Goal: Task Accomplishment & Management: Use online tool/utility

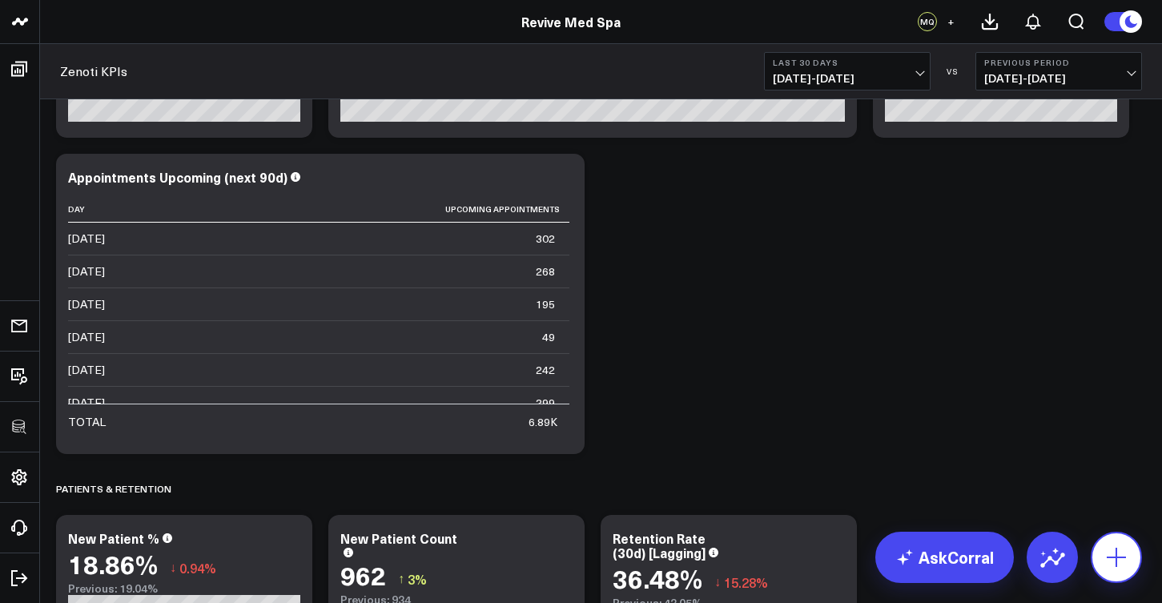
scroll to position [2993, 0]
click at [1105, 561] on icon at bounding box center [1117, 558] width 26 height 26
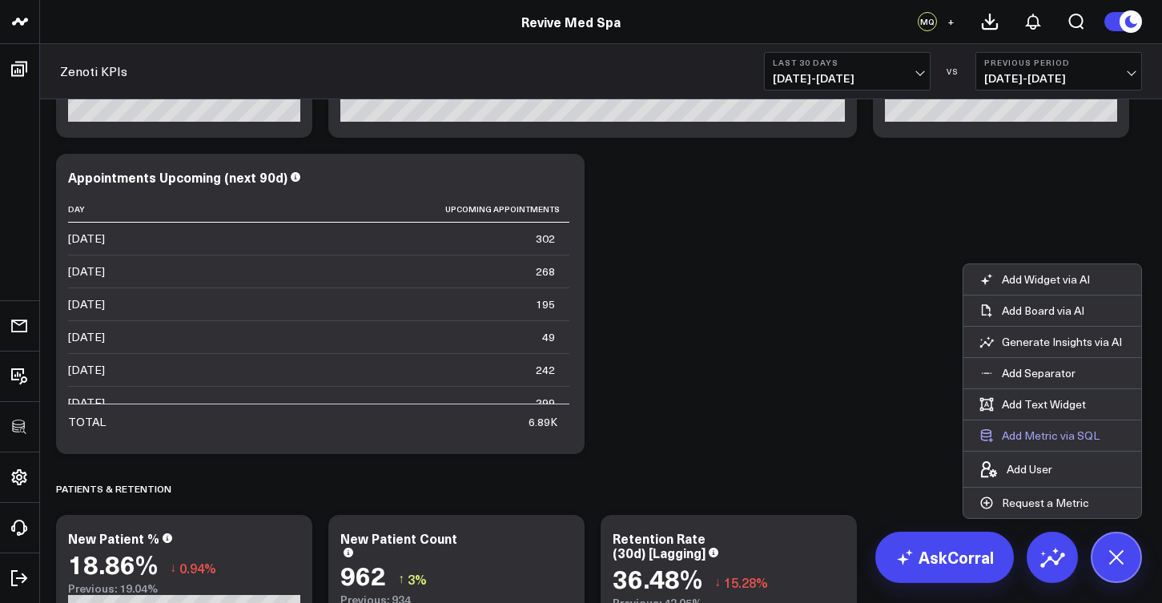
click at [1028, 431] on button "Add Metric via SQL" at bounding box center [1040, 436] width 152 height 30
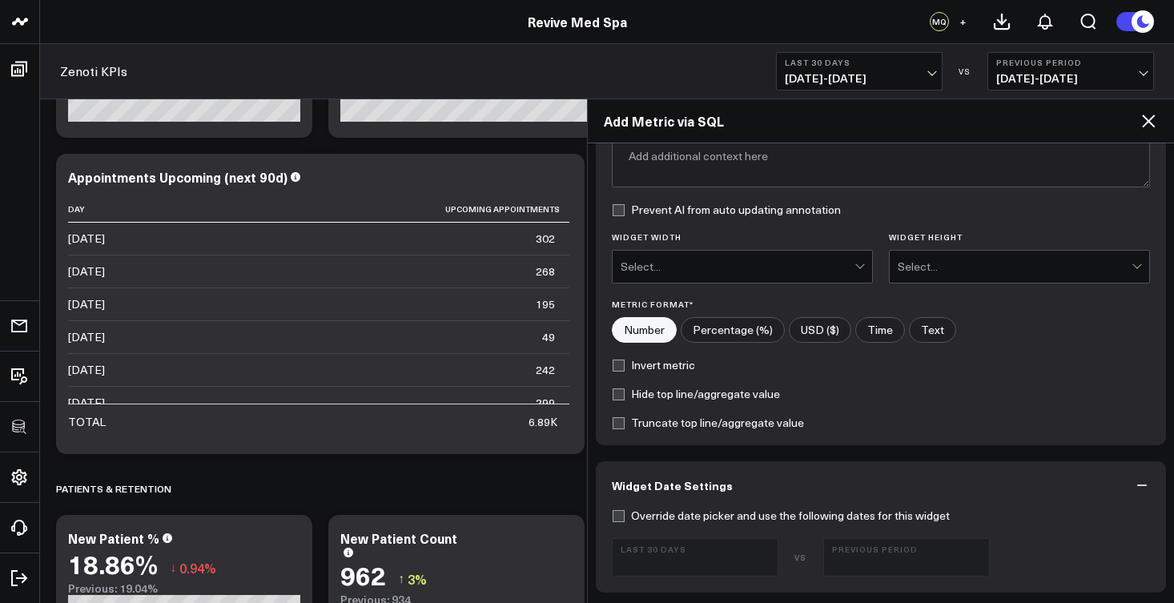
scroll to position [641, 0]
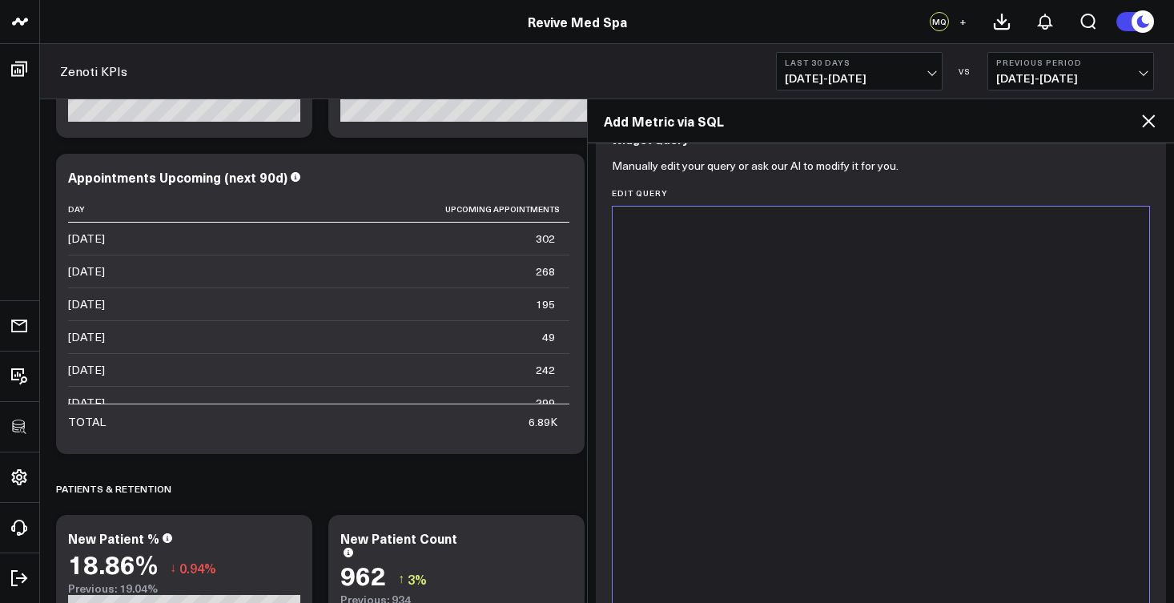
click at [740, 414] on div at bounding box center [881, 406] width 521 height 383
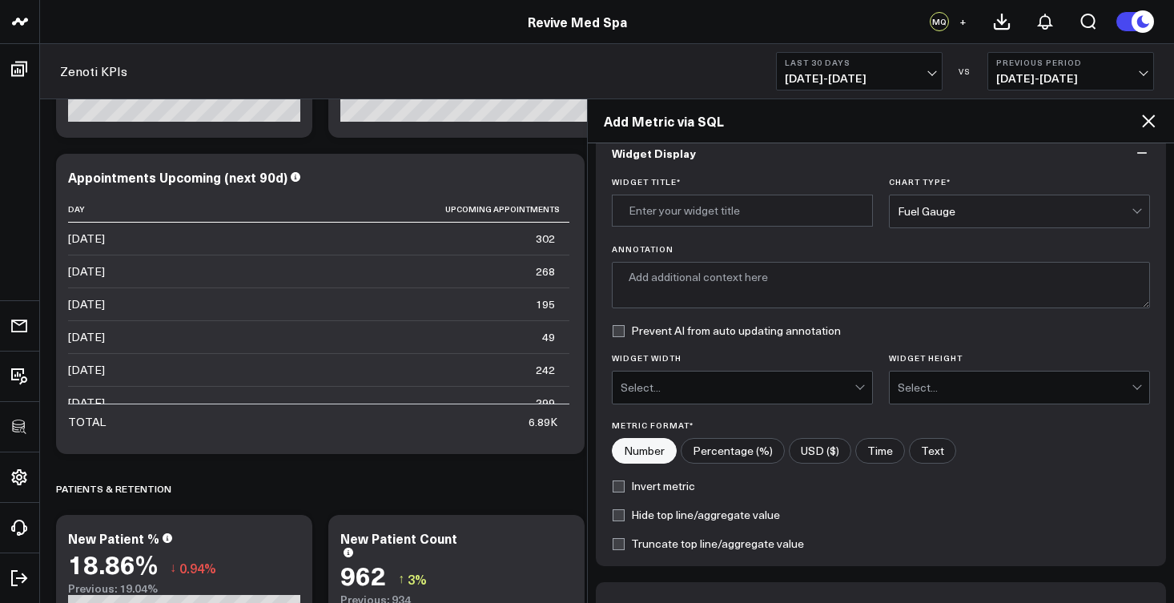
scroll to position [0, 0]
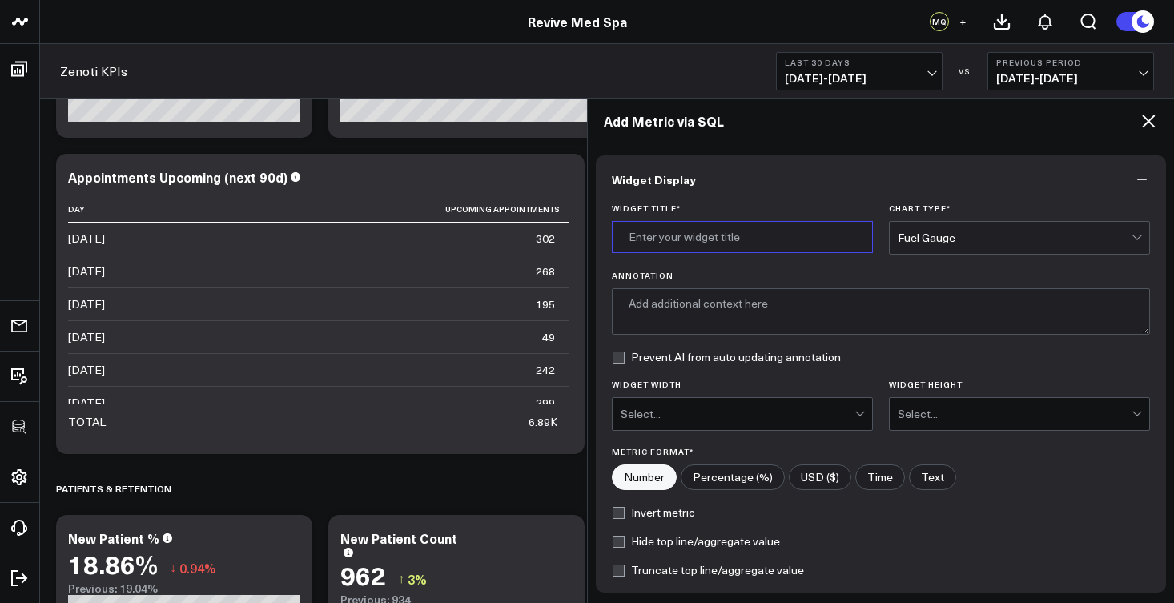
click at [704, 232] on input "Widget Title *" at bounding box center [742, 237] width 261 height 32
type input "Redemptions"
click at [953, 245] on div "Fuel Gauge" at bounding box center [1015, 238] width 234 height 32
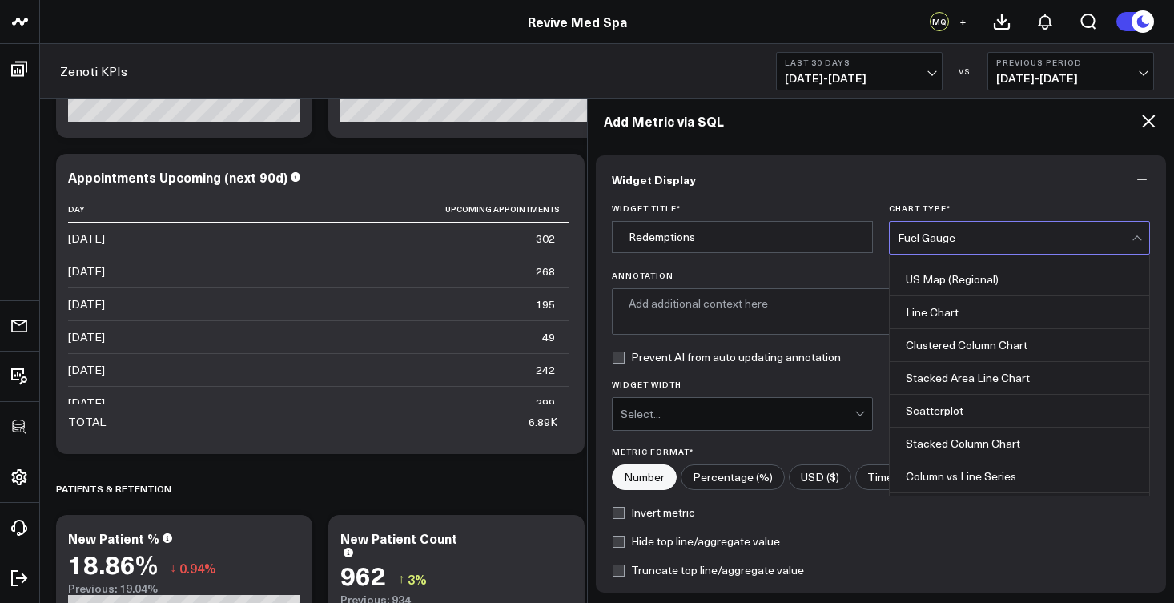
scroll to position [513, 0]
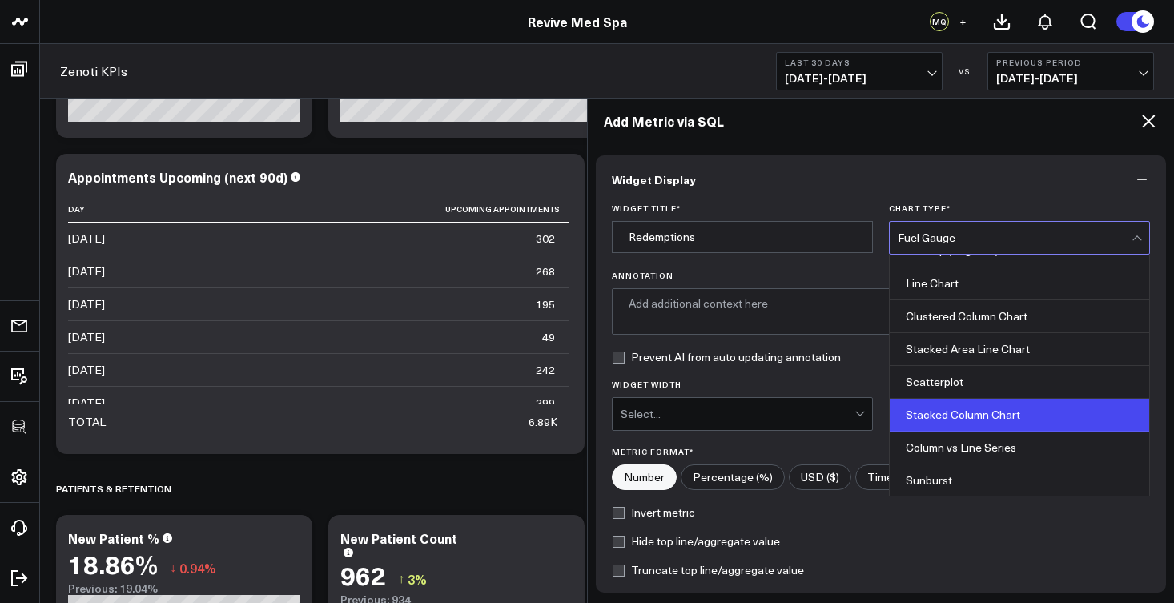
click at [991, 416] on div "Stacked Column Chart" at bounding box center [1020, 415] width 260 height 33
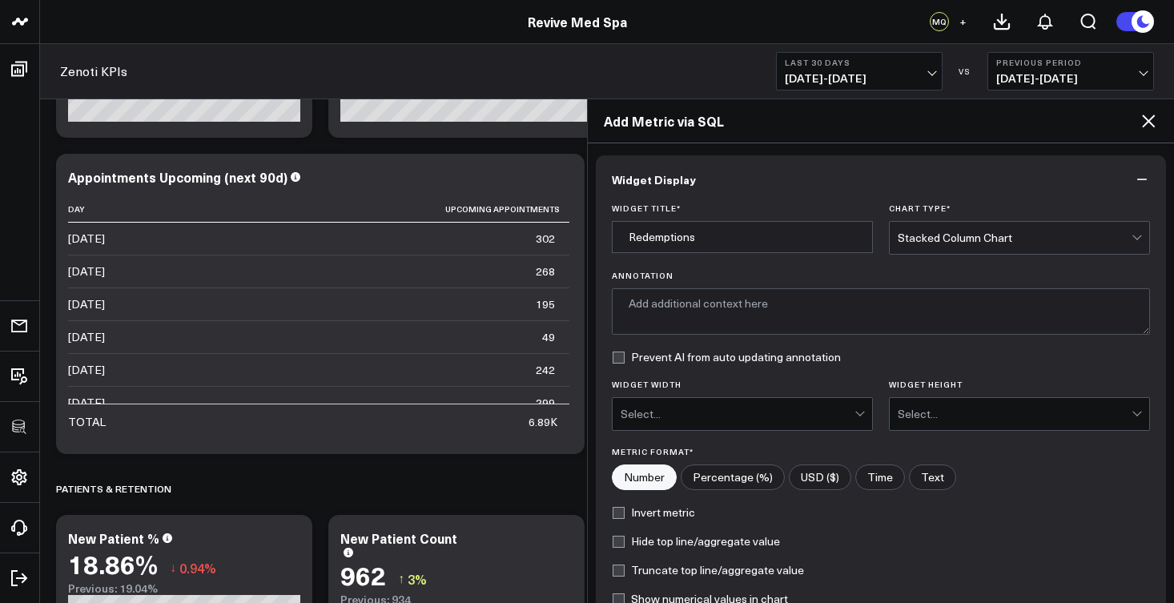
scroll to position [3, 0]
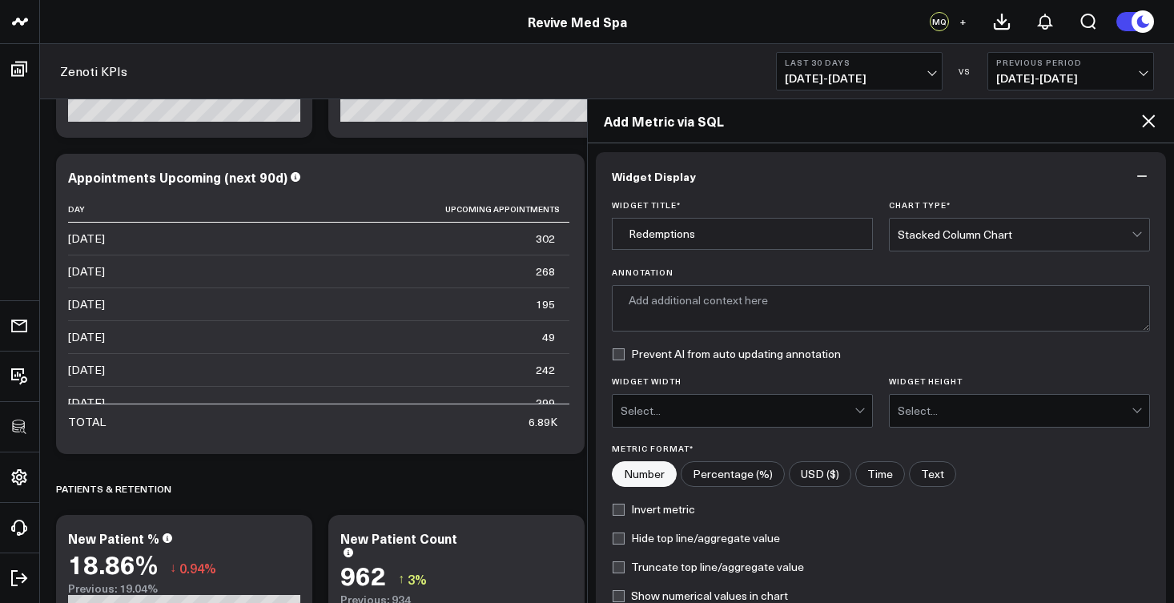
click at [830, 477] on label "USD ($)" at bounding box center [820, 474] width 62 height 26
click at [830, 477] on input"] "USD ($)" at bounding box center [820, 474] width 61 height 24
radio input"] "true"
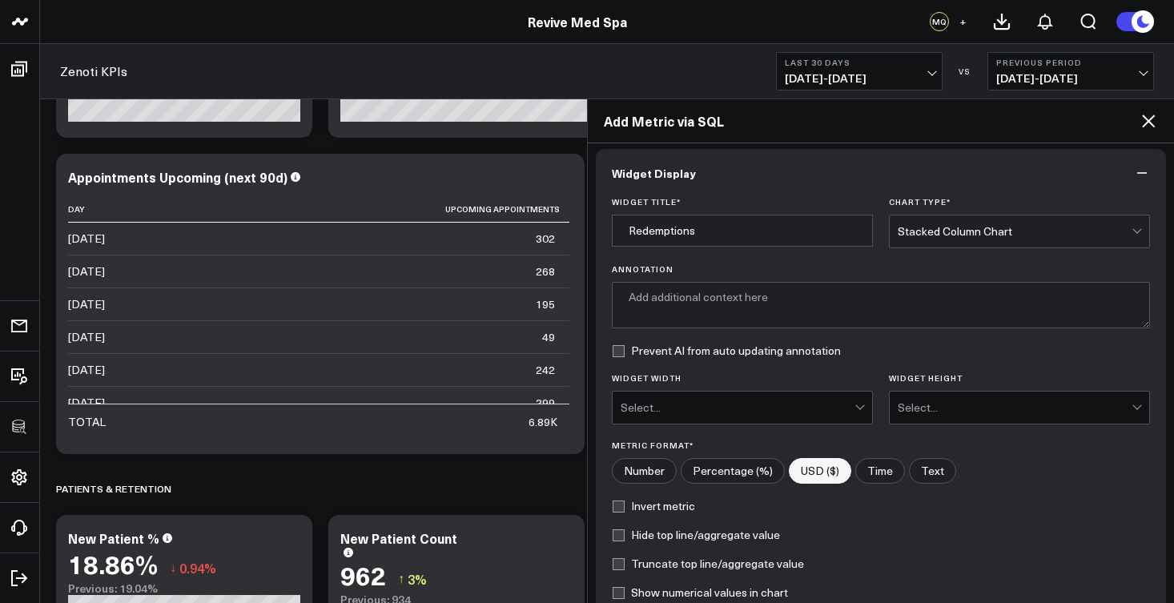
click at [806, 417] on div "Select..." at bounding box center [738, 408] width 234 height 32
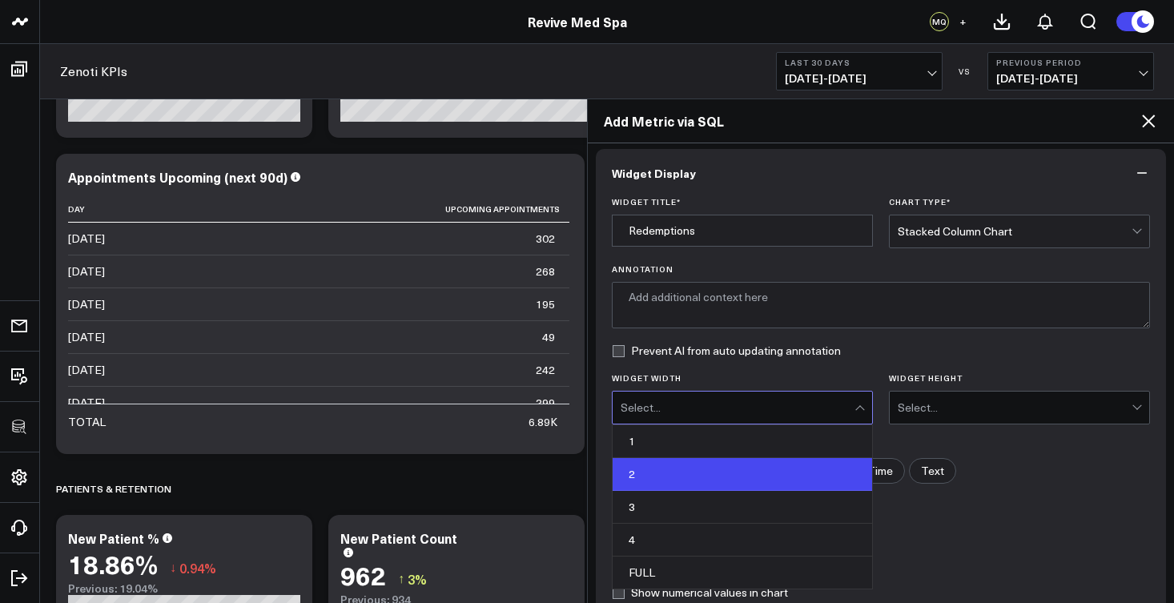
click at [777, 484] on div "2" at bounding box center [743, 474] width 260 height 33
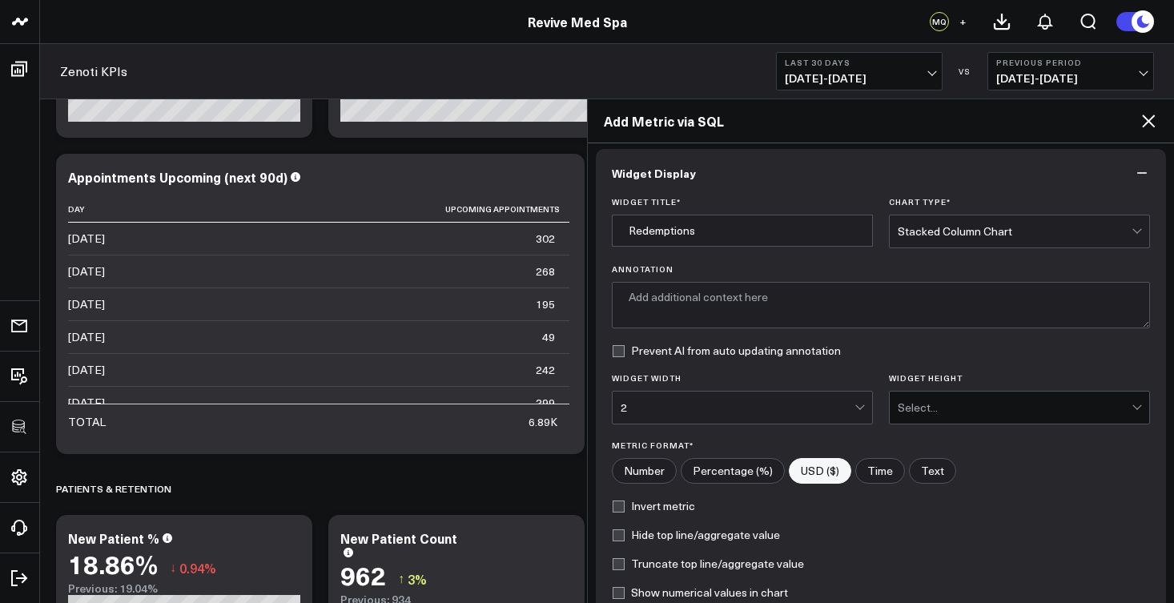
click at [999, 398] on div "Select..." at bounding box center [1015, 408] width 234 height 32
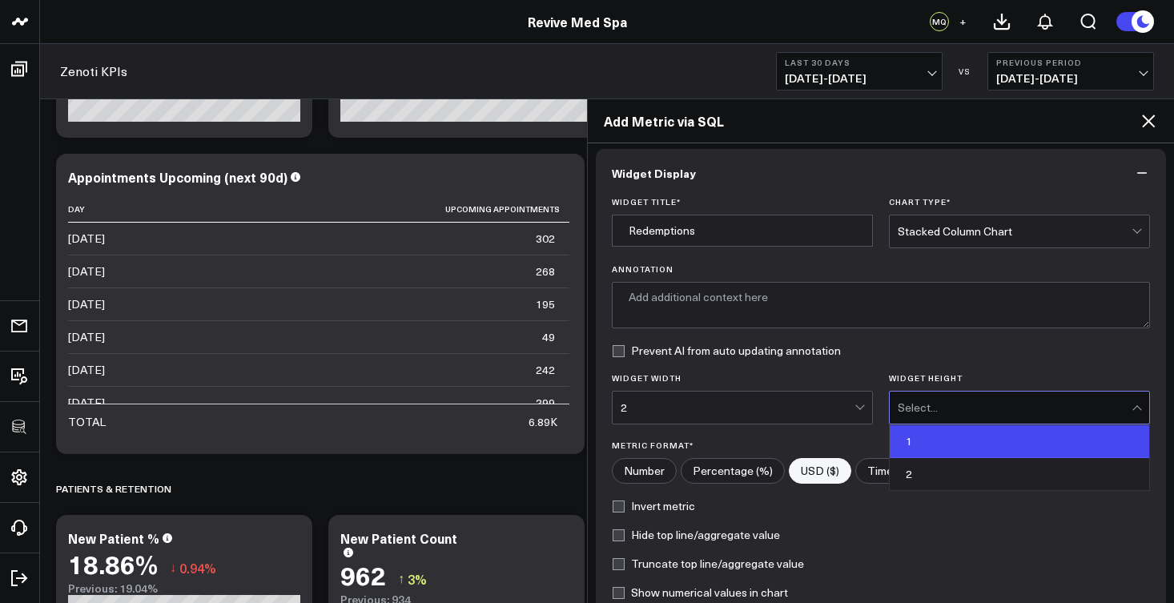
click at [963, 441] on div "1" at bounding box center [1020, 441] width 260 height 33
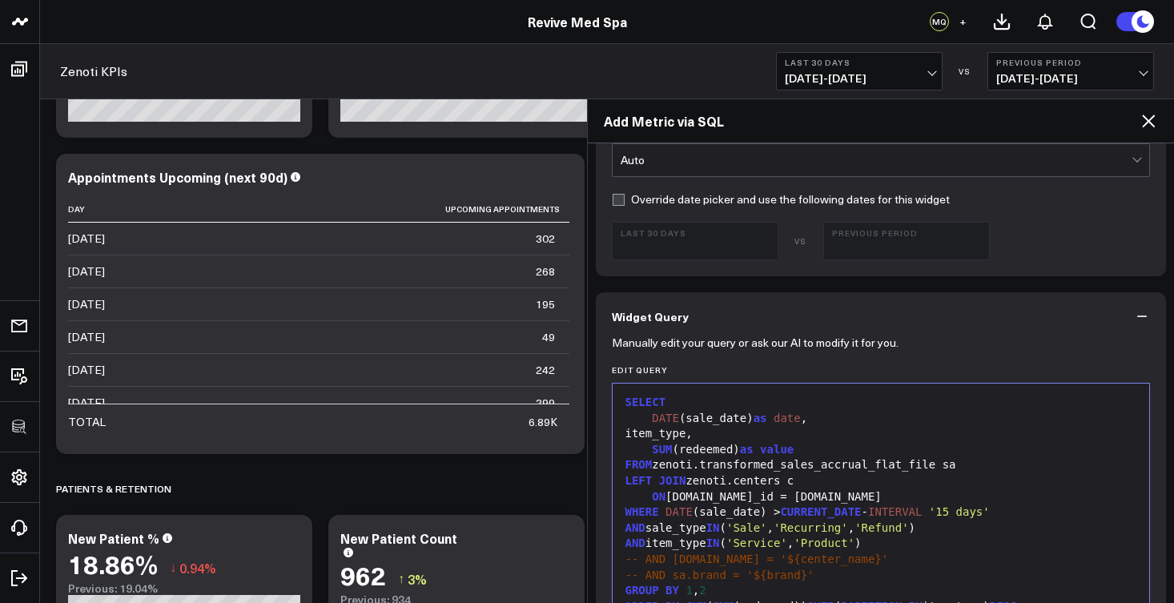
scroll to position [815, 0]
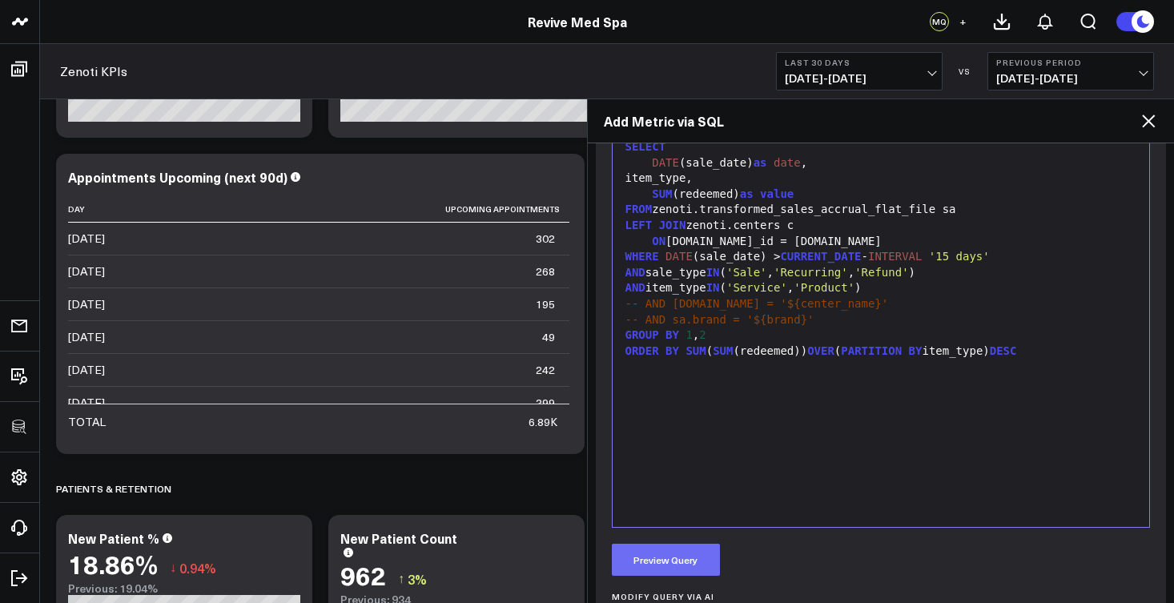
click at [662, 563] on button "Preview Query" at bounding box center [666, 560] width 108 height 32
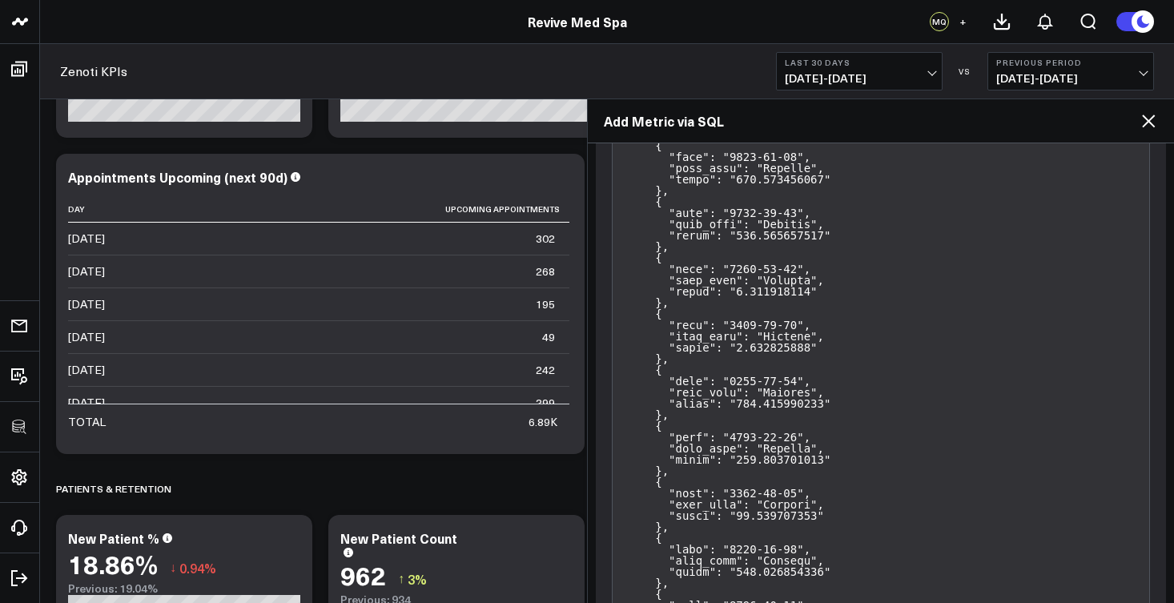
scroll to position [2723, 0]
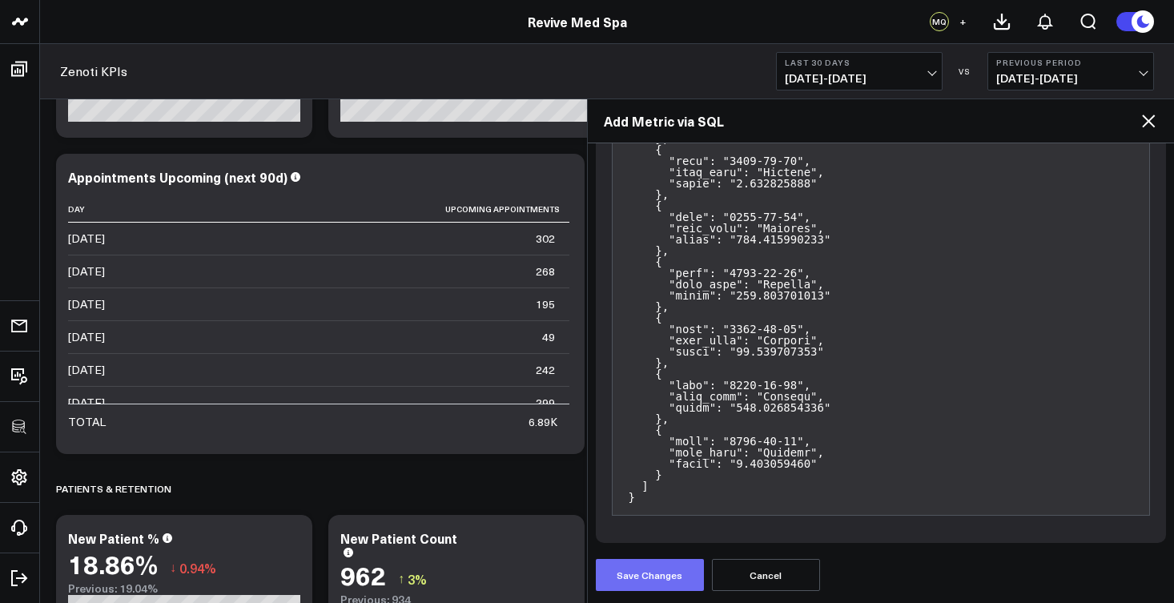
click at [661, 582] on button "Save Changes" at bounding box center [650, 575] width 108 height 32
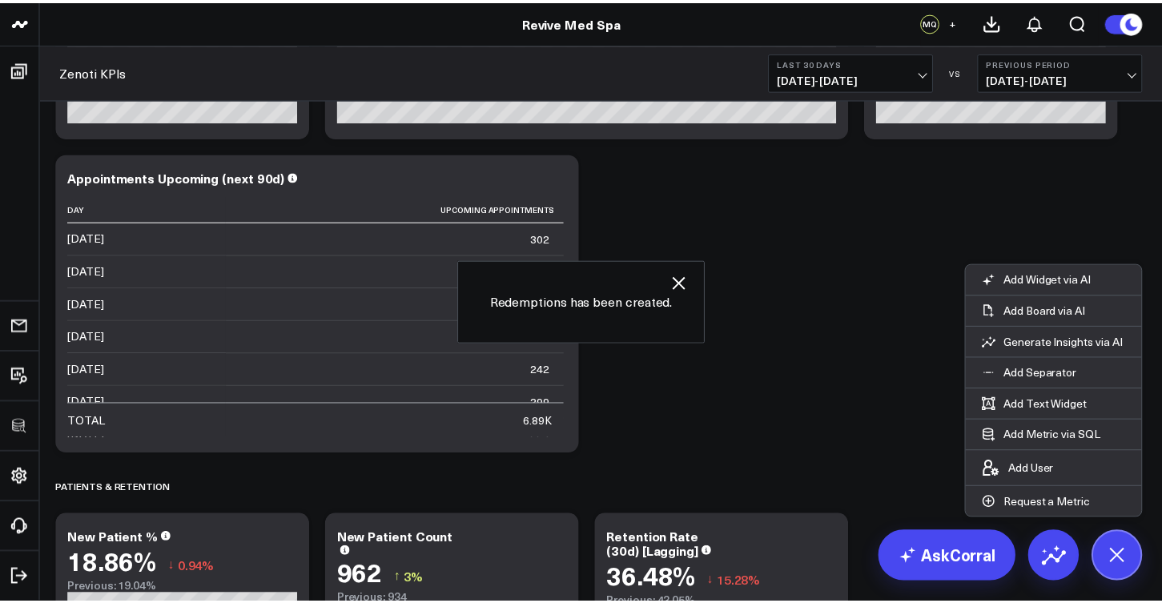
scroll to position [3626, 0]
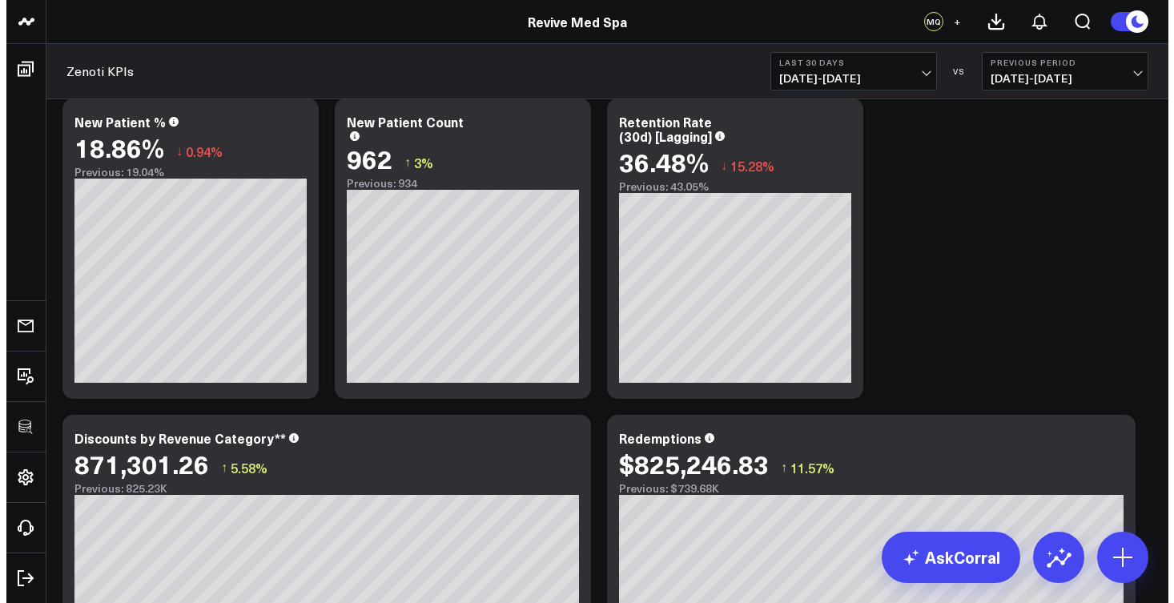
scroll to position [3118, 0]
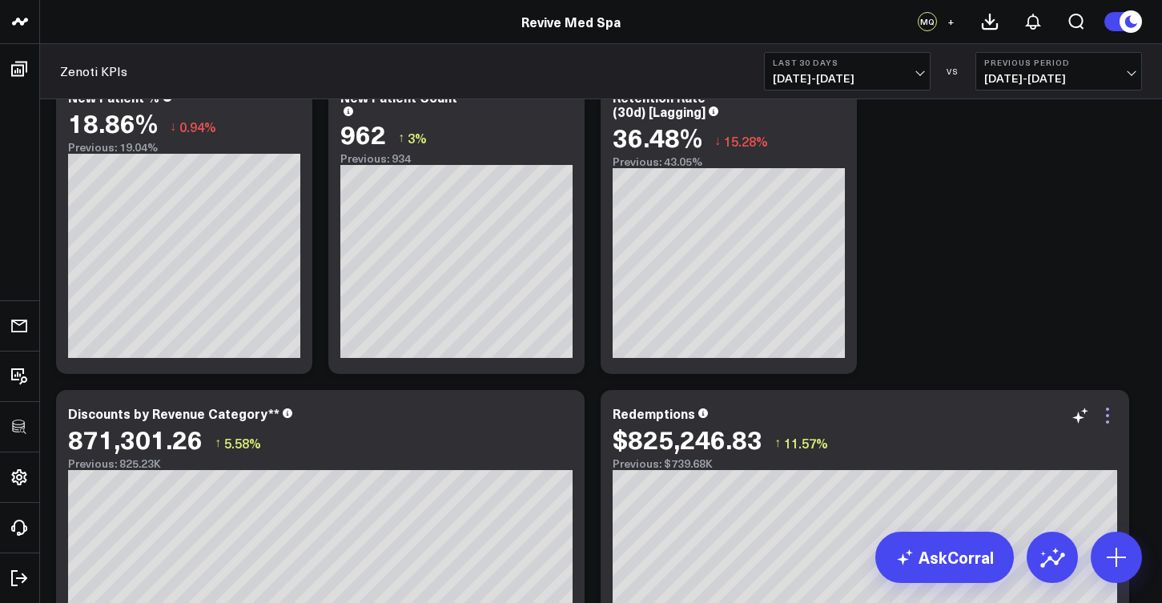
click at [1111, 420] on icon at bounding box center [1107, 415] width 19 height 19
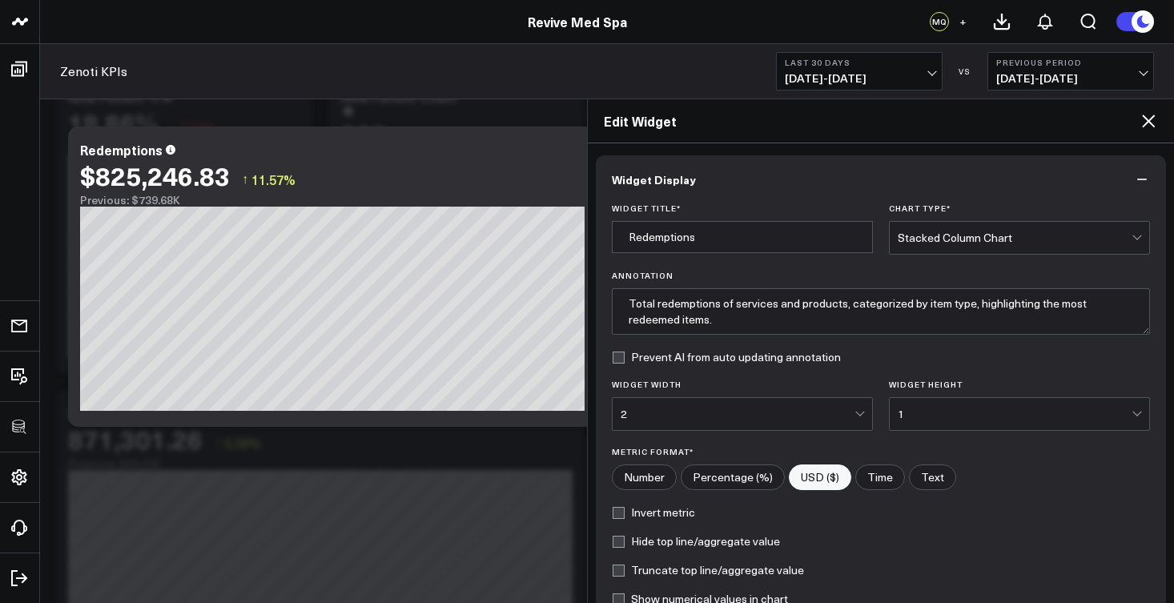
scroll to position [199, 0]
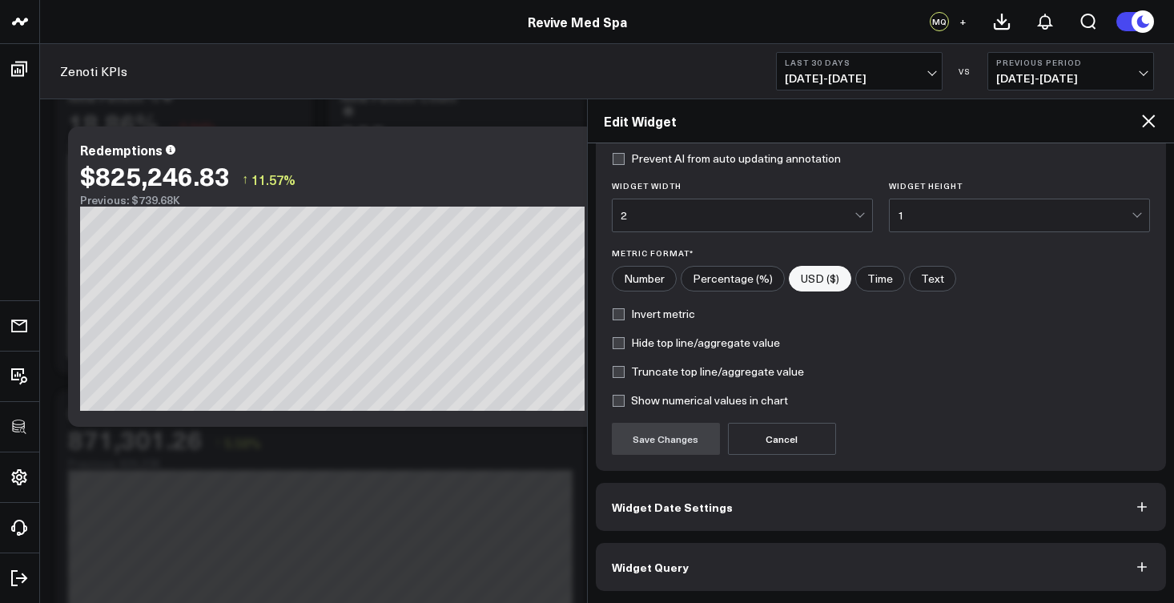
click at [738, 582] on button "Widget Query" at bounding box center [881, 567] width 571 height 48
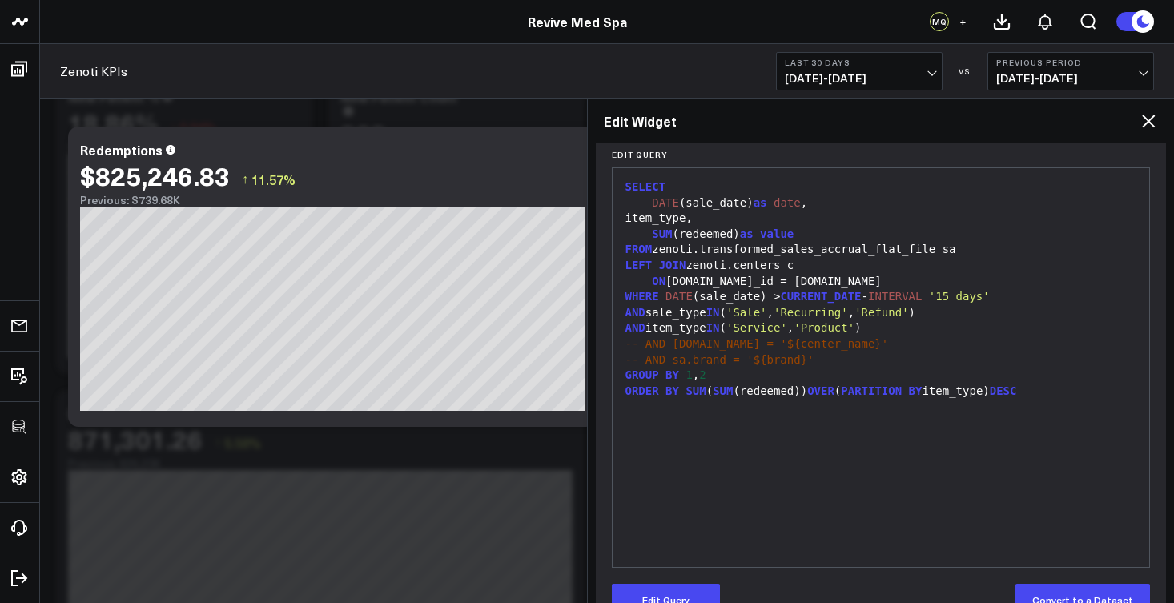
click at [750, 563] on div "99 1 2 3 4 5 6 7 8 9 10 11 12 13 14 › ⌄ SELECT DATE (sale_date) as date , item_…" at bounding box center [881, 367] width 539 height 401
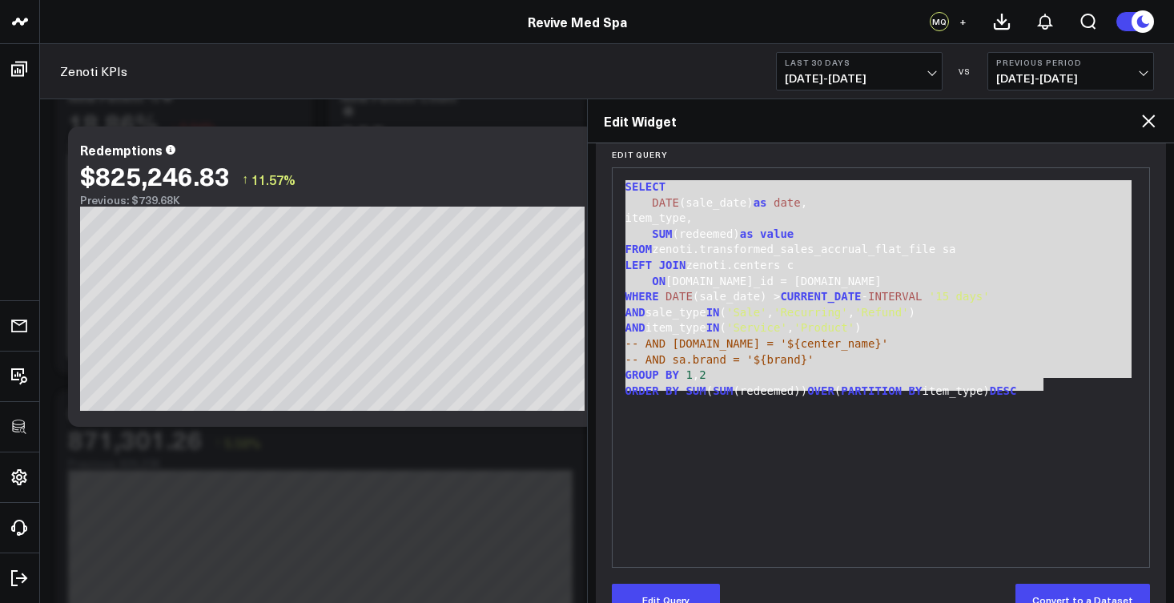
drag, startPoint x: 1058, startPoint y: 384, endPoint x: 622, endPoint y: 183, distance: 479.9
click at [622, 183] on div "SELECT DATE (sale_date) as date , item_type, SUM (redeemed) as value FROM zenot…" at bounding box center [881, 367] width 521 height 383
copy div "SELECT DATE (sale_date) as date , item_type, SUM (redeemed) as value FROM zenot…"
click at [848, 431] on div "SELECT DATE (sale_date) as date , item_type, SUM (redeemed) as value FROM zenot…" at bounding box center [881, 367] width 521 height 383
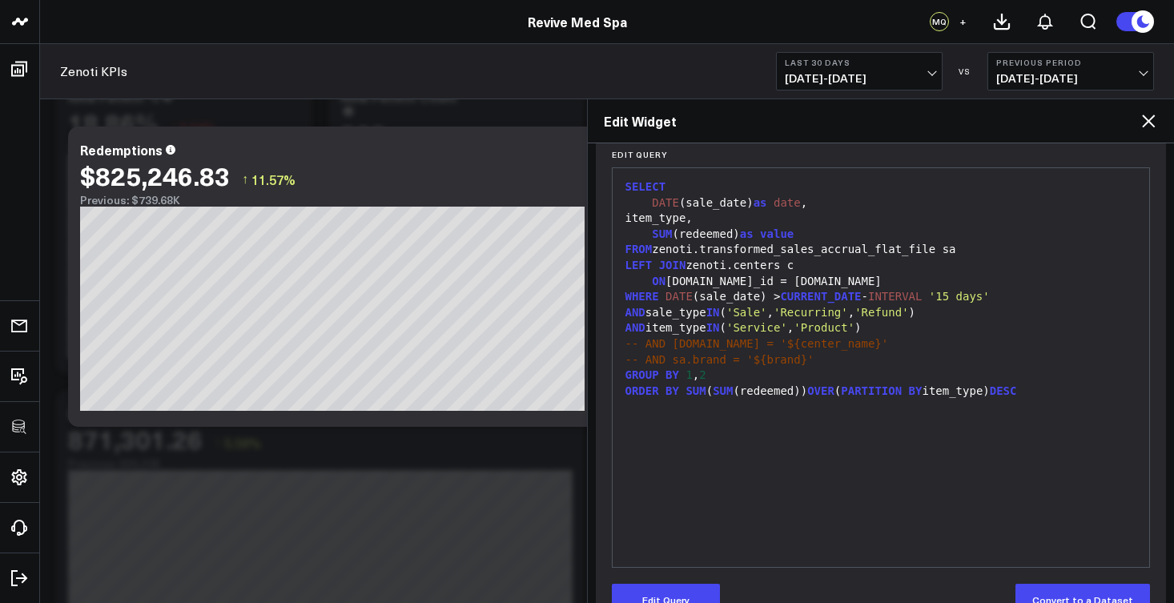
click at [1074, 386] on div "ORDER BY SUM ( SUM (redeemed)) OVER ( PARTITION BY item_type) DESC" at bounding box center [881, 392] width 521 height 16
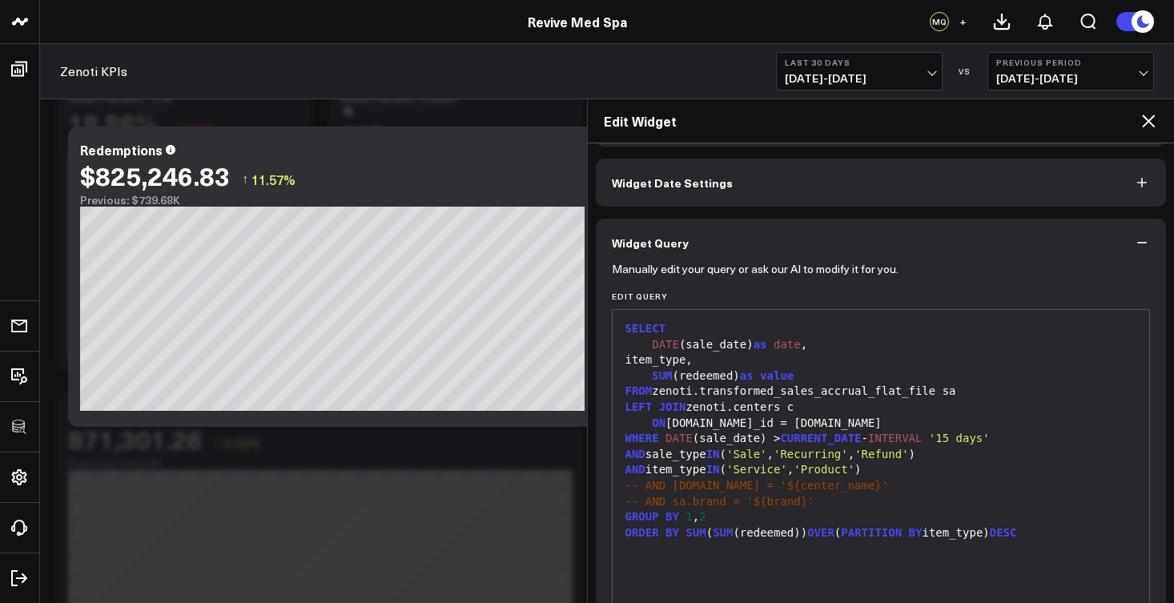
scroll to position [0, 0]
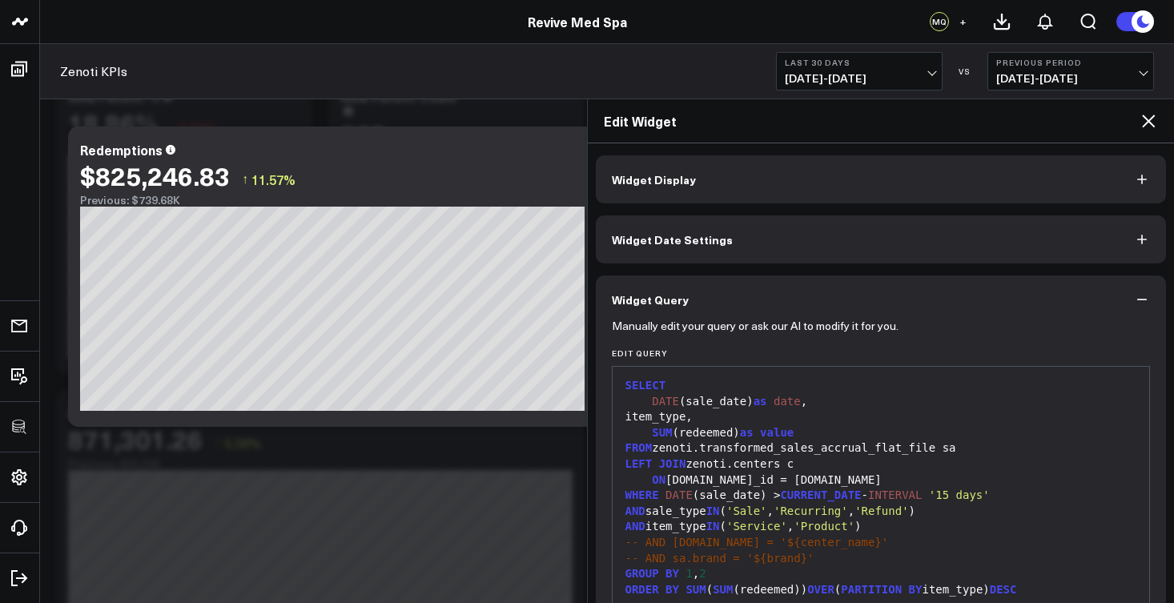
click at [666, 164] on button "Widget Display" at bounding box center [881, 179] width 571 height 48
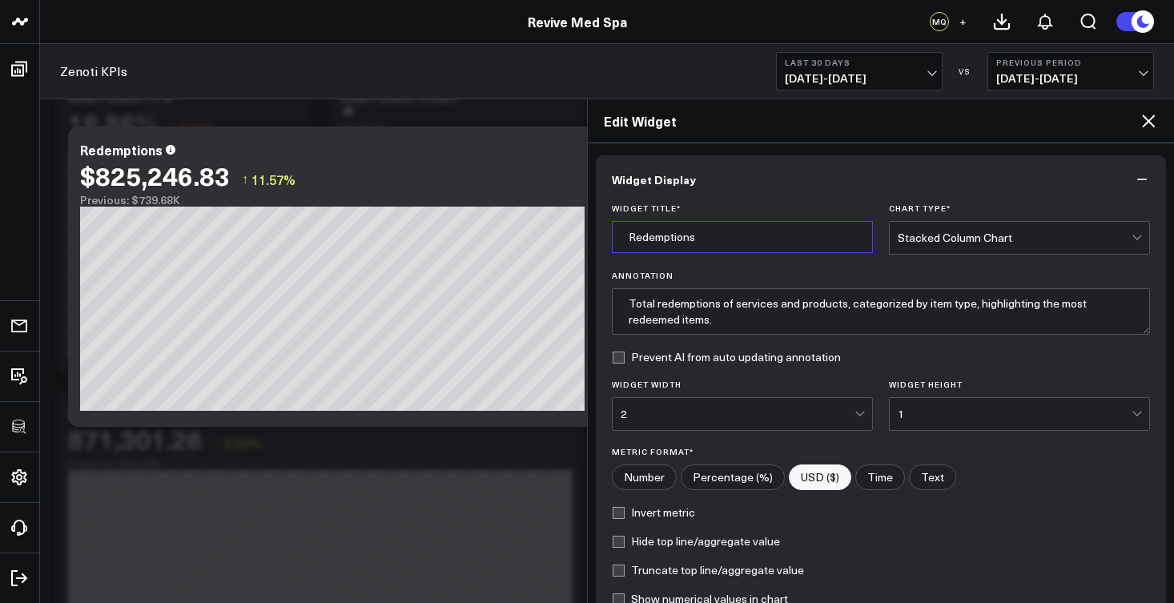
click at [623, 241] on input "Redemptions" at bounding box center [742, 237] width 261 height 32
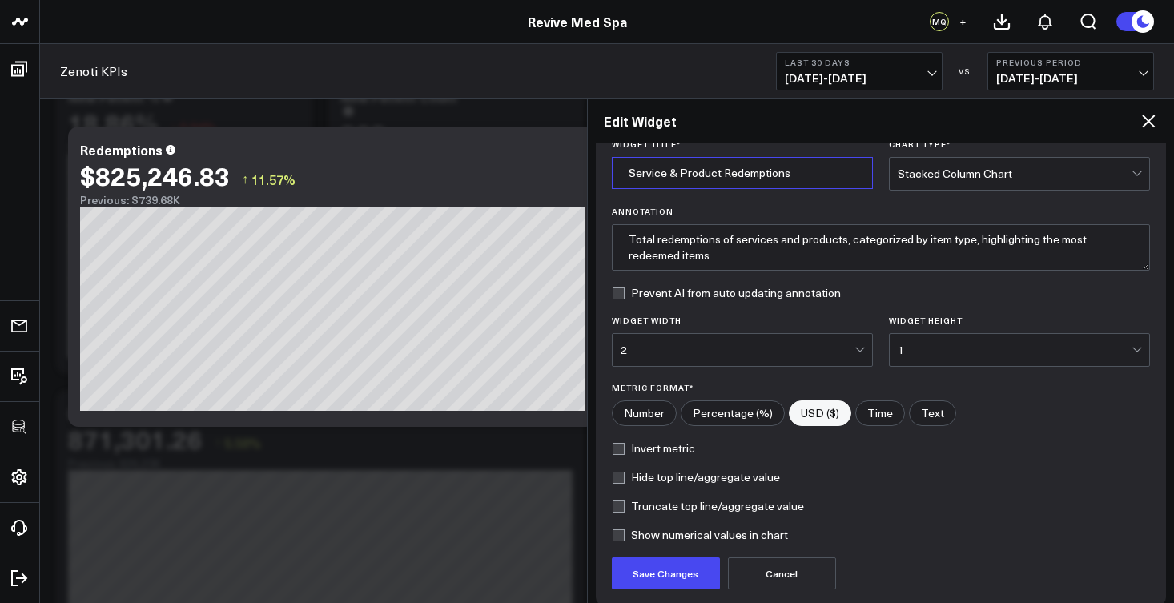
scroll to position [61, 0]
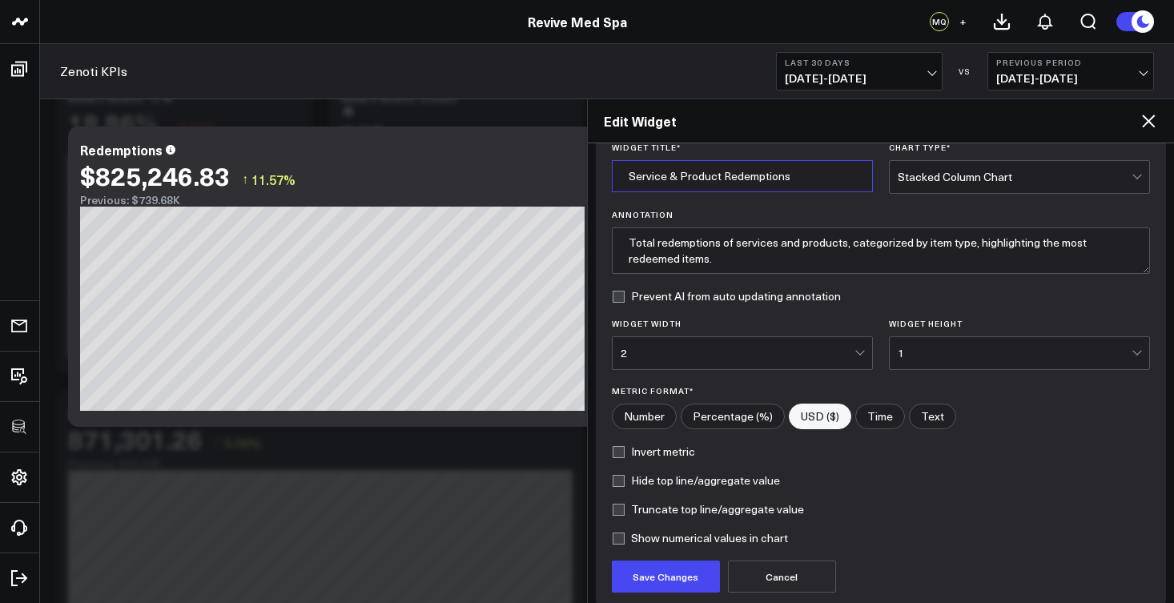
drag, startPoint x: 724, startPoint y: 178, endPoint x: 670, endPoint y: 178, distance: 53.7
click at [670, 178] on input "Service & Product Redemptions" at bounding box center [742, 176] width 261 height 32
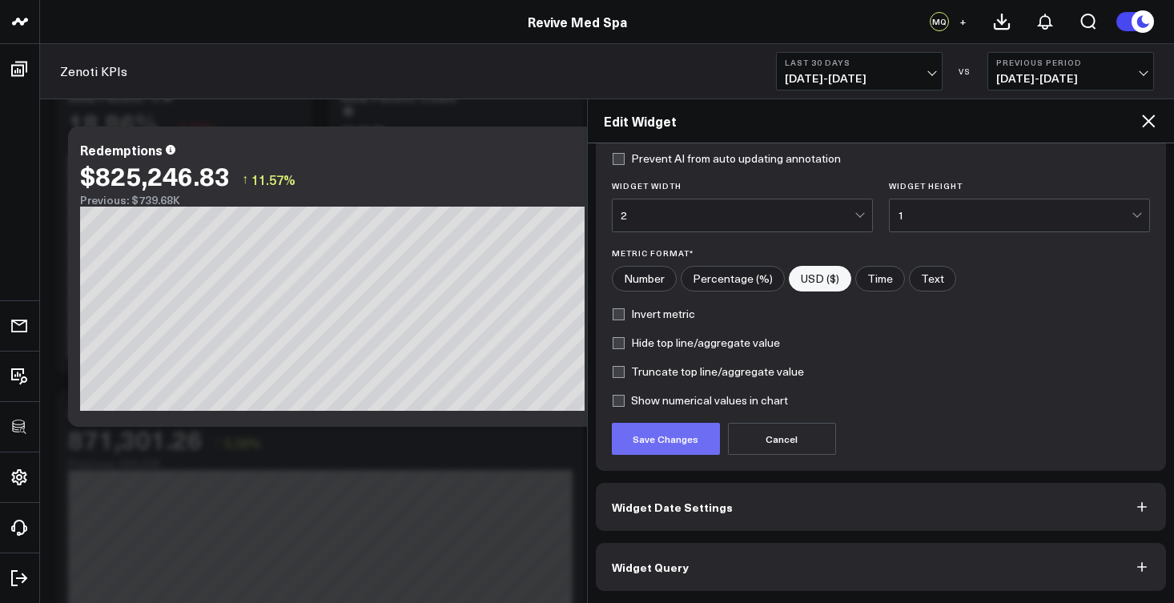
type input "Service Redemptions"
click at [675, 436] on button "Save Changes" at bounding box center [666, 439] width 108 height 32
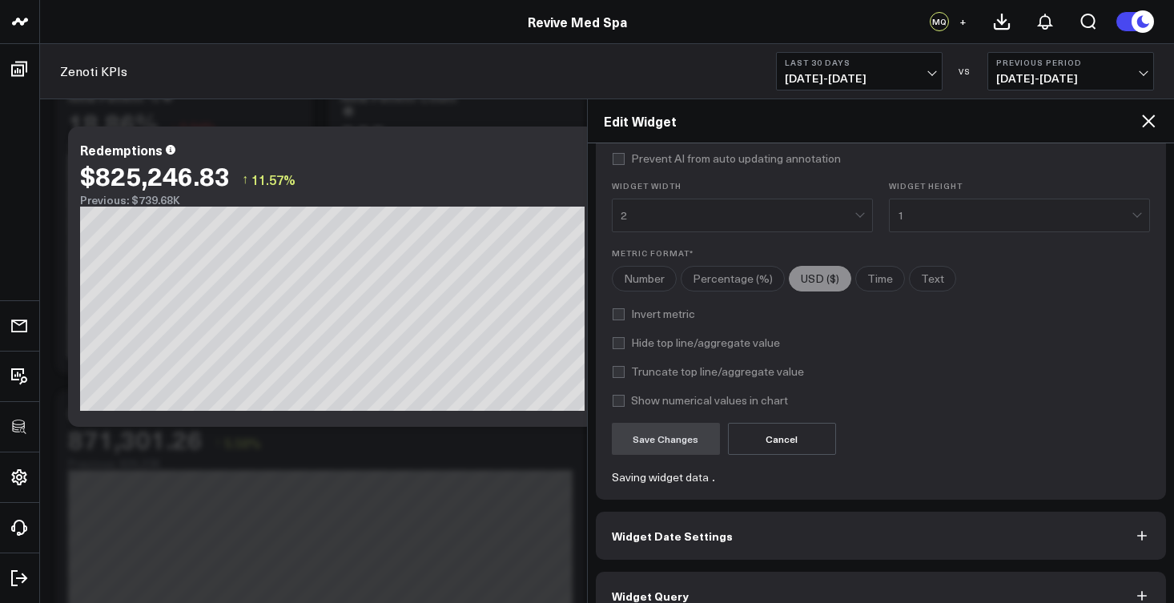
click at [727, 590] on button "Widget Query" at bounding box center [881, 596] width 571 height 48
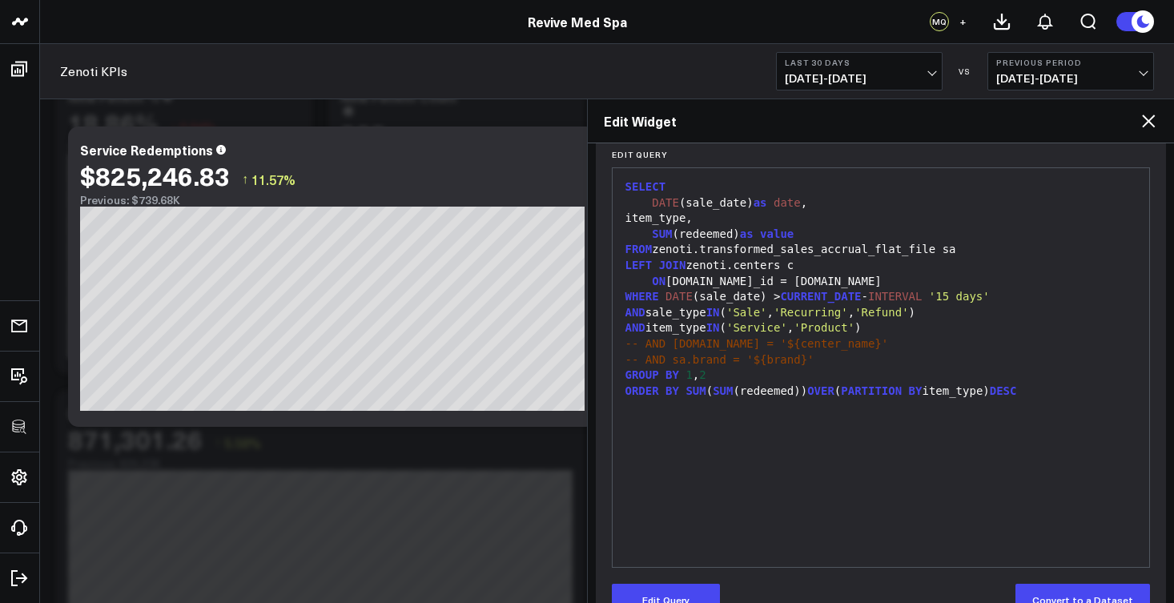
scroll to position [202, 0]
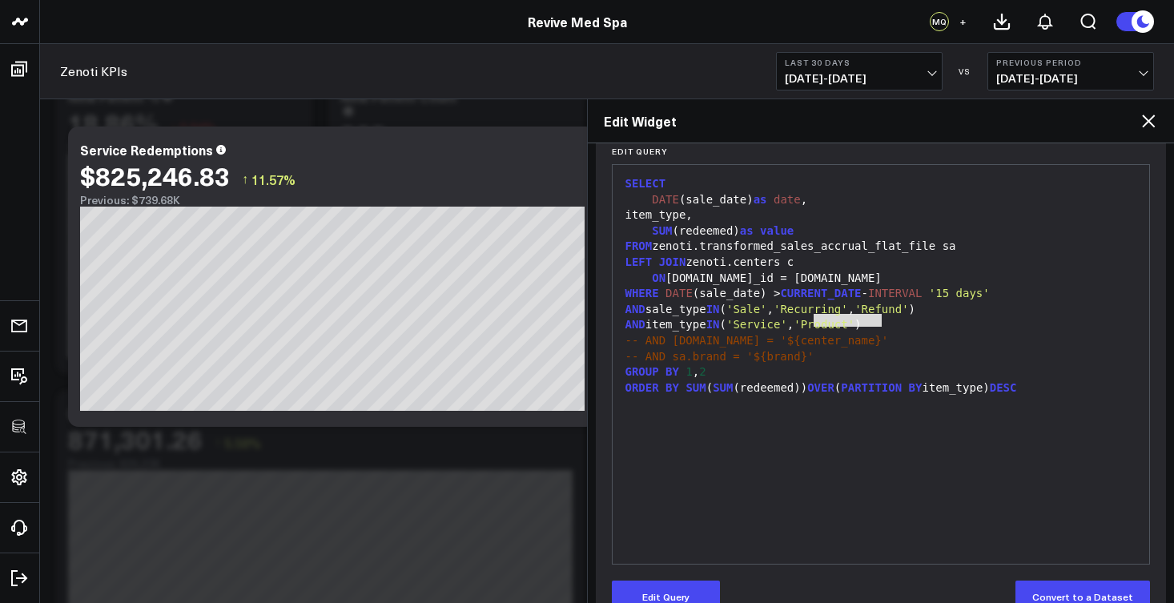
drag, startPoint x: 811, startPoint y: 319, endPoint x: 880, endPoint y: 319, distance: 68.9
click at [880, 319] on div "AND item_type IN ( 'Service' , 'Product' )" at bounding box center [881, 325] width 521 height 16
click at [663, 594] on button "Edit Query" at bounding box center [666, 597] width 108 height 32
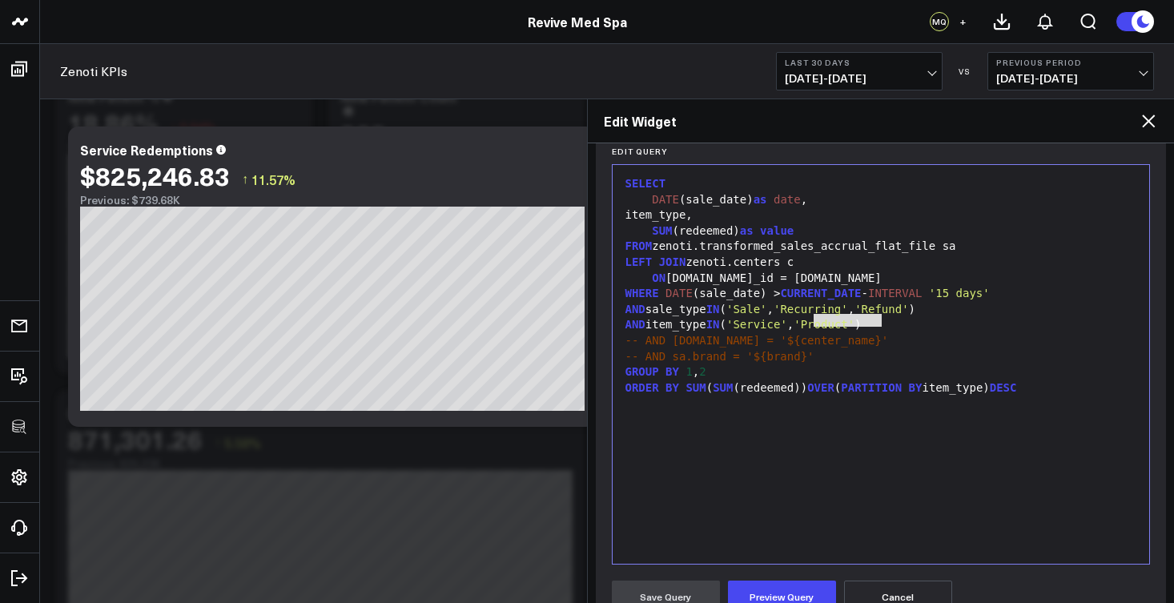
click at [868, 312] on div "AND sale_type IN ( 'Sale' , 'Recurring' , 'Refund' )" at bounding box center [881, 310] width 521 height 16
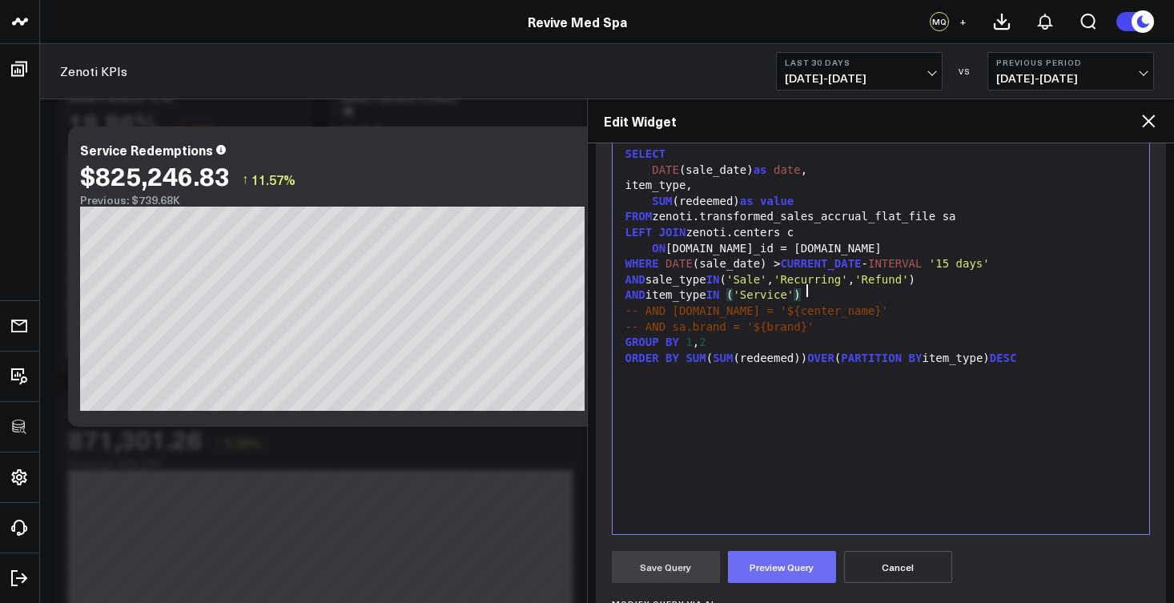
click at [808, 563] on button "Preview Query" at bounding box center [782, 567] width 108 height 32
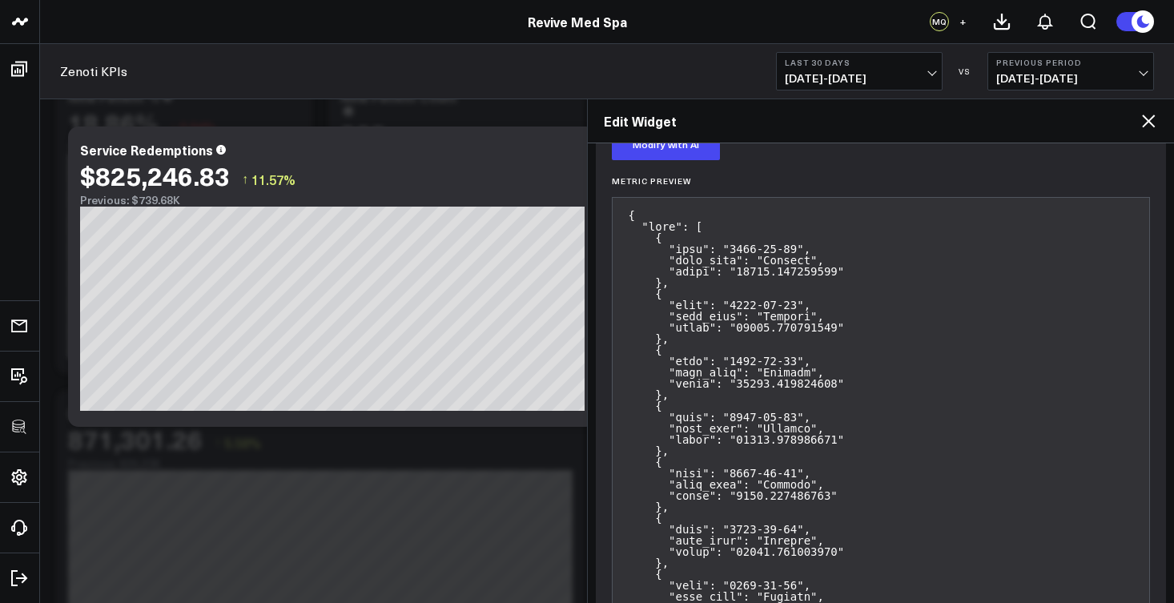
scroll to position [432, 0]
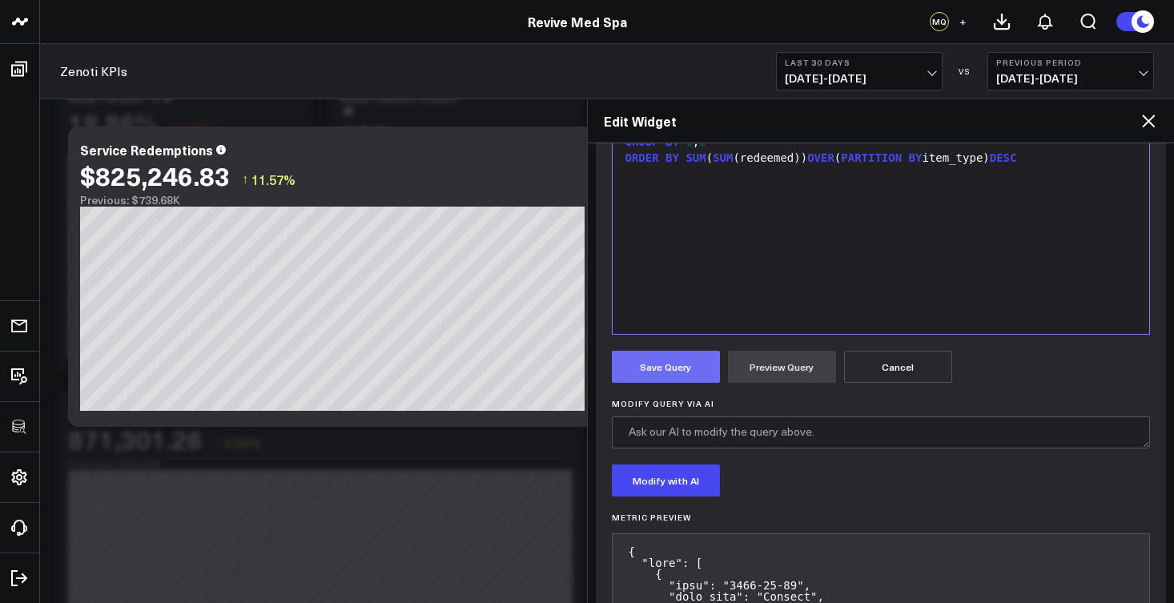
click at [658, 372] on button "Save Query" at bounding box center [666, 367] width 108 height 32
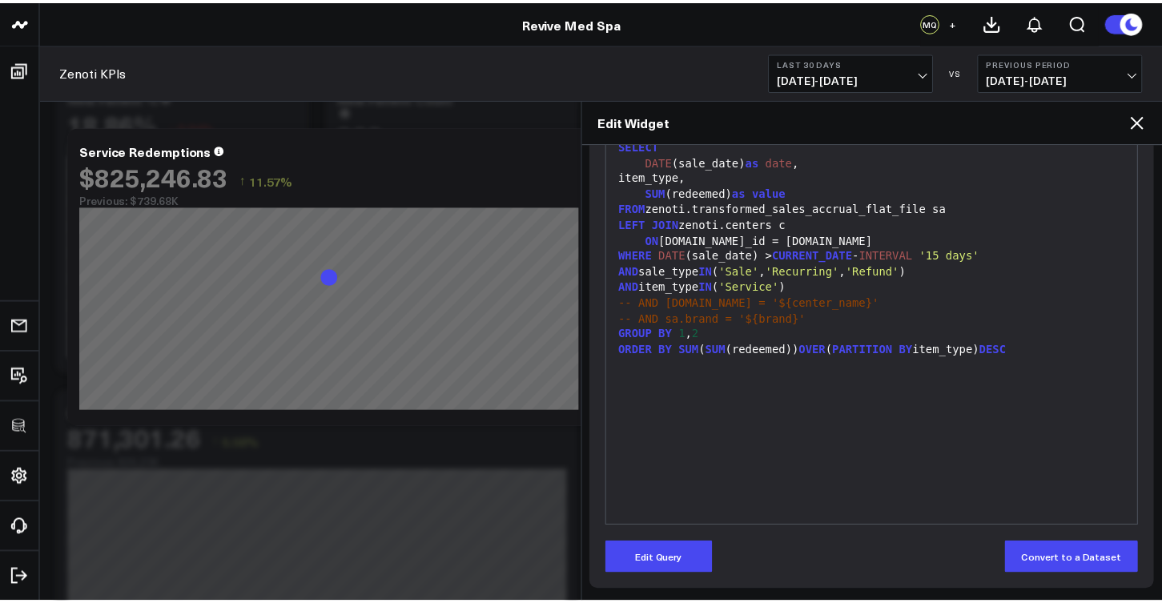
scroll to position [240, 0]
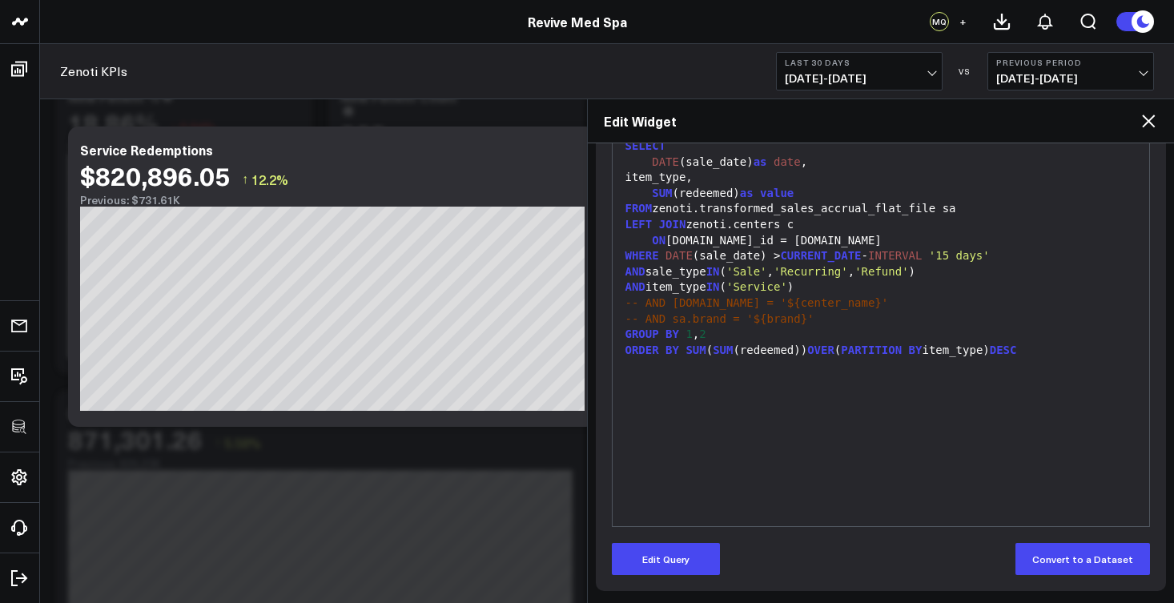
click at [1151, 123] on icon at bounding box center [1148, 121] width 13 height 13
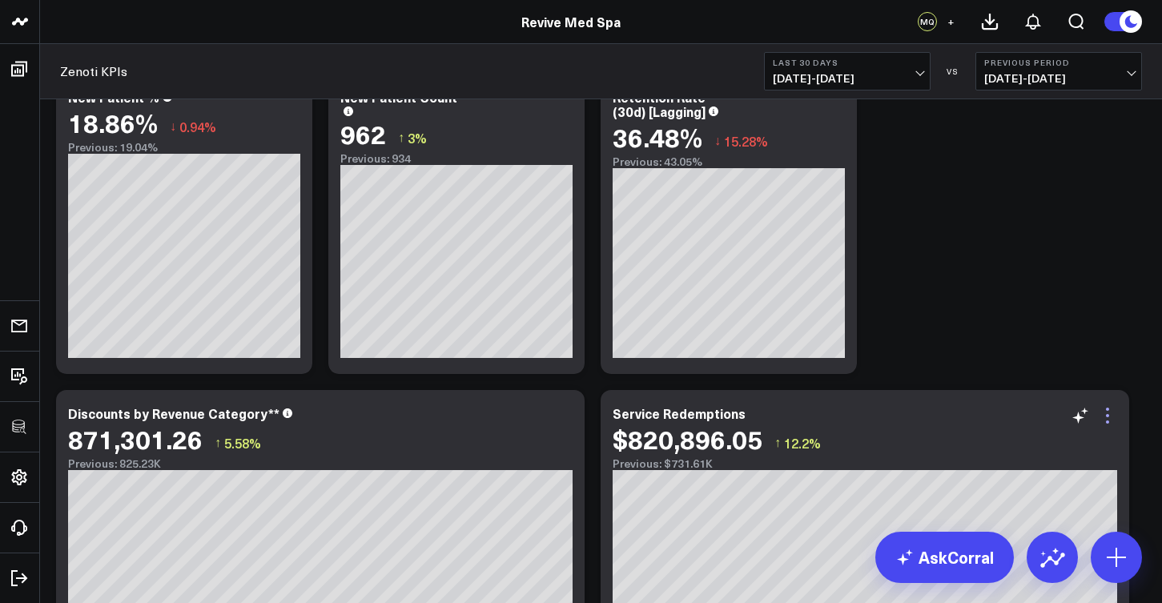
click at [1113, 418] on icon at bounding box center [1107, 415] width 19 height 19
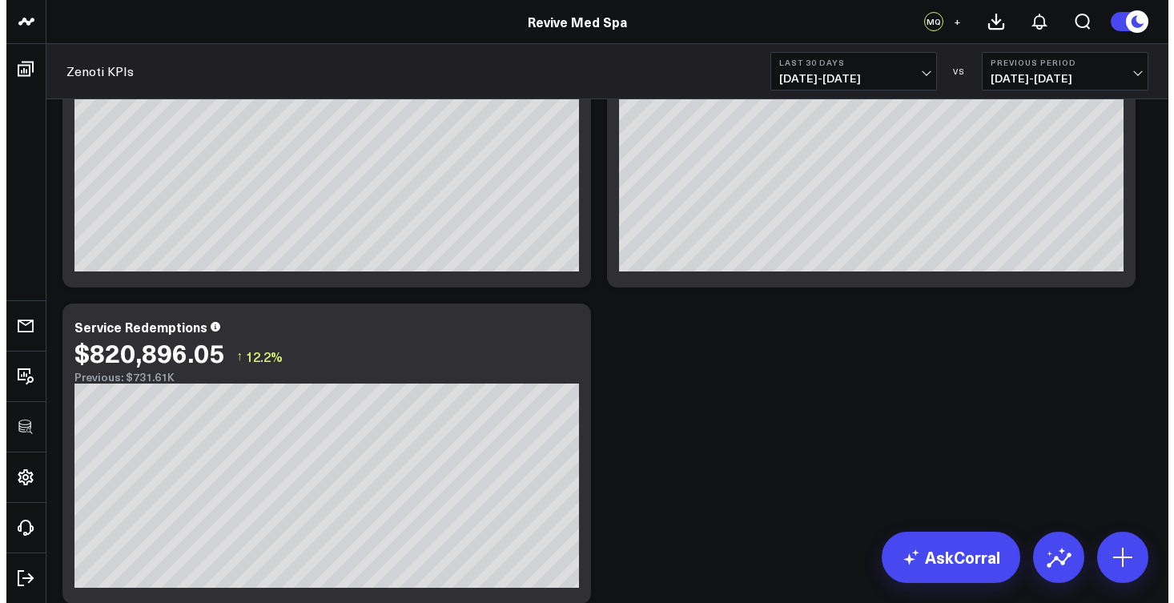
scroll to position [3626, 0]
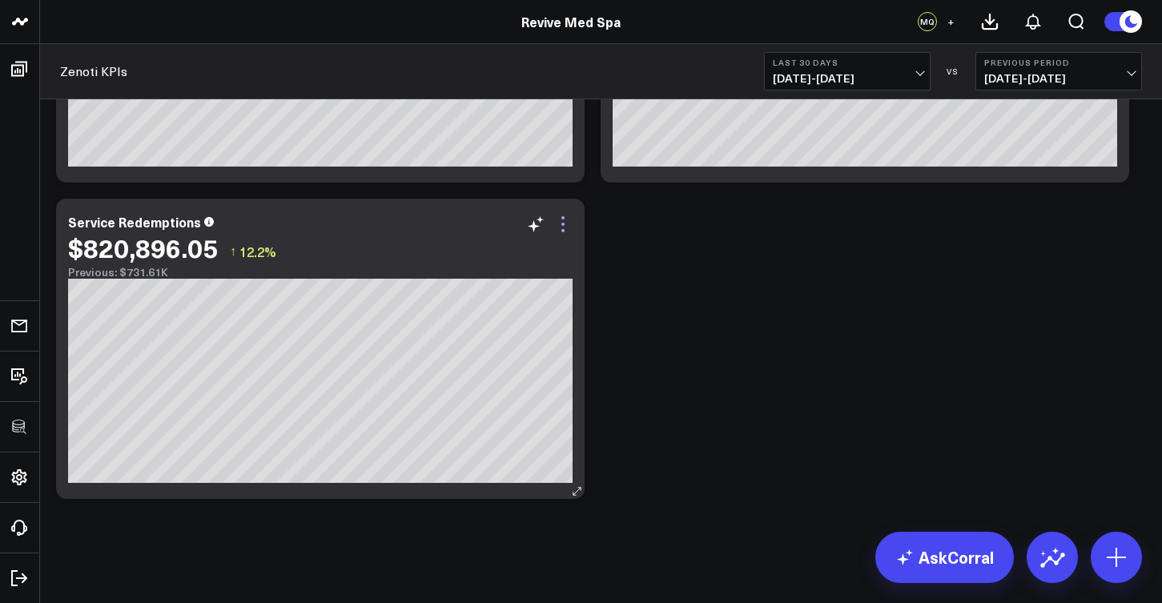
click at [571, 227] on icon at bounding box center [563, 224] width 19 height 19
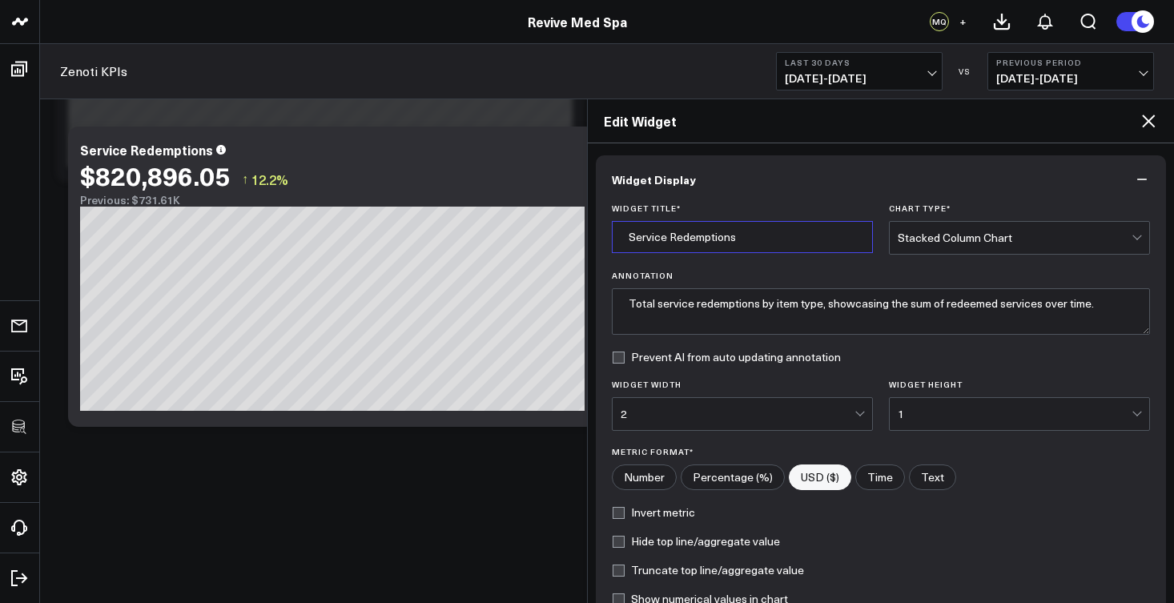
drag, startPoint x: 666, startPoint y: 239, endPoint x: 618, endPoint y: 238, distance: 48.1
click at [618, 238] on input "Service Redemptions" at bounding box center [742, 237] width 261 height 32
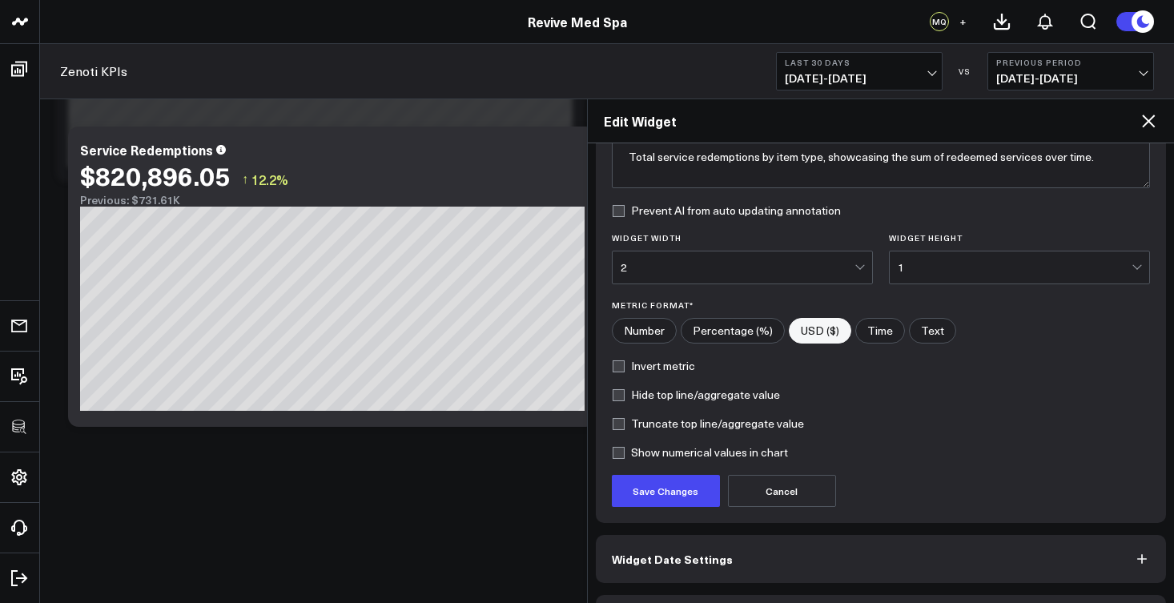
scroll to position [199, 0]
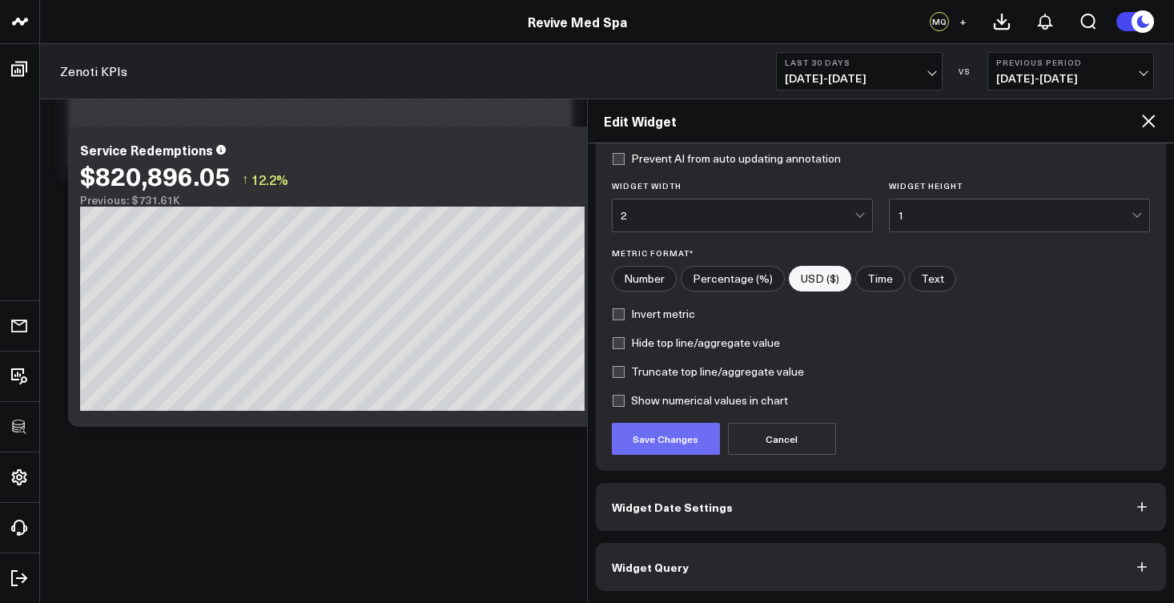
type input "Non-Service Redemptions"
click at [686, 446] on button "Save Changes" at bounding box center [666, 439] width 108 height 32
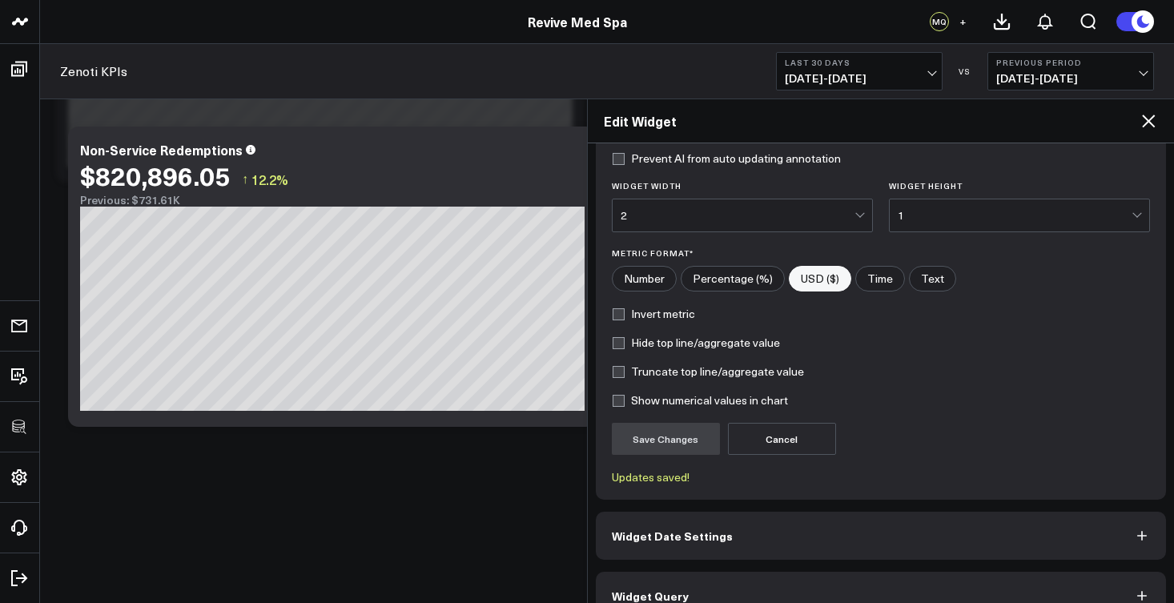
click at [703, 587] on button "Widget Query" at bounding box center [881, 596] width 571 height 48
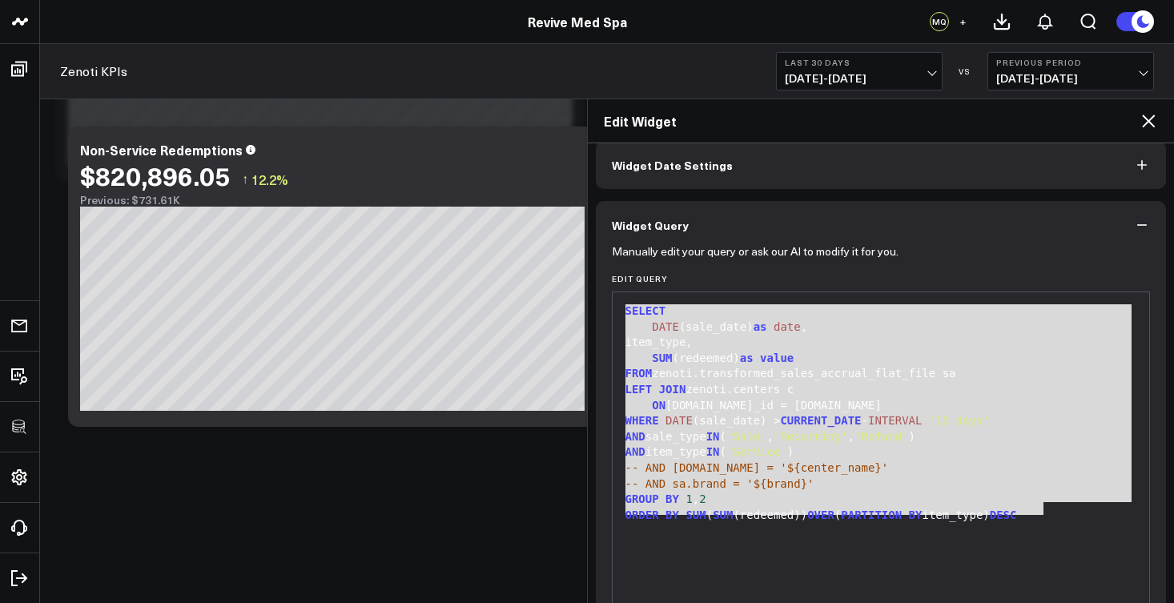
scroll to position [12, 0]
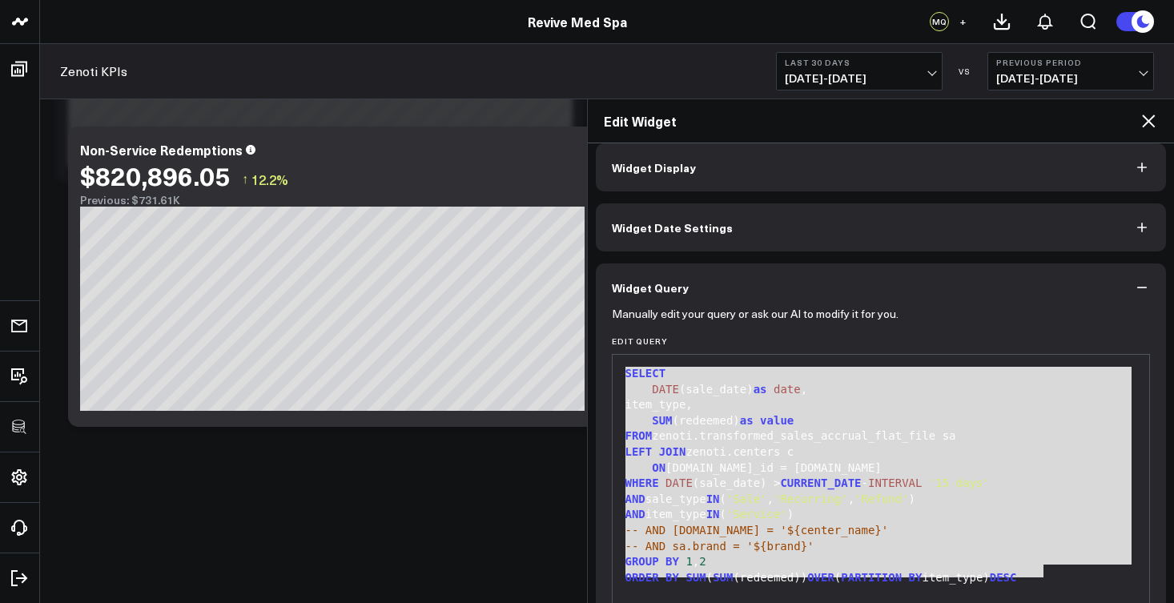
drag, startPoint x: 1082, startPoint y: 348, endPoint x: 628, endPoint y: 354, distance: 454.3
click at [628, 354] on div "99 1 2 3 4 5 6 7 8 9 10 11 12 13 14 › ⌄ SELECT DATE (sale_date) as date , item_…" at bounding box center [881, 554] width 539 height 401
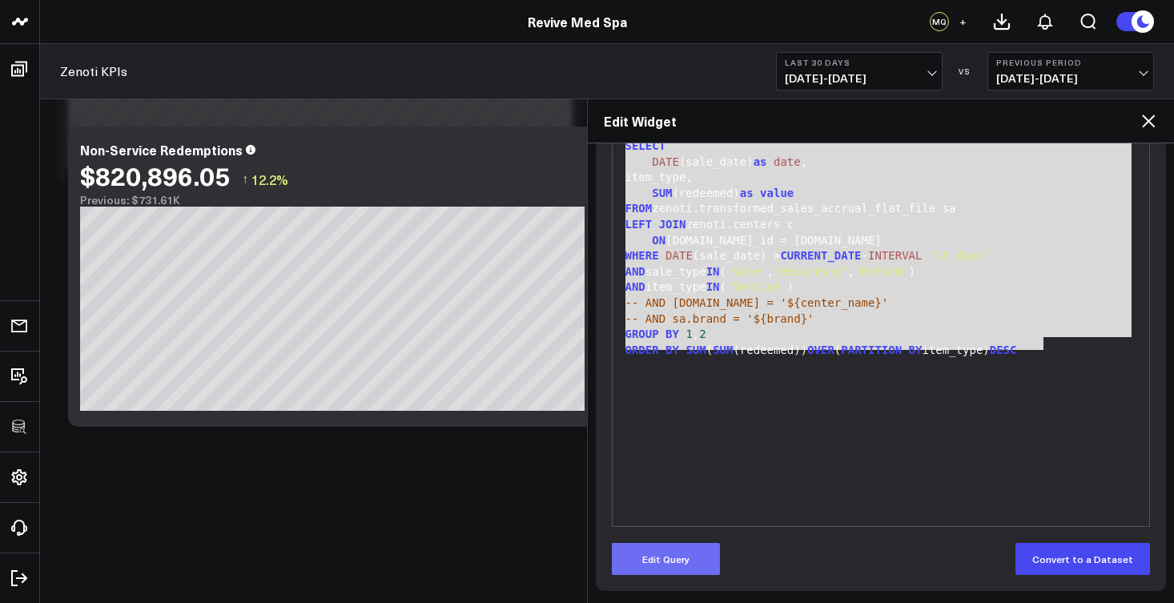
click at [650, 546] on button "Edit Query" at bounding box center [666, 559] width 108 height 32
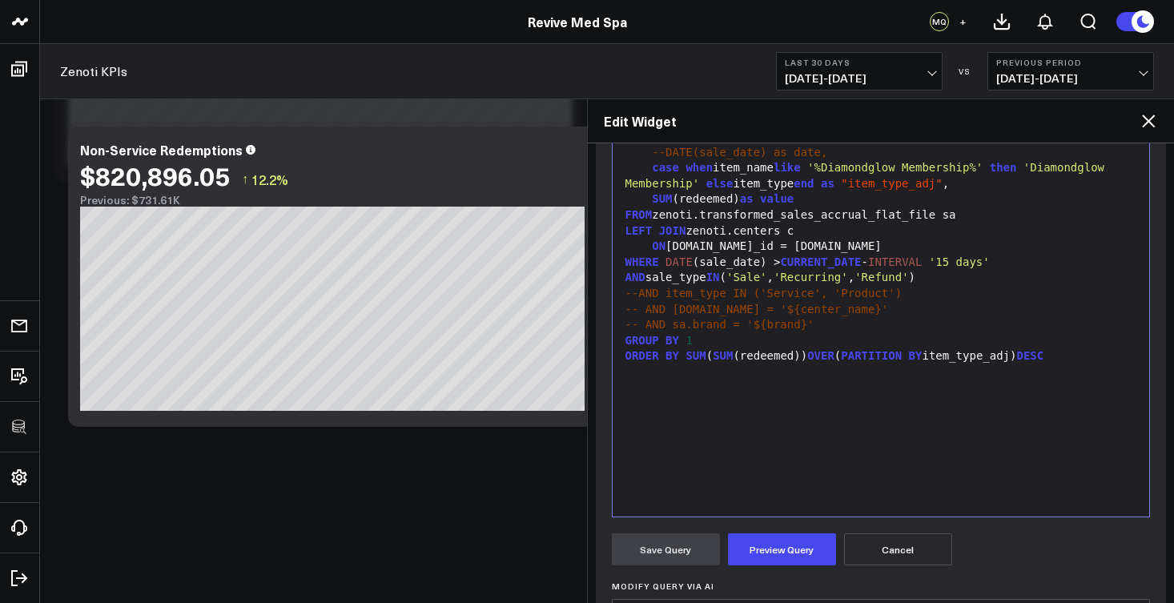
scroll to position [246, 0]
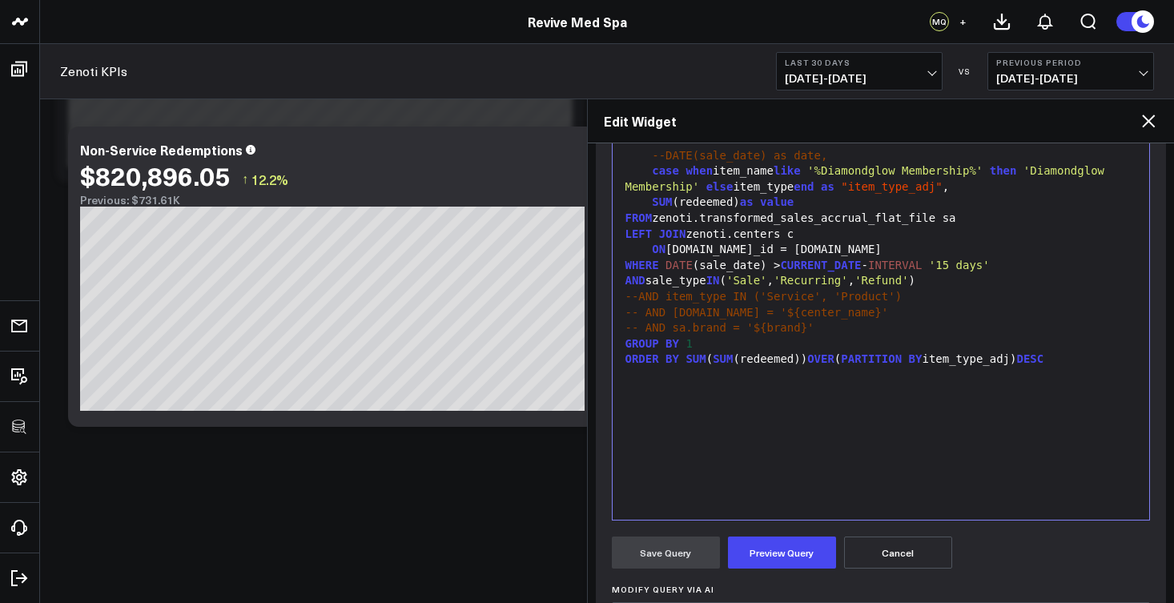
click at [737, 186] on div "case when item_name like '%Diamondglow Membership%' then 'Diamondglow Membershi…" at bounding box center [881, 178] width 521 height 31
click at [788, 556] on button "Preview Query" at bounding box center [782, 553] width 108 height 32
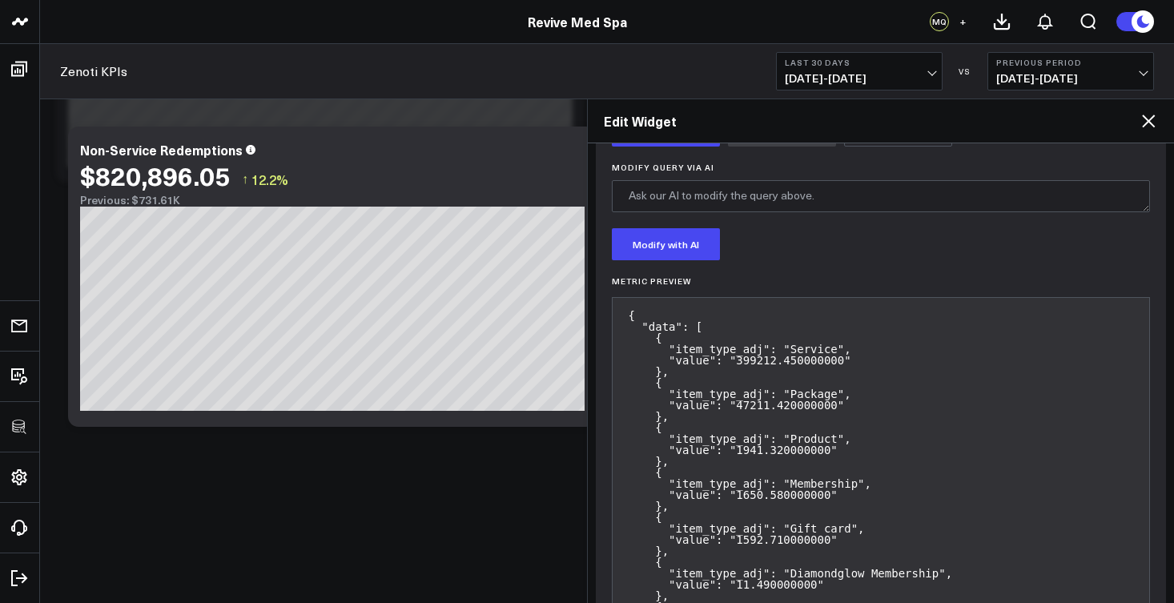
scroll to position [644, 0]
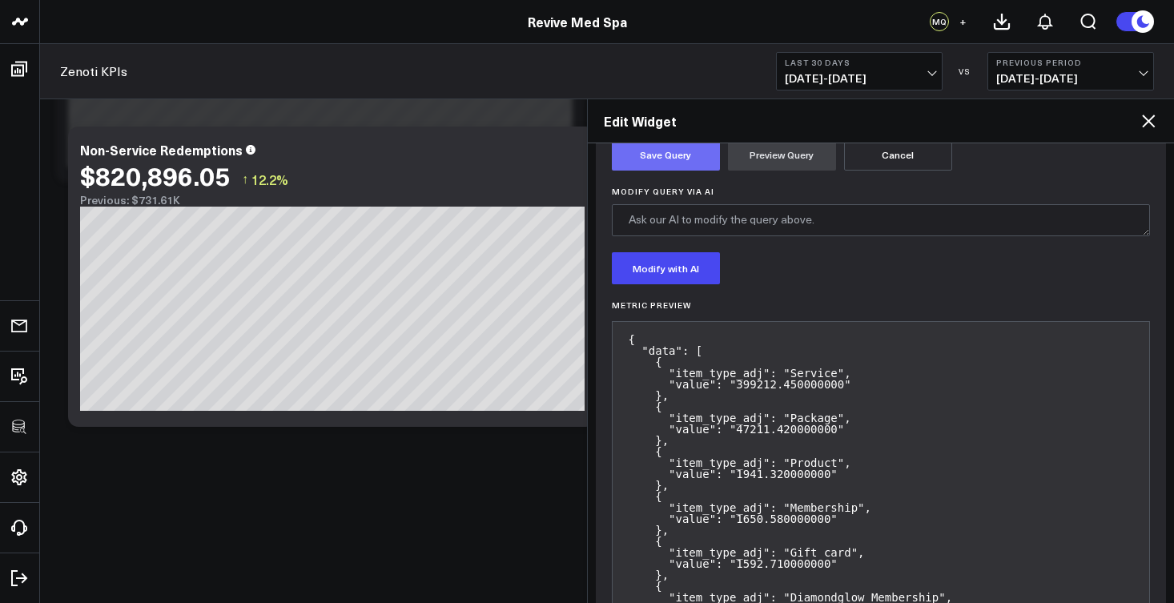
click at [673, 156] on button "Save Query" at bounding box center [666, 155] width 108 height 32
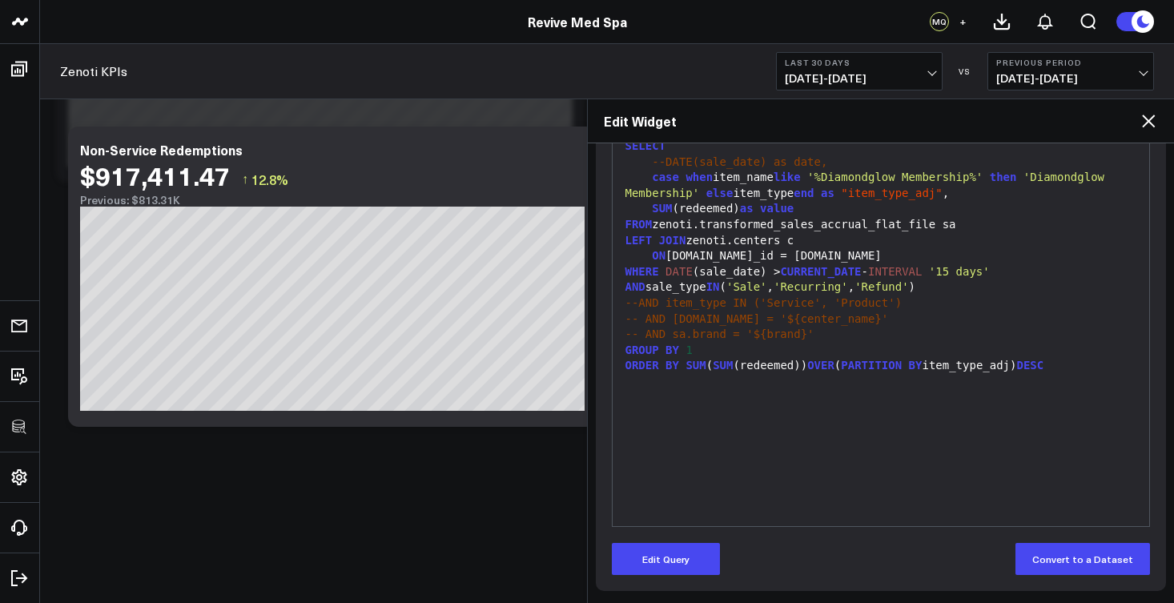
scroll to position [0, 0]
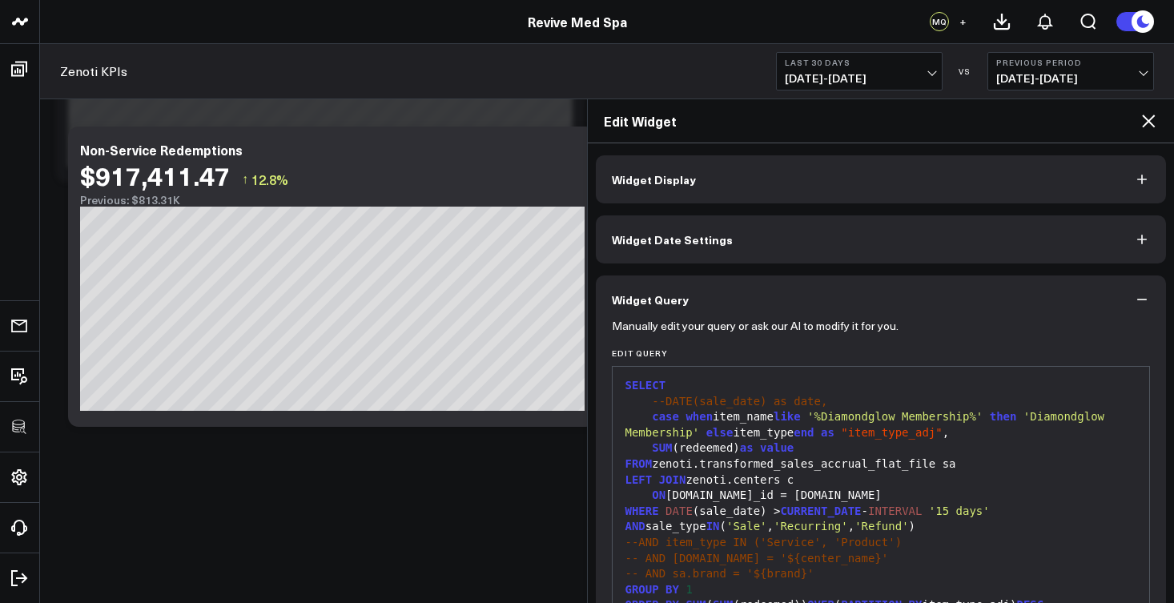
click at [867, 186] on button "Widget Display" at bounding box center [881, 179] width 571 height 48
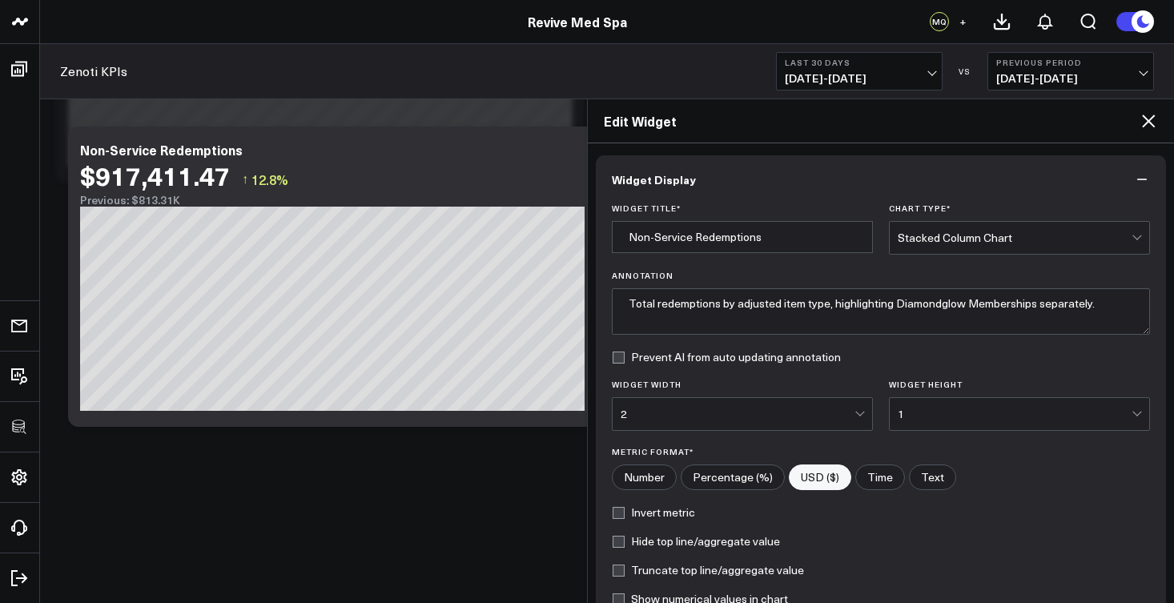
click at [960, 237] on div "Stacked Column Chart" at bounding box center [1015, 238] width 234 height 13
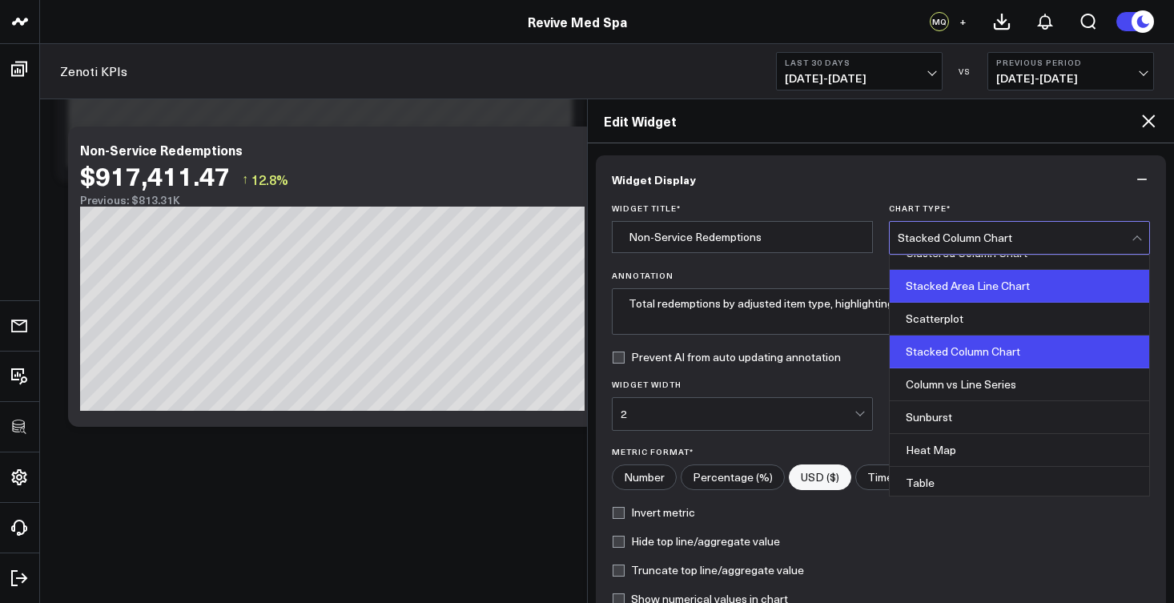
scroll to position [553, 0]
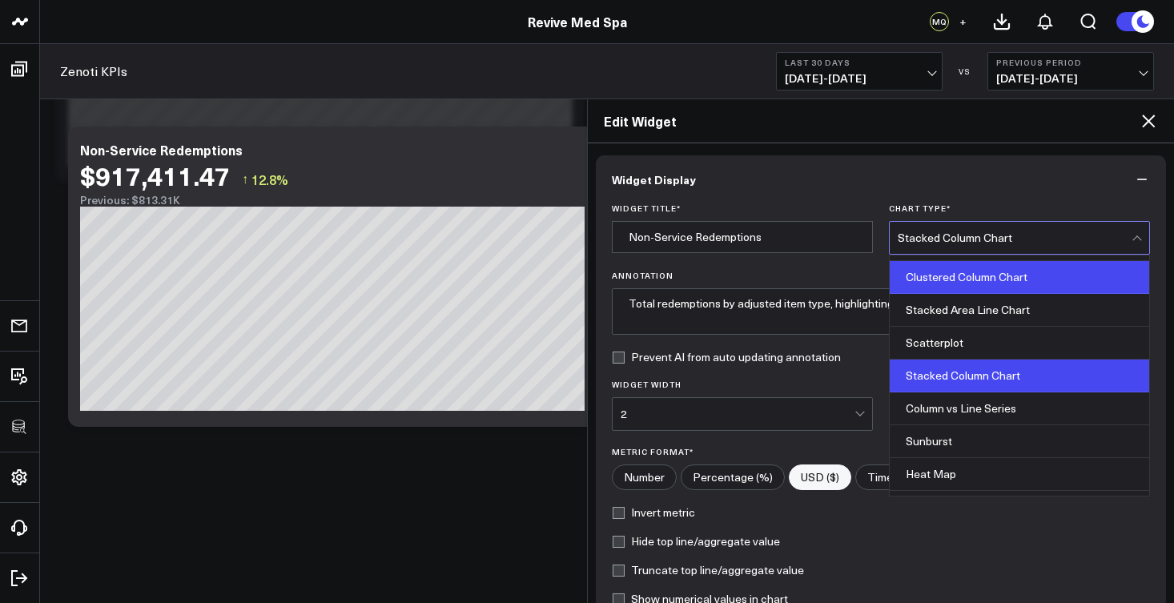
click at [956, 275] on div "Clustered Column Chart" at bounding box center [1020, 277] width 260 height 33
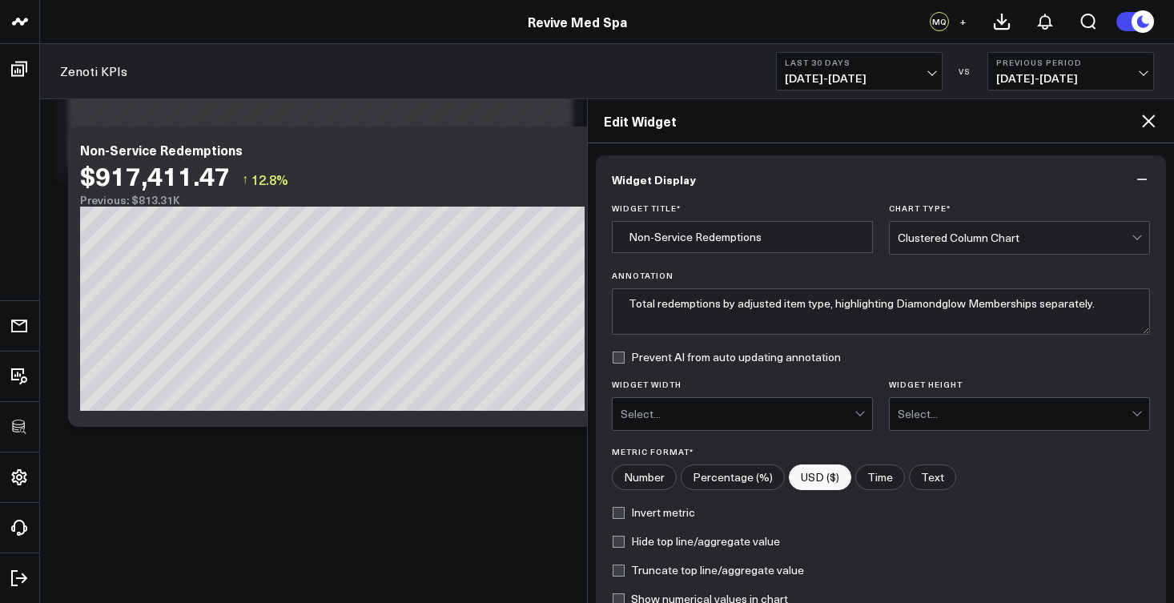
click at [815, 421] on div "Select..." at bounding box center [738, 414] width 234 height 32
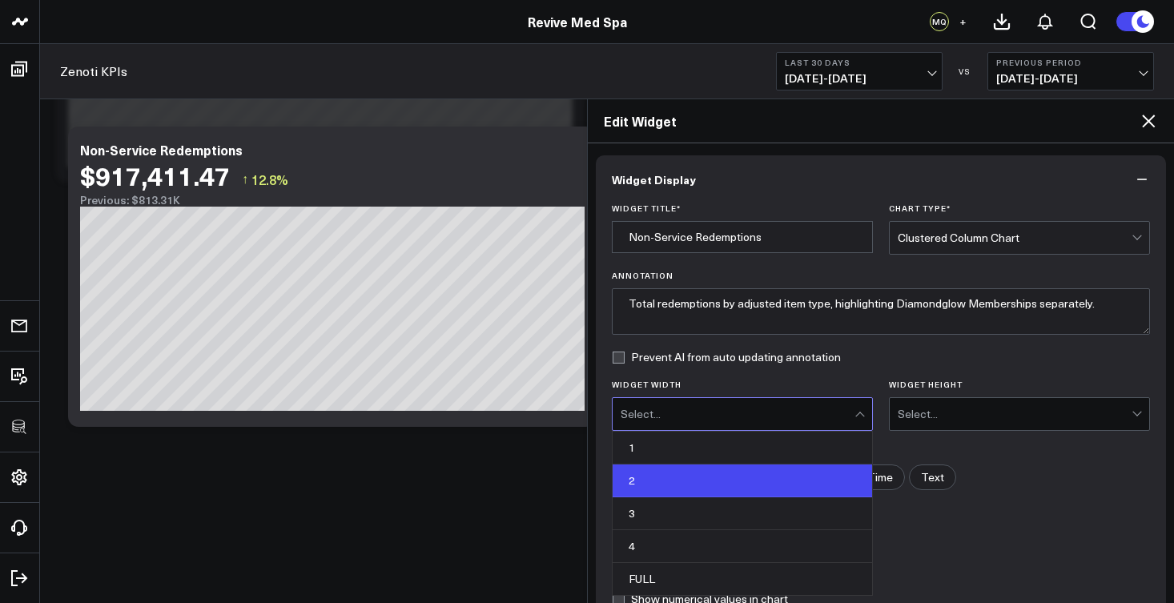
click at [699, 474] on div "2" at bounding box center [743, 481] width 260 height 33
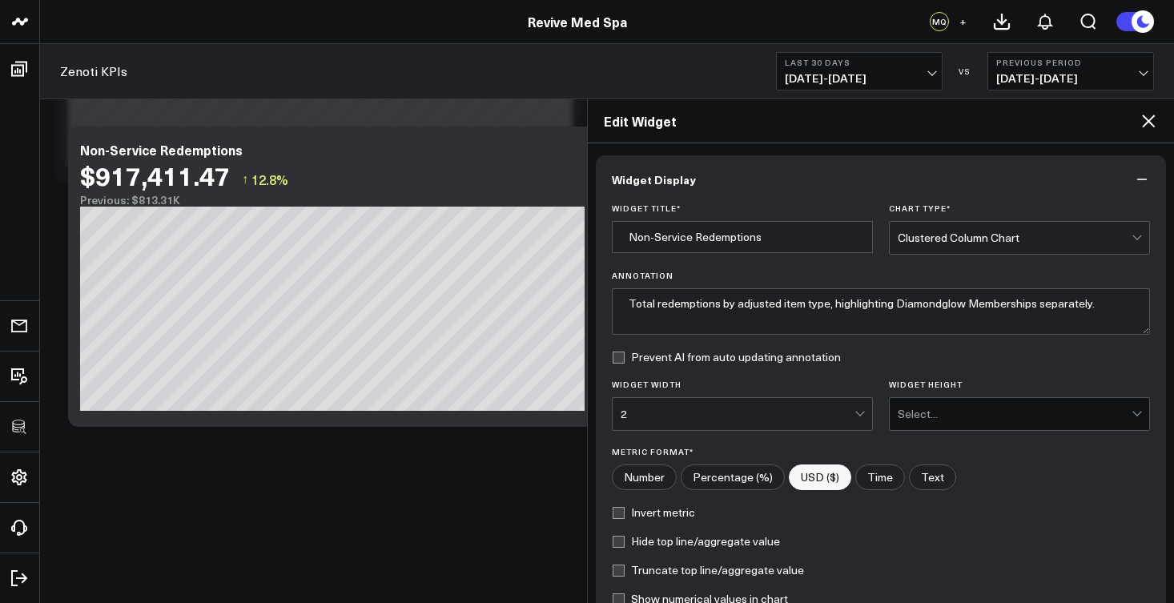
click at [928, 421] on div "Select..." at bounding box center [1015, 414] width 234 height 13
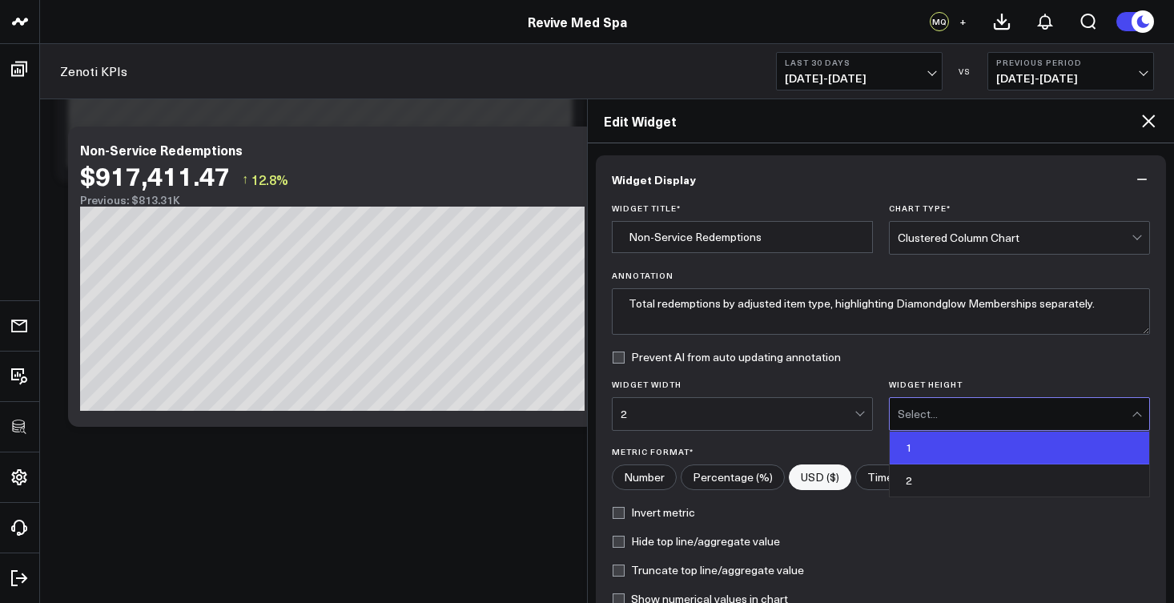
click at [922, 445] on div "1" at bounding box center [1020, 448] width 260 height 33
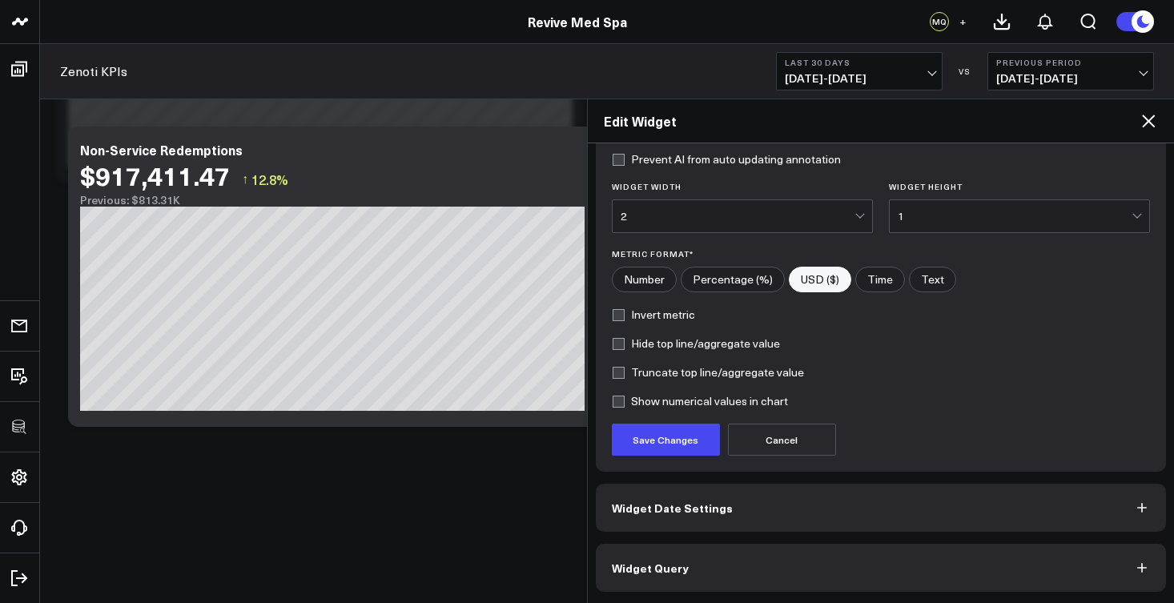
scroll to position [199, 0]
click at [683, 441] on button "Save Changes" at bounding box center [666, 439] width 108 height 32
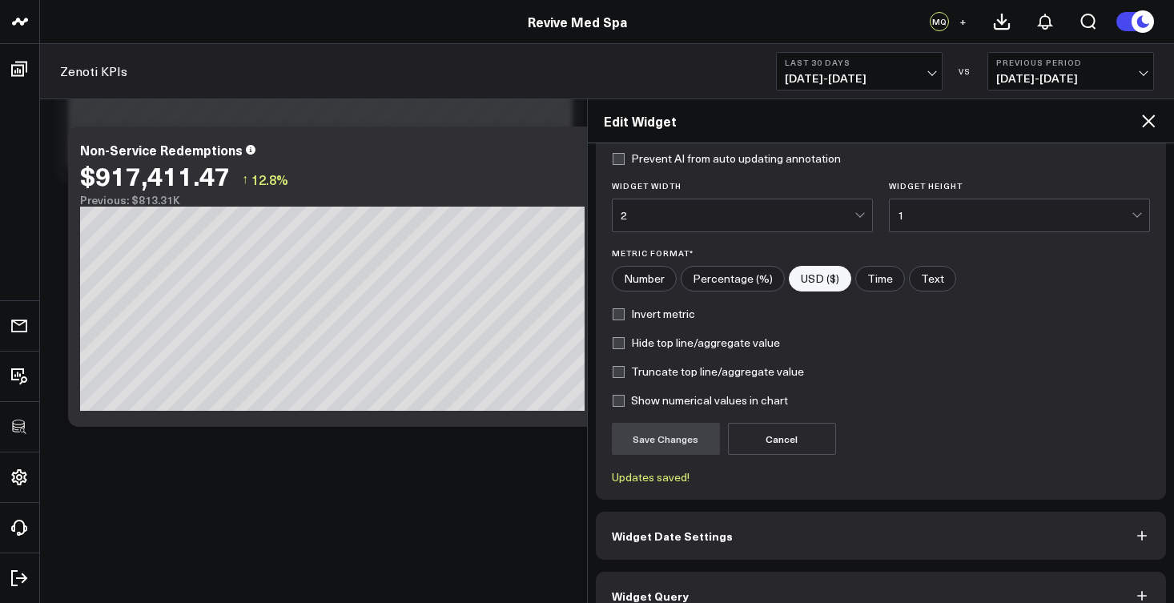
scroll to position [228, 0]
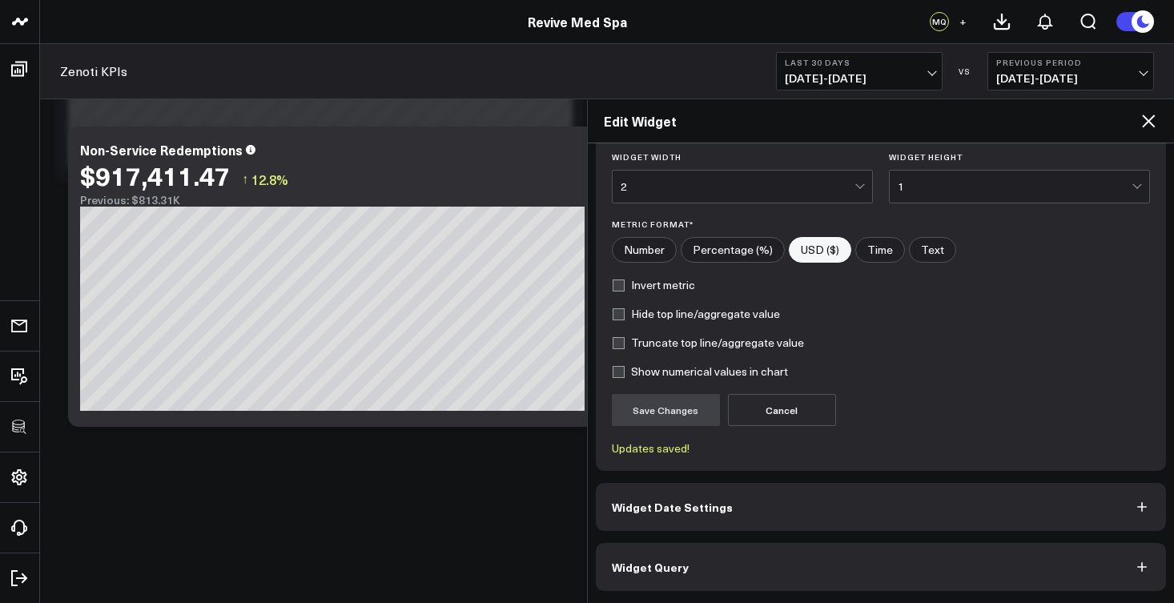
click at [713, 564] on button "Widget Query" at bounding box center [881, 567] width 571 height 48
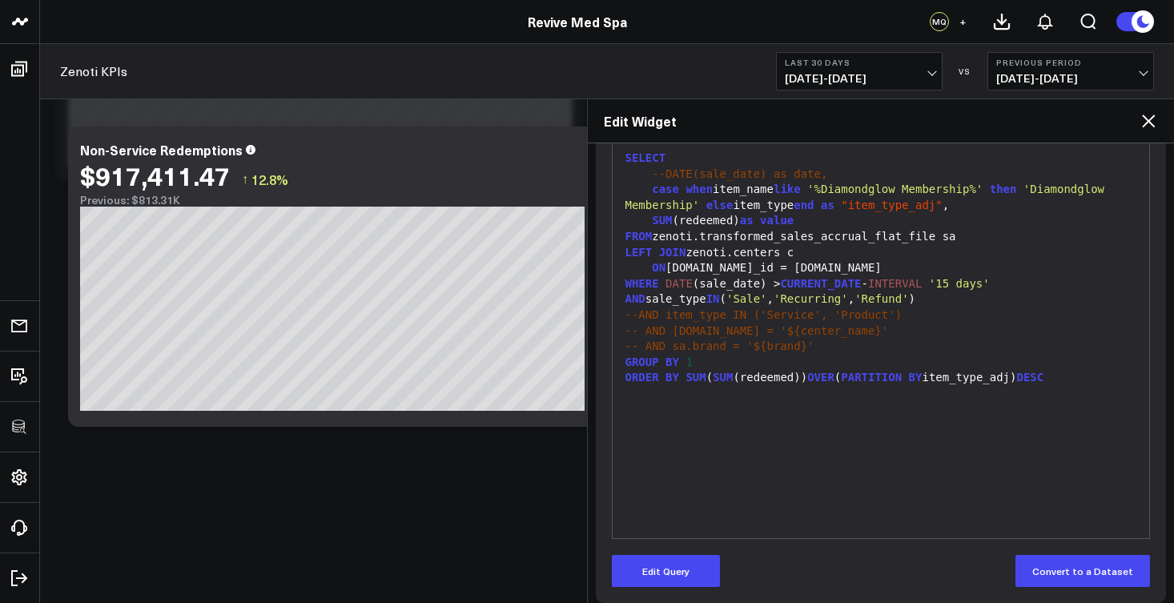
click at [662, 175] on span "--DATE(sale_date) as date," at bounding box center [739, 173] width 175 height 13
click at [683, 563] on button "Edit Query" at bounding box center [666, 571] width 108 height 32
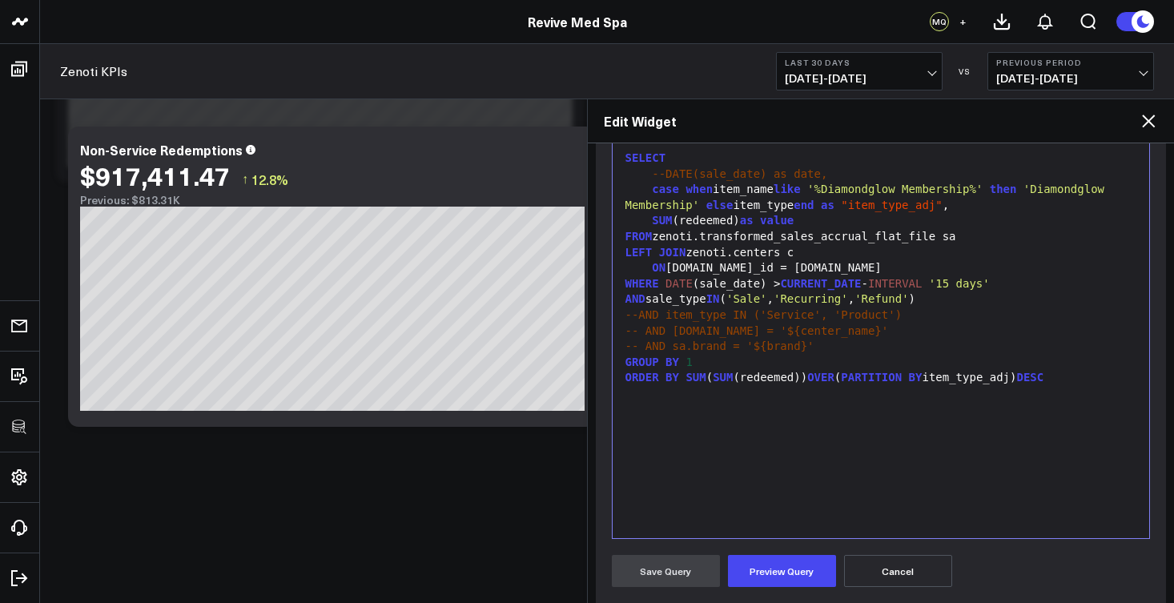
click at [666, 176] on span "--DATE(sale_date) as date," at bounding box center [739, 173] width 175 height 13
click at [687, 371] on span "SUM" at bounding box center [696, 377] width 20 height 13
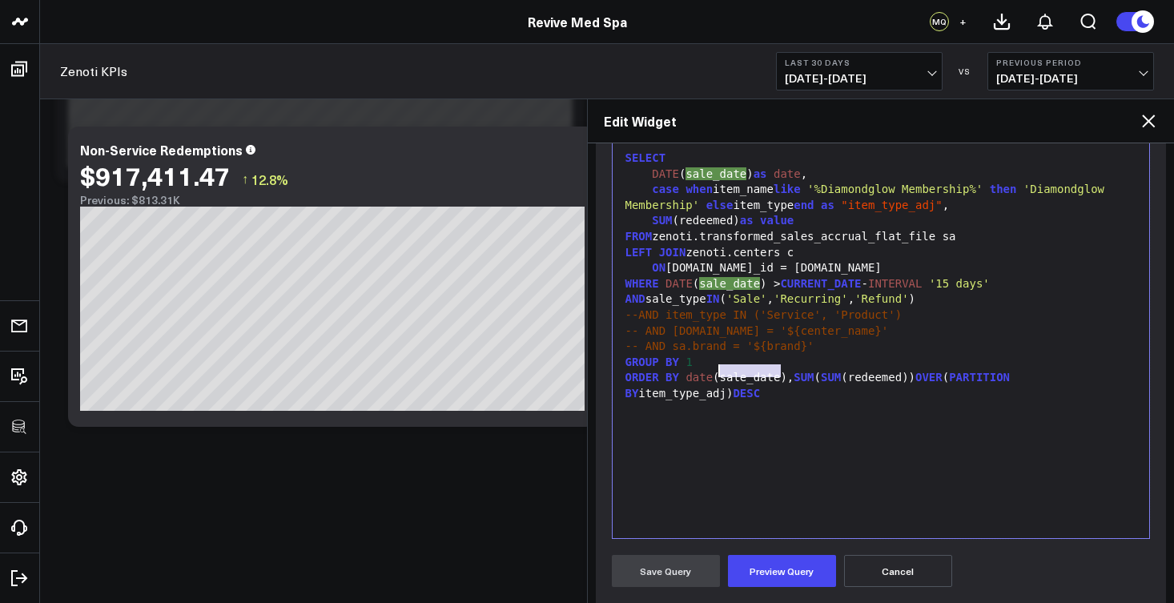
drag, startPoint x: 783, startPoint y: 370, endPoint x: 723, endPoint y: 373, distance: 60.2
click at [723, 373] on div "ORDER BY date (sale_date), SUM ( SUM (redeemed)) OVER ( PARTITION BY item_type_…" at bounding box center [881, 385] width 521 height 31
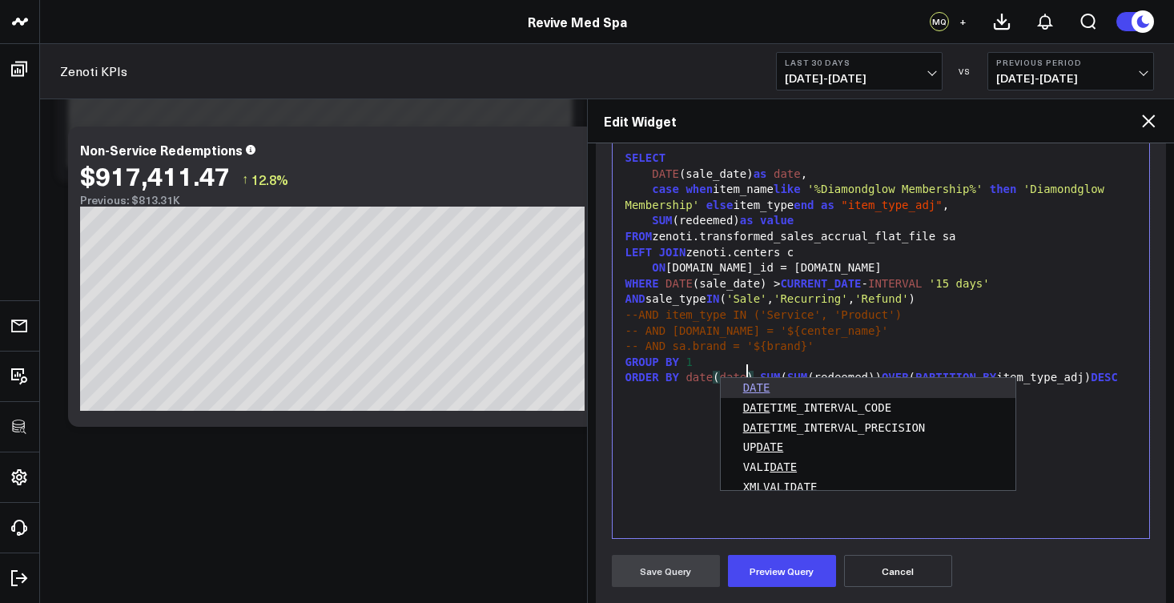
click at [668, 450] on div "SELECT DATE (sale_date) as date , case when item_name like '%Diamondglow Member…" at bounding box center [881, 338] width 521 height 383
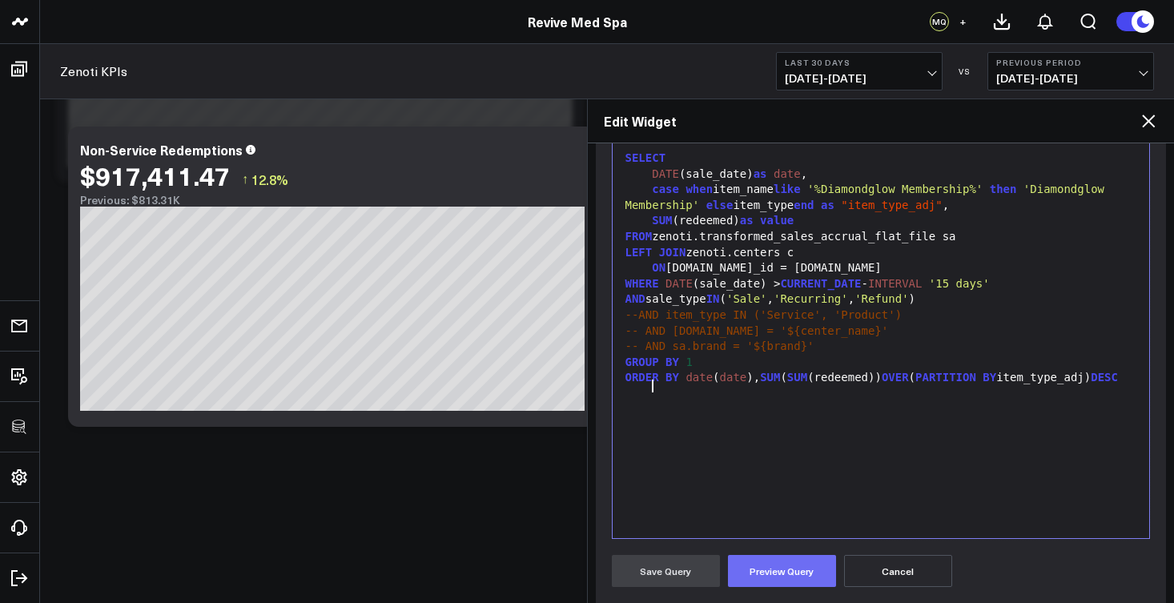
click at [777, 579] on button "Preview Query" at bounding box center [782, 571] width 108 height 32
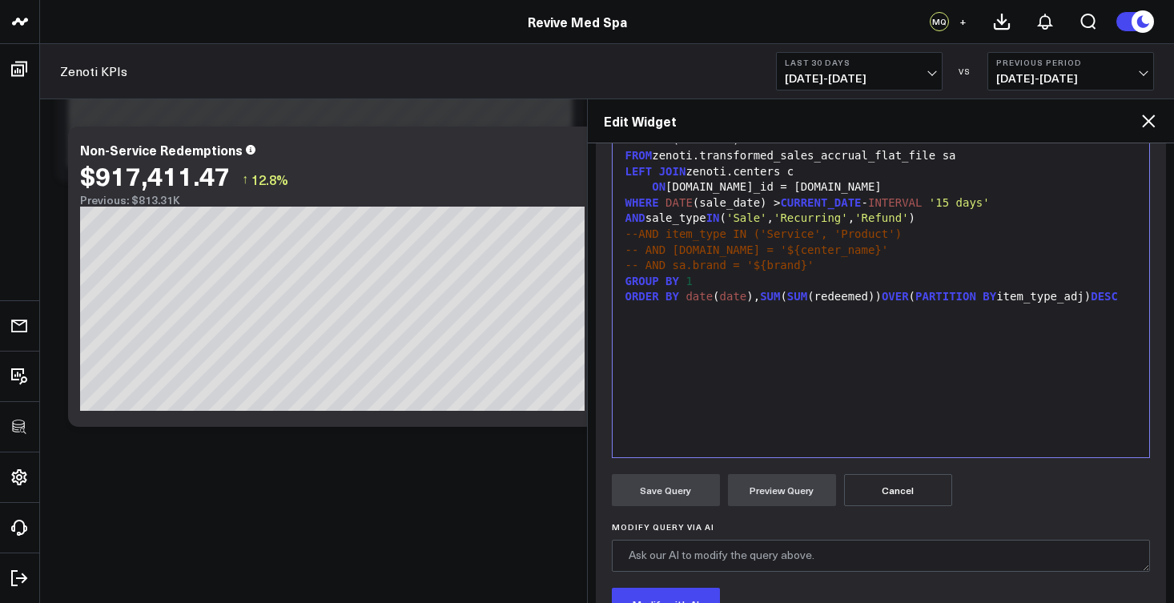
scroll to position [194, 0]
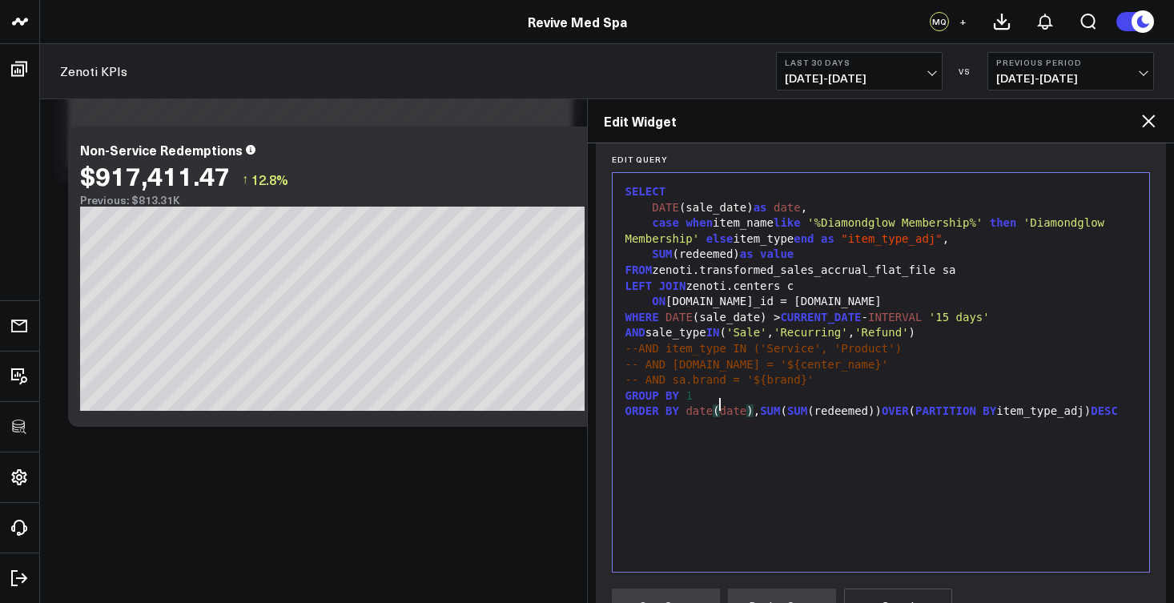
click at [720, 405] on span "date" at bounding box center [733, 411] width 27 height 13
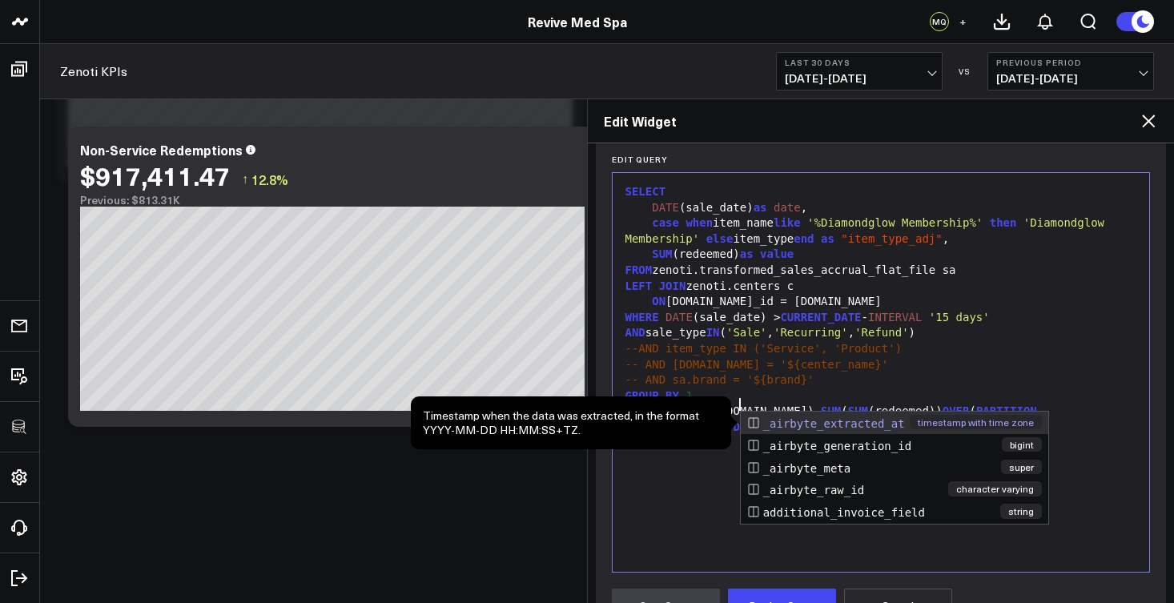
click at [703, 510] on div "SELECT DATE (sale_date) as date , case when item_name like '%Diamondglow Member…" at bounding box center [881, 372] width 521 height 383
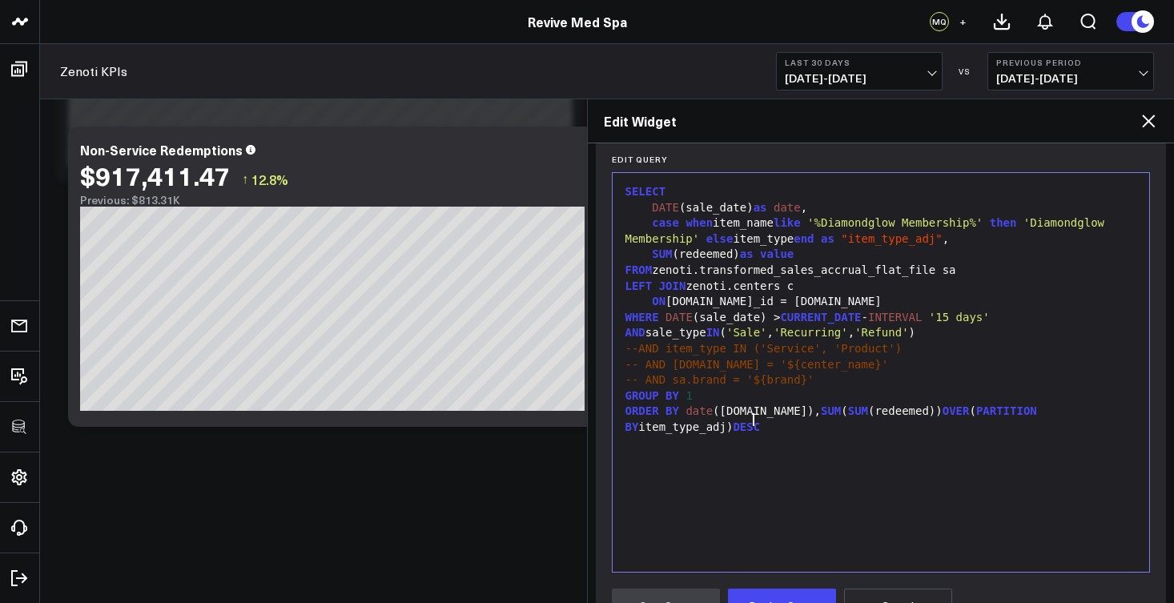
click at [780, 209] on span "date" at bounding box center [787, 207] width 27 height 13
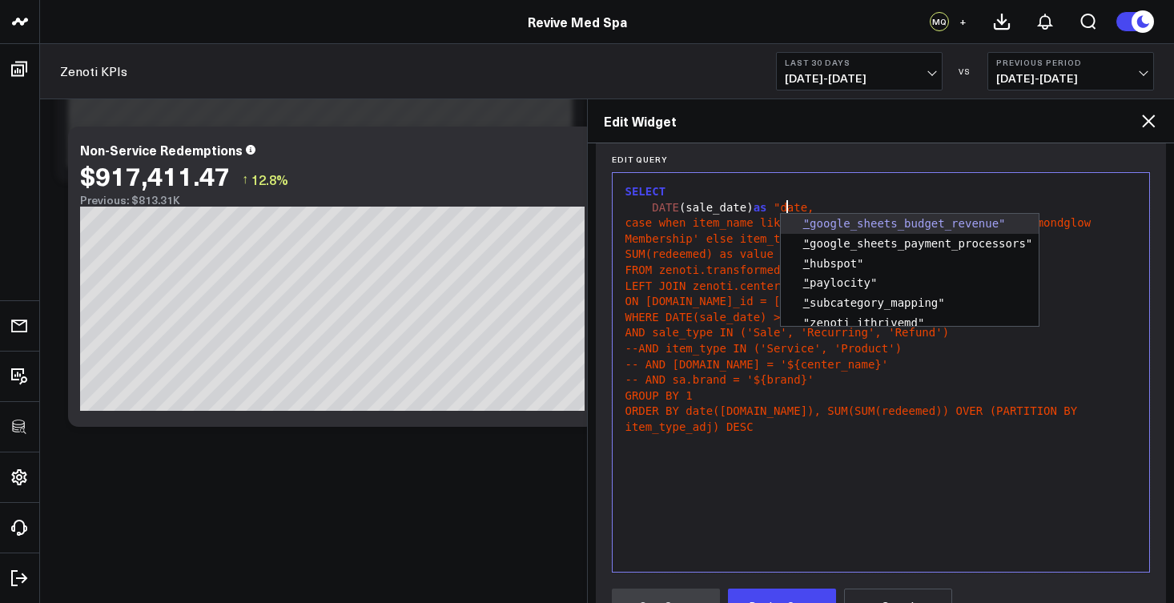
click at [812, 208] on span ""date," at bounding box center [794, 207] width 41 height 13
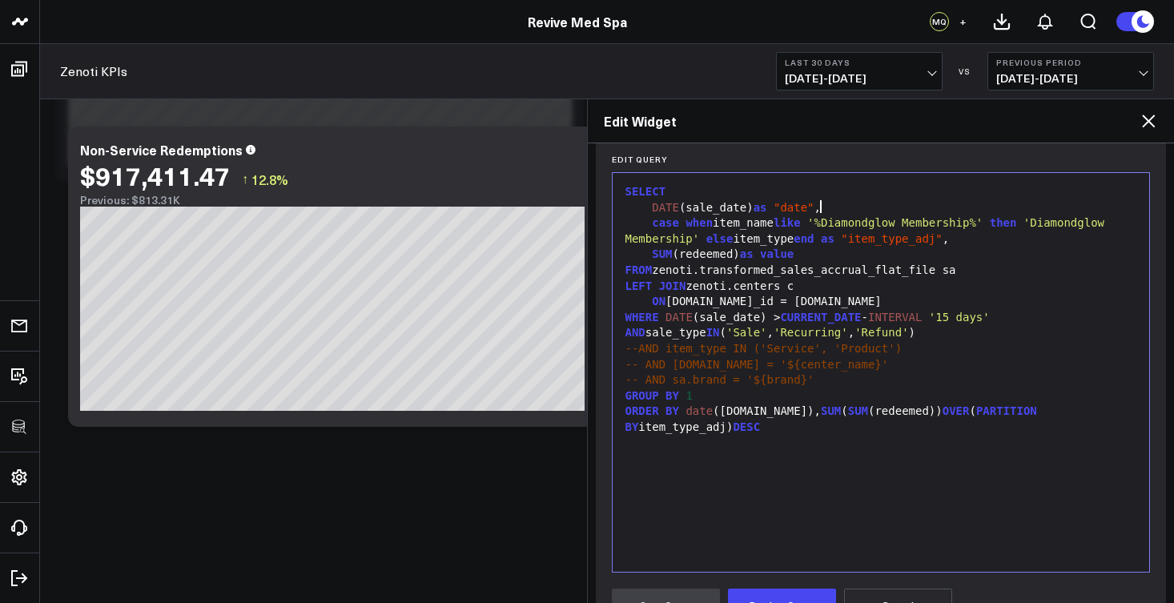
scroll to position [276, 0]
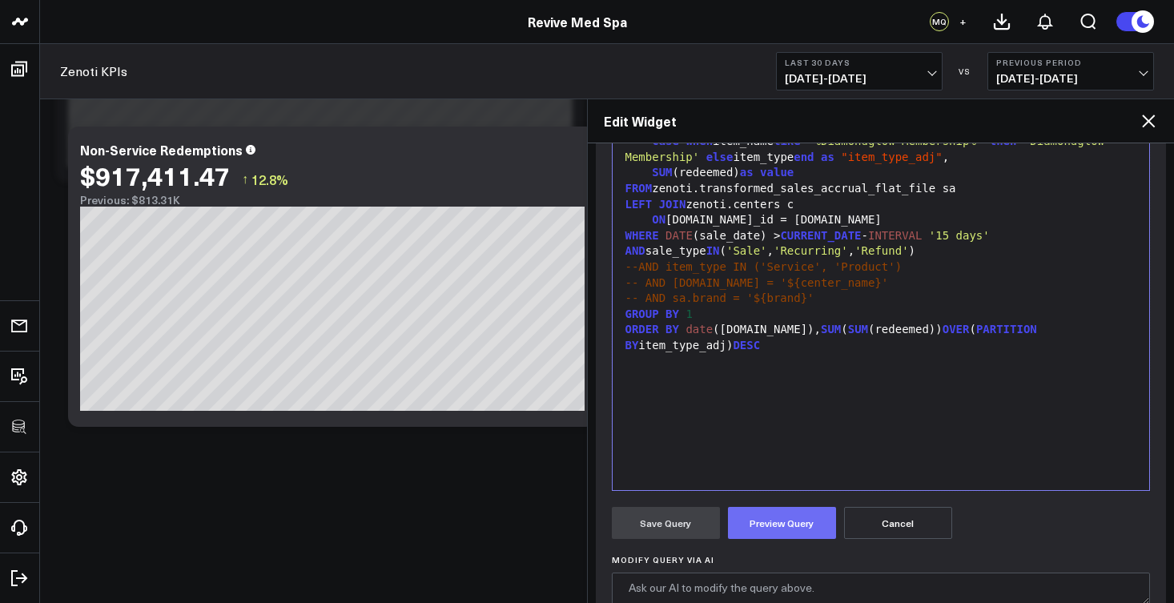
click at [791, 519] on button "Preview Query" at bounding box center [782, 523] width 108 height 32
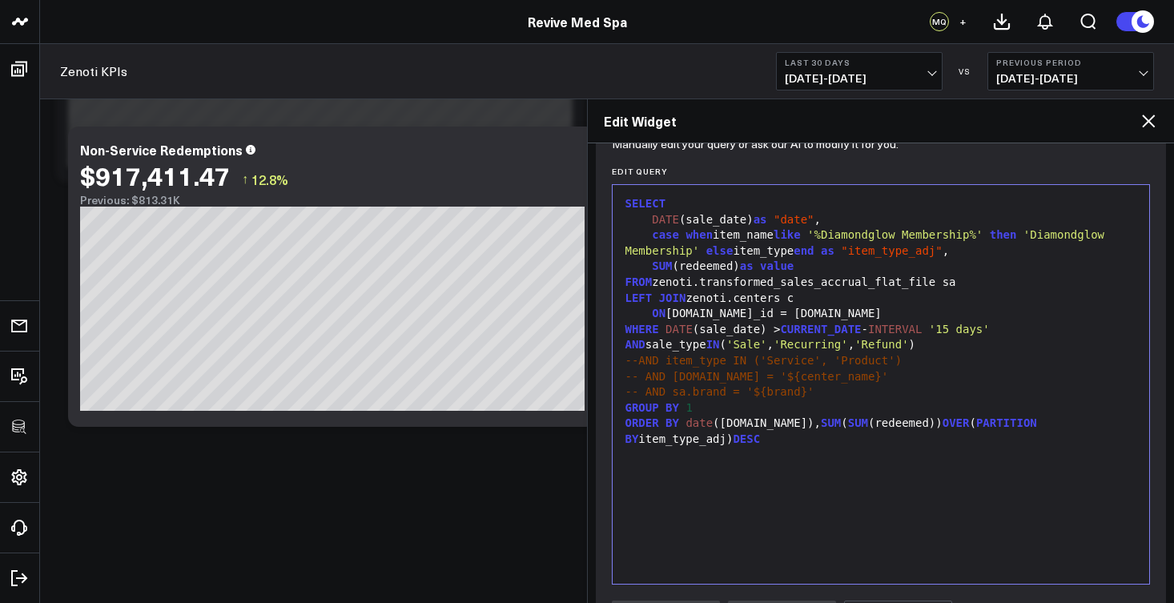
scroll to position [127, 0]
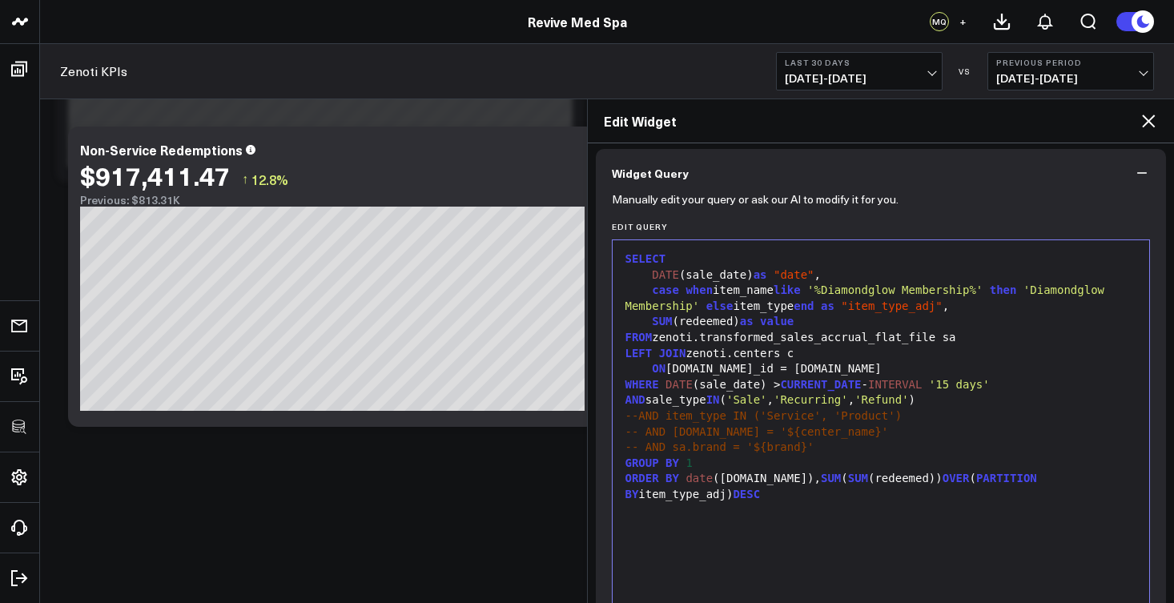
click at [716, 456] on div "GROUP BY 1" at bounding box center [881, 464] width 521 height 16
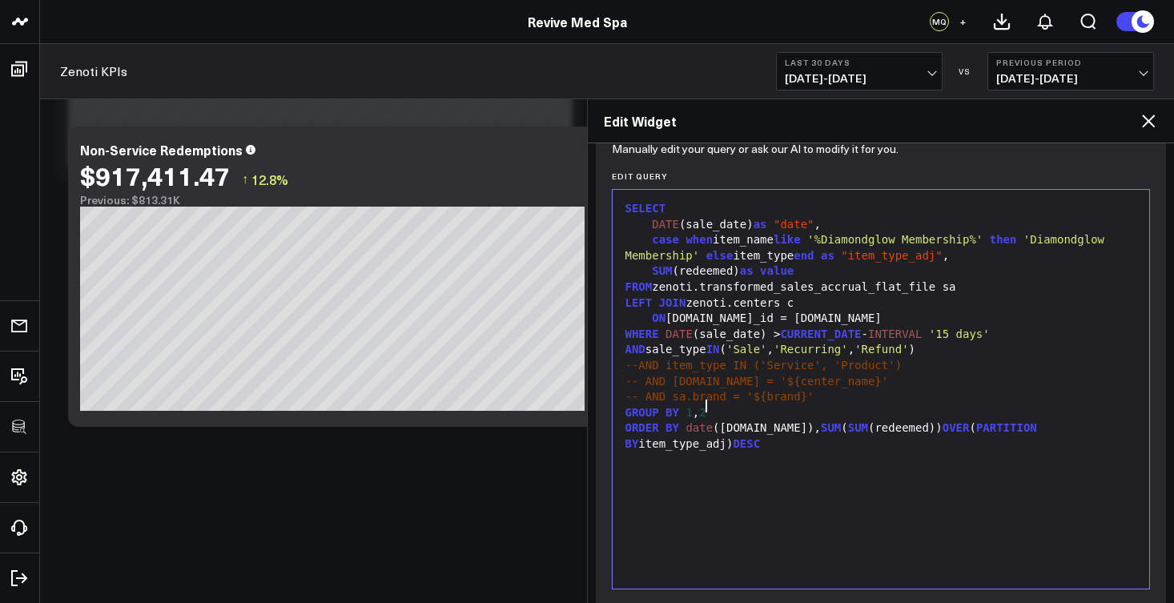
scroll to position [225, 0]
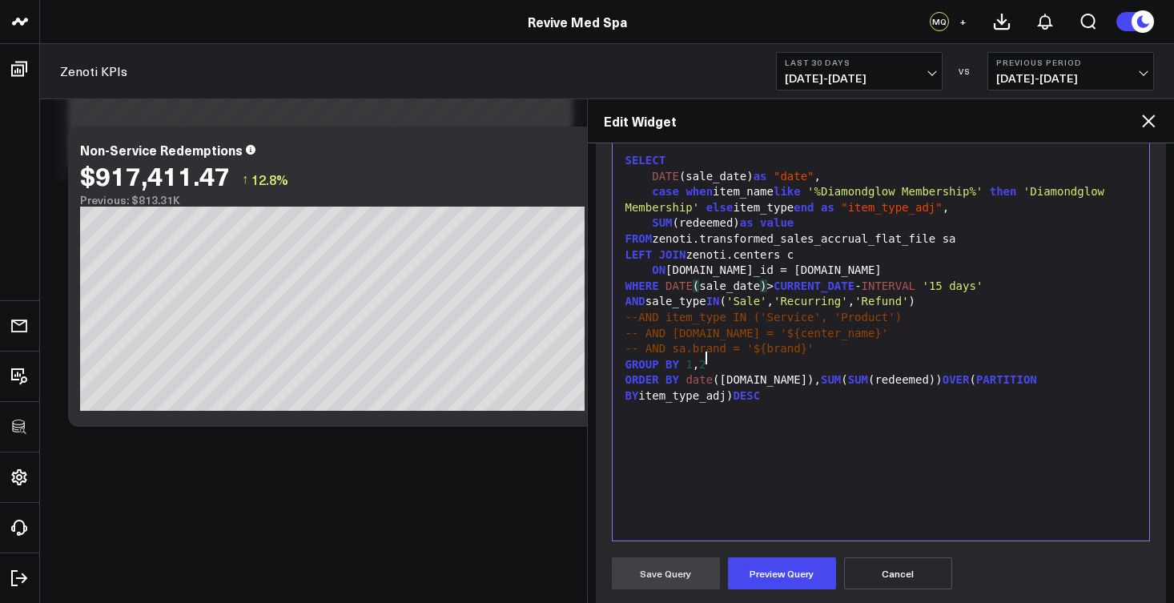
click at [699, 281] on div "WHERE DATE ( sale_date ) > CURRENT_DATE - INTERVAL '15 days'" at bounding box center [881, 287] width 521 height 16
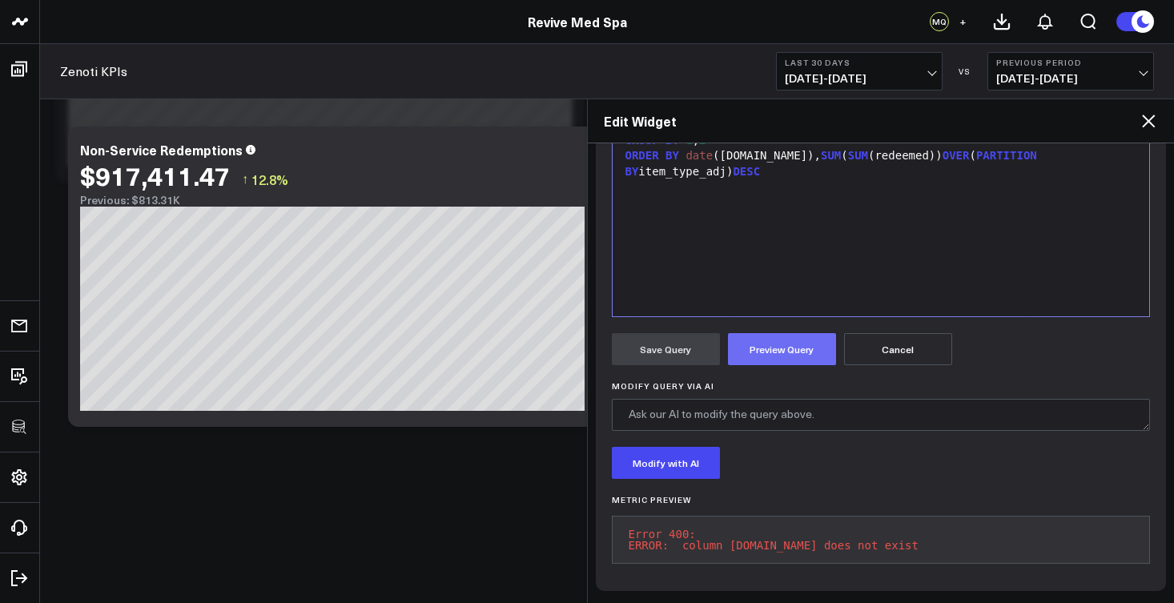
click at [818, 337] on button "Preview Query" at bounding box center [782, 349] width 108 height 32
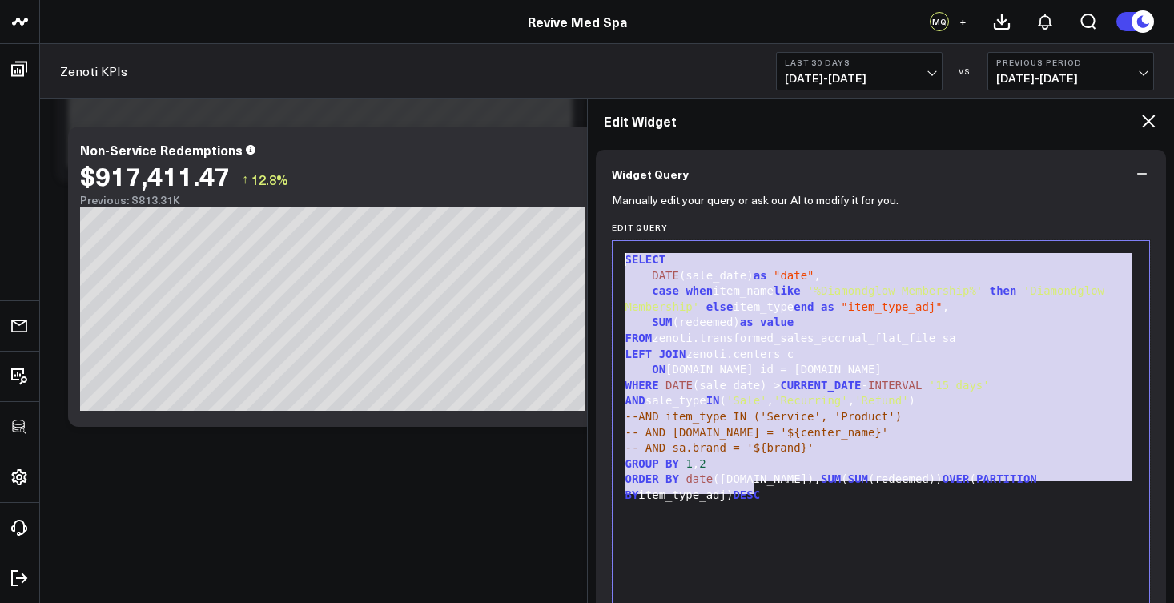
scroll to position [119, 0]
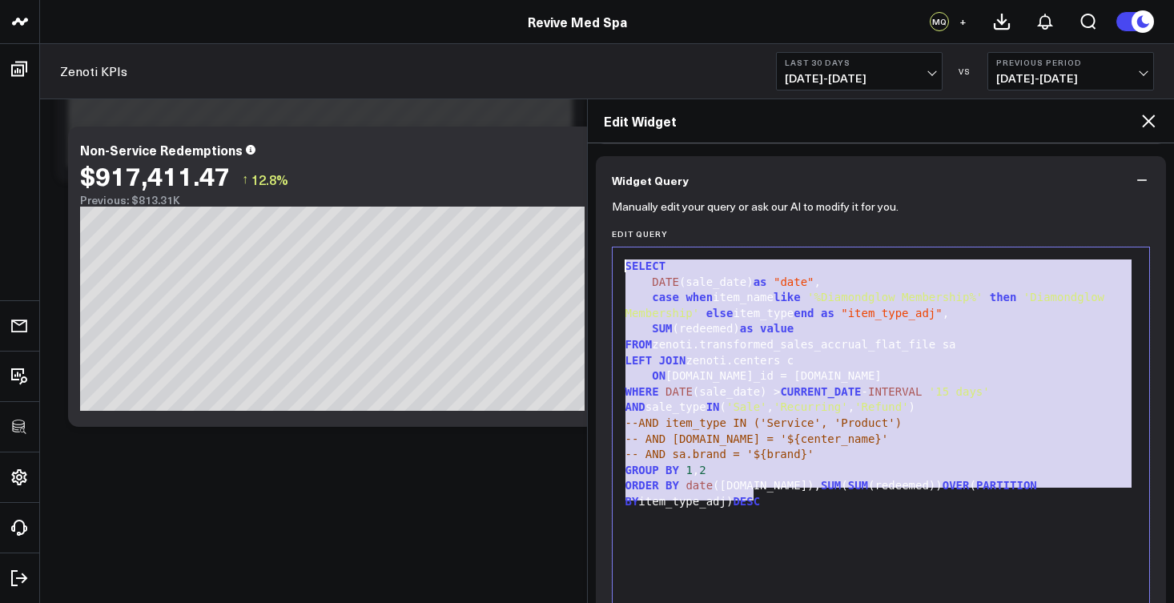
drag, startPoint x: 767, startPoint y: 312, endPoint x: 616, endPoint y: 265, distance: 157.8
click at [616, 265] on div "99 1 2 3 4 5 6 7 8 9 10 11 12 13 14 › ⌄ SELECT DATE (sale_date) as "date" , cas…" at bounding box center [881, 447] width 539 height 401
copy div "SELECT DATE (sale_date) as "date" , case when item_name like '%Diamondglow Memb…"
click at [802, 499] on div "ORDER BY date ([DOMAIN_NAME]), SUM ( SUM (redeemed)) OVER ( PARTITION BY item_t…" at bounding box center [881, 493] width 521 height 31
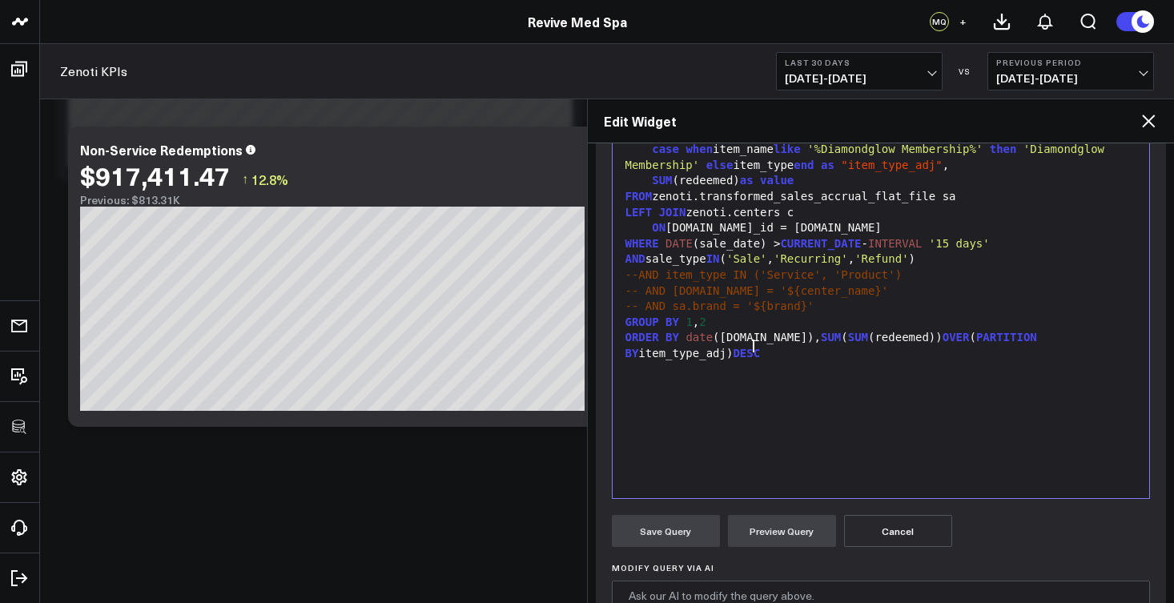
scroll to position [244, 0]
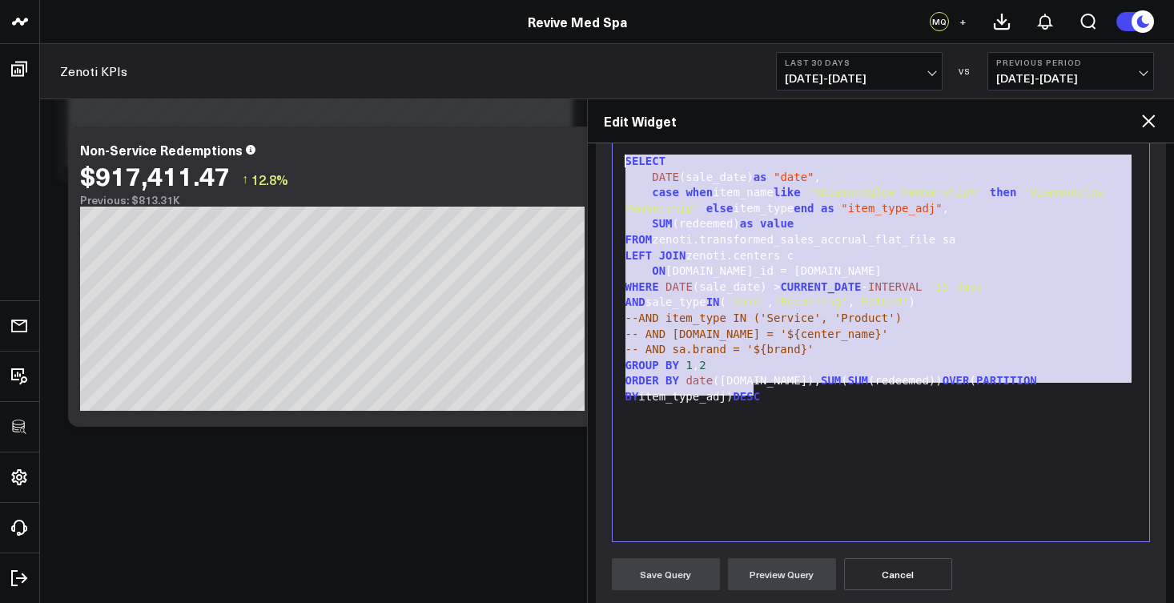
drag, startPoint x: 767, startPoint y: 374, endPoint x: 619, endPoint y: 145, distance: 272.4
click at [619, 145] on div "Edit Query 99 1 2 3 4 5 6 7 8 9 10 11 12 13 14 › ⌄ SELECT DATE (sale_date) as "…" at bounding box center [881, 333] width 539 height 418
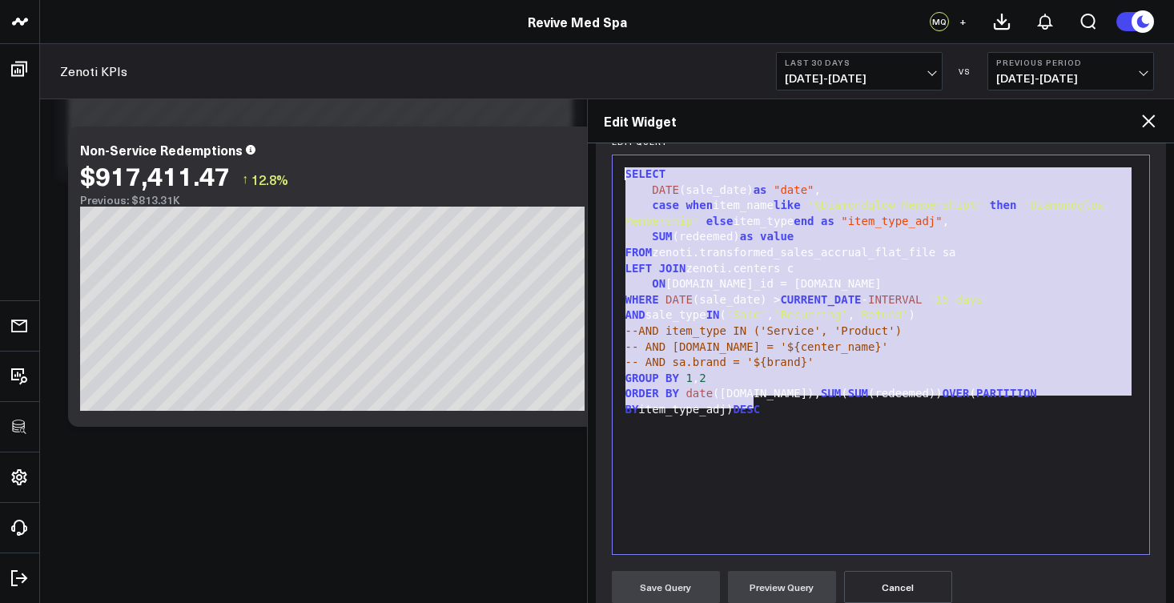
click at [619, 145] on label "Edit Query" at bounding box center [881, 142] width 539 height 10
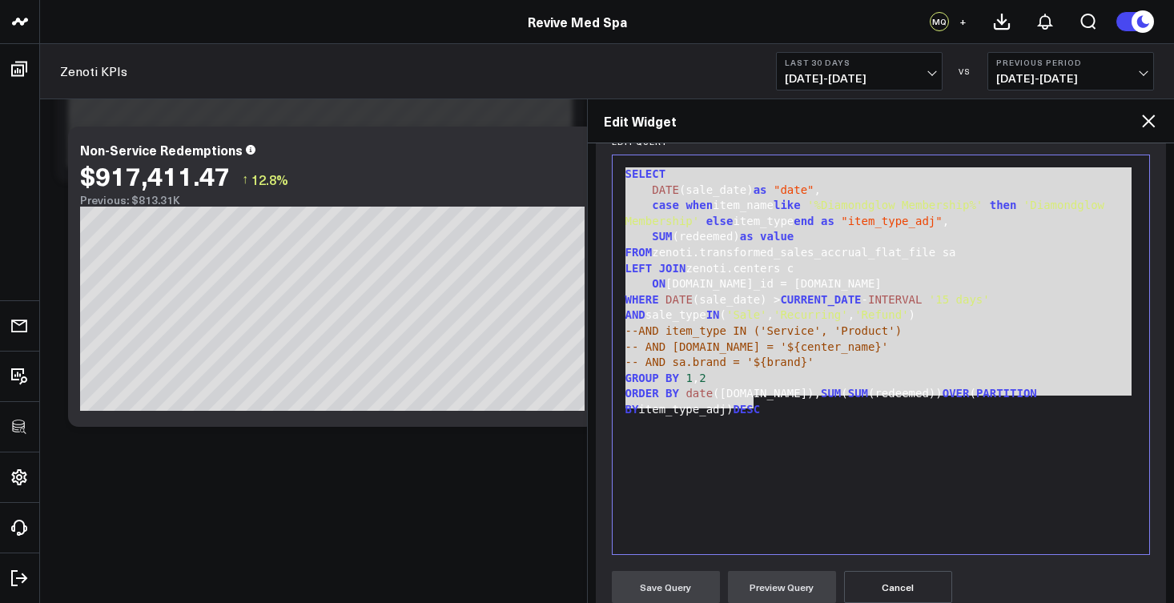
click at [797, 421] on div "SELECT DATE (sale_date) as "date" , case when item_name like '%Diamondglow Memb…" at bounding box center [881, 354] width 521 height 383
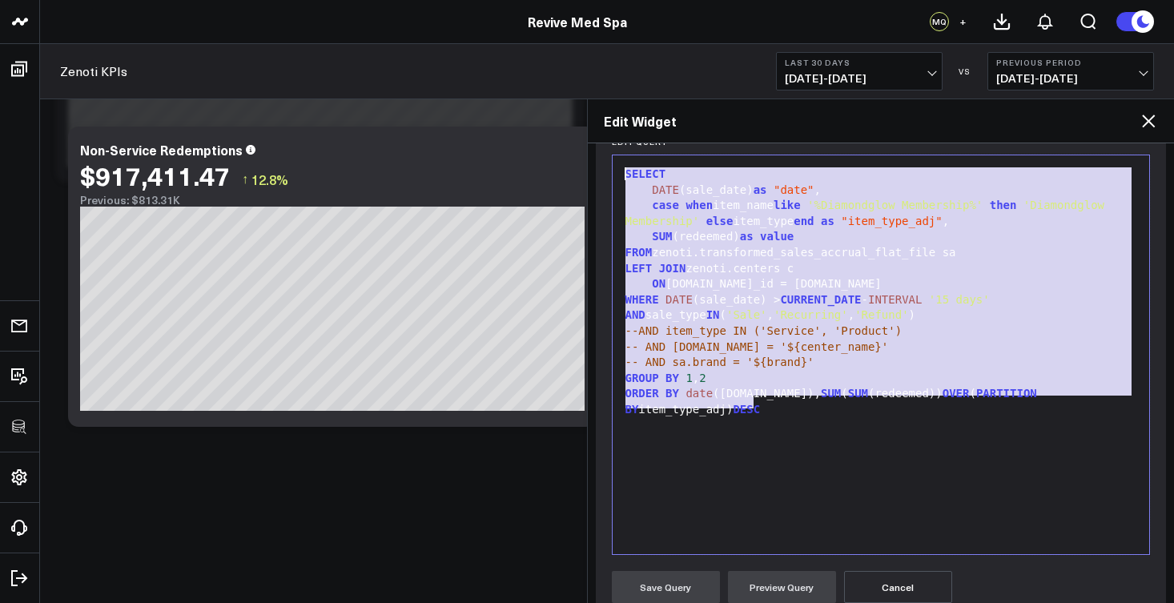
drag, startPoint x: 793, startPoint y: 408, endPoint x: 615, endPoint y: 164, distance: 301.5
click at [615, 164] on div "99 1 2 3 4 5 6 7 8 9 10 11 12 13 14 › ⌄ SELECT DATE (sale_date) as "date" , cas…" at bounding box center [881, 355] width 539 height 401
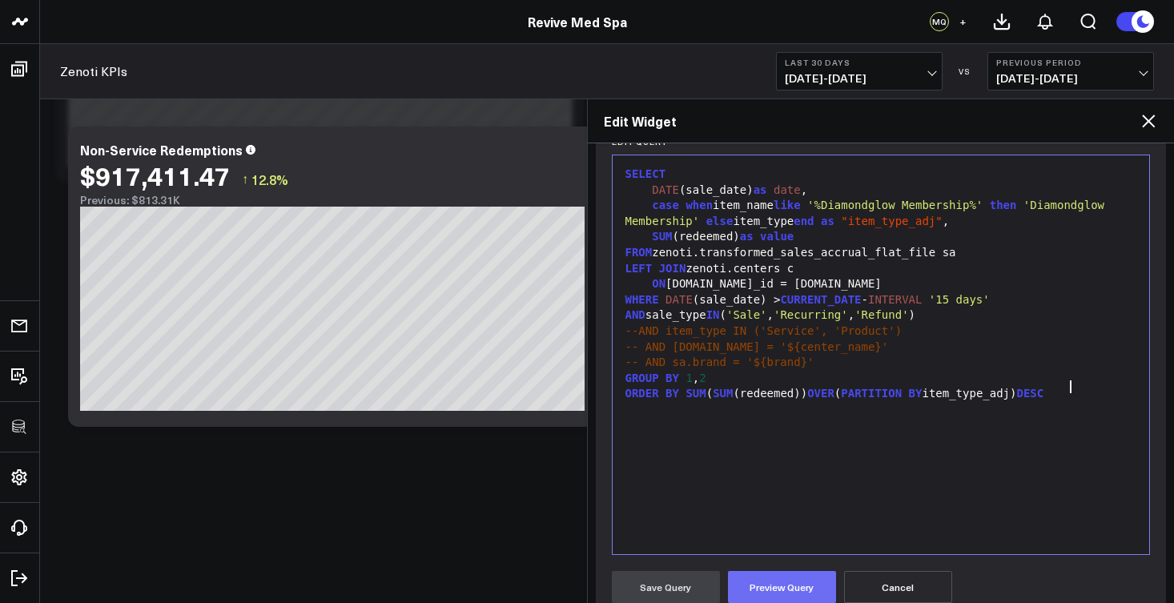
click at [779, 575] on button "Preview Query" at bounding box center [782, 587] width 108 height 32
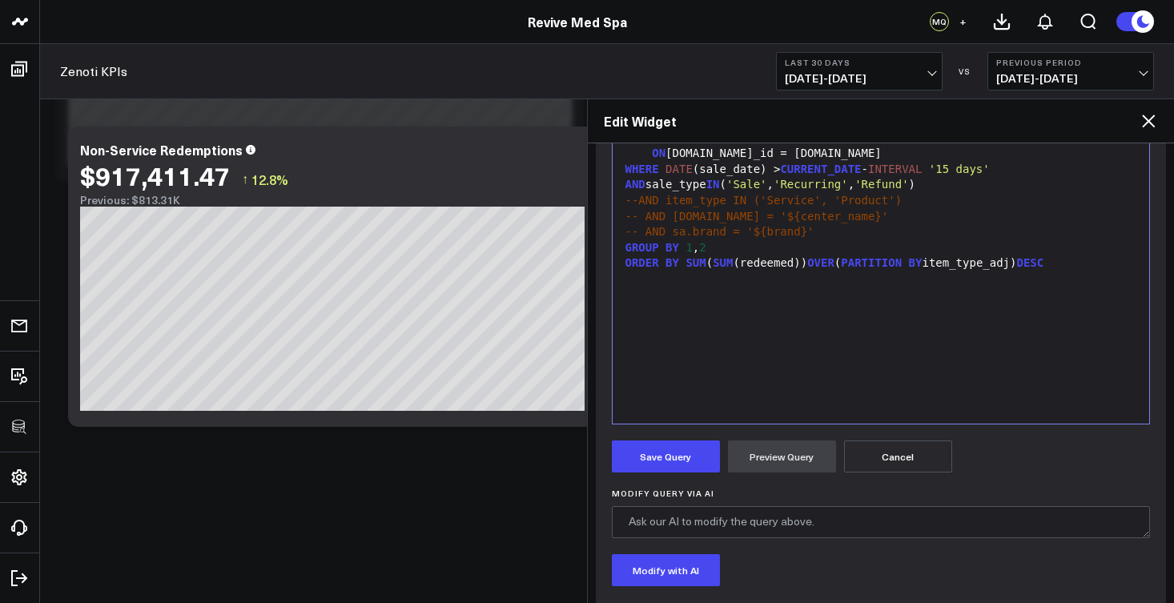
scroll to position [318, 0]
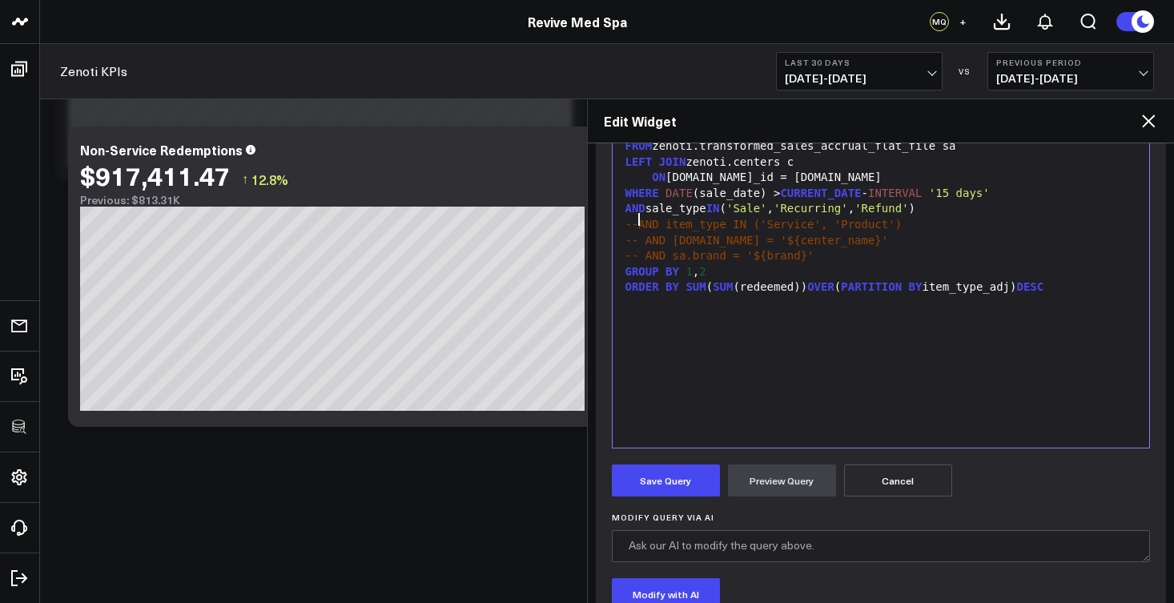
click at [638, 218] on span "--AND item_type IN ('Service', 'Product')" at bounding box center [764, 224] width 277 height 13
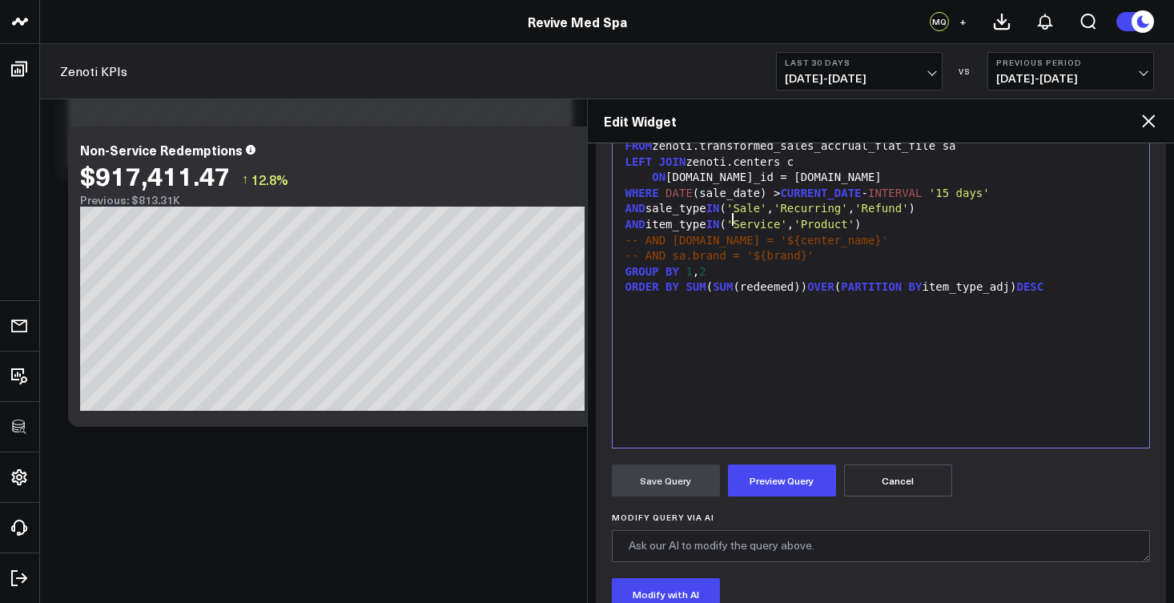
click at [735, 223] on div "AND item_type IN ( 'Service' , 'Product' )" at bounding box center [881, 225] width 521 height 16
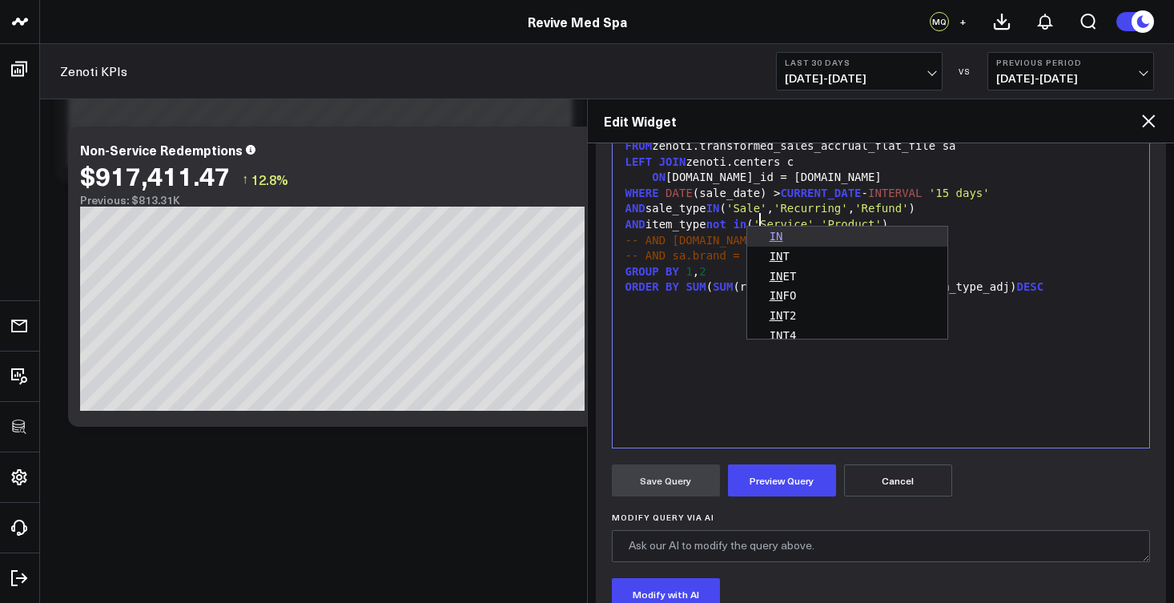
click at [842, 217] on div "AND item_type not in ( 'Service' , 'Product' )" at bounding box center [881, 225] width 521 height 16
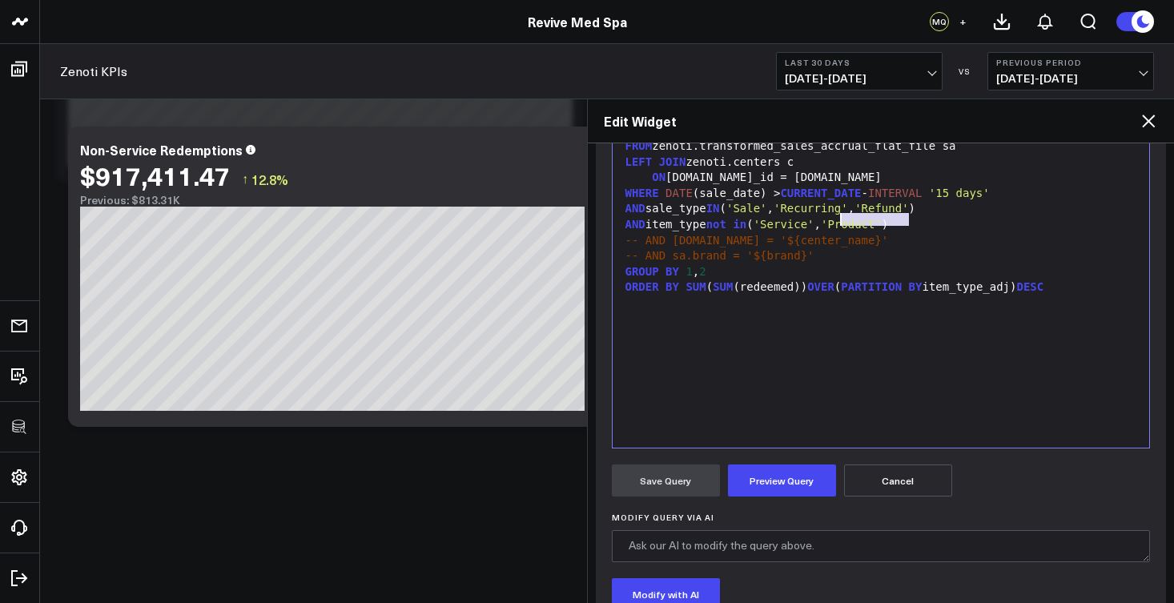
drag, startPoint x: 911, startPoint y: 217, endPoint x: 839, endPoint y: 219, distance: 72.1
click at [803, 473] on button "Preview Query" at bounding box center [782, 481] width 108 height 32
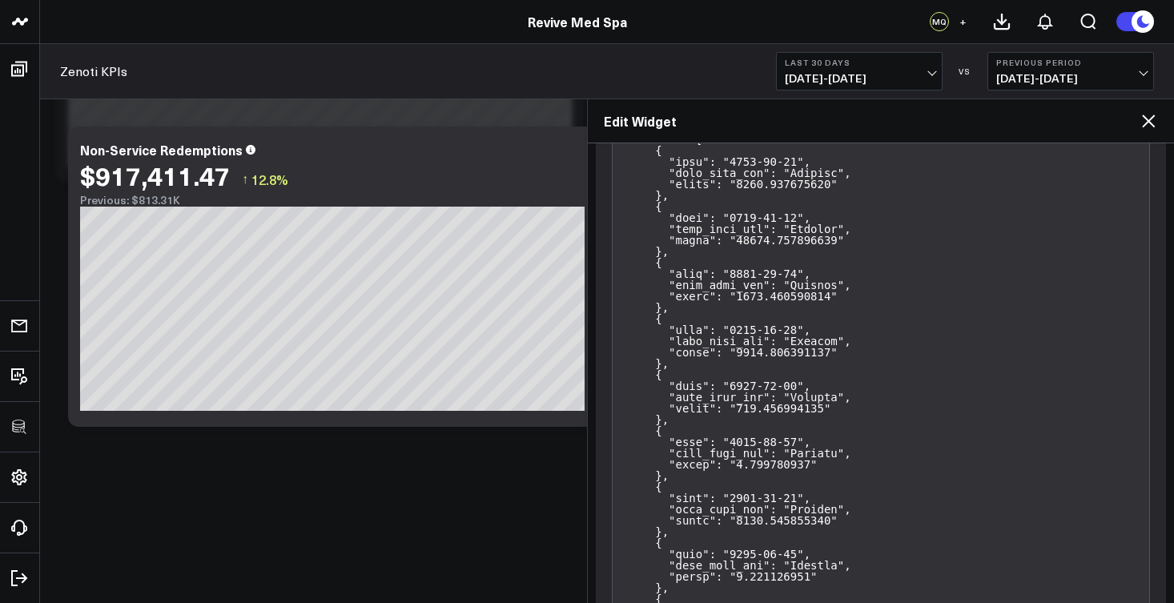
scroll to position [325, 0]
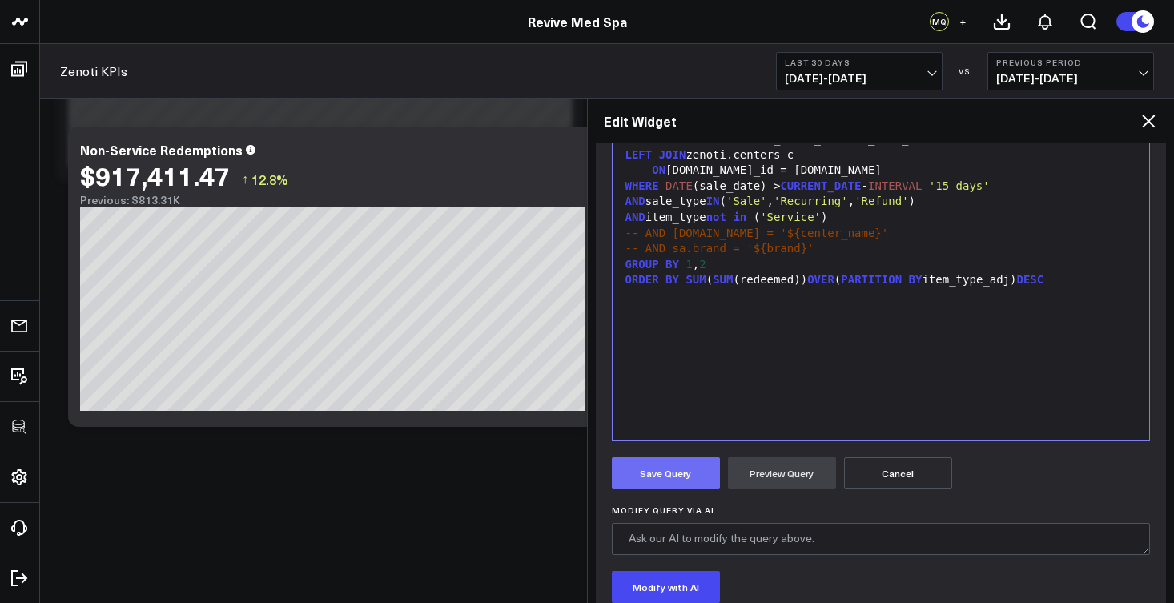
click at [684, 481] on button "Save Query" at bounding box center [666, 473] width 108 height 32
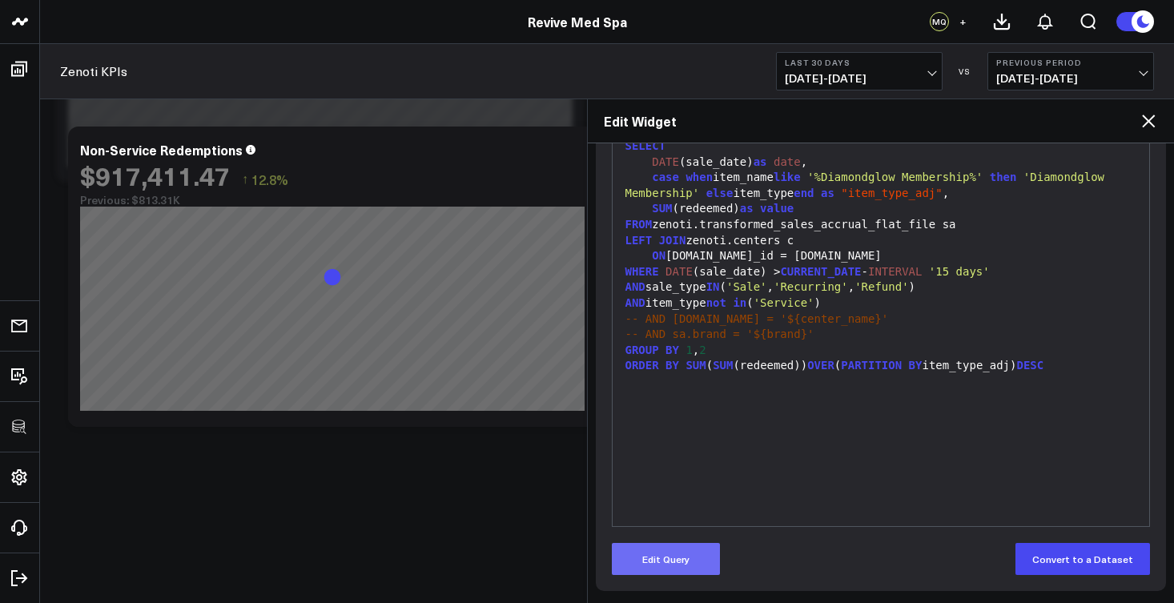
scroll to position [240, 0]
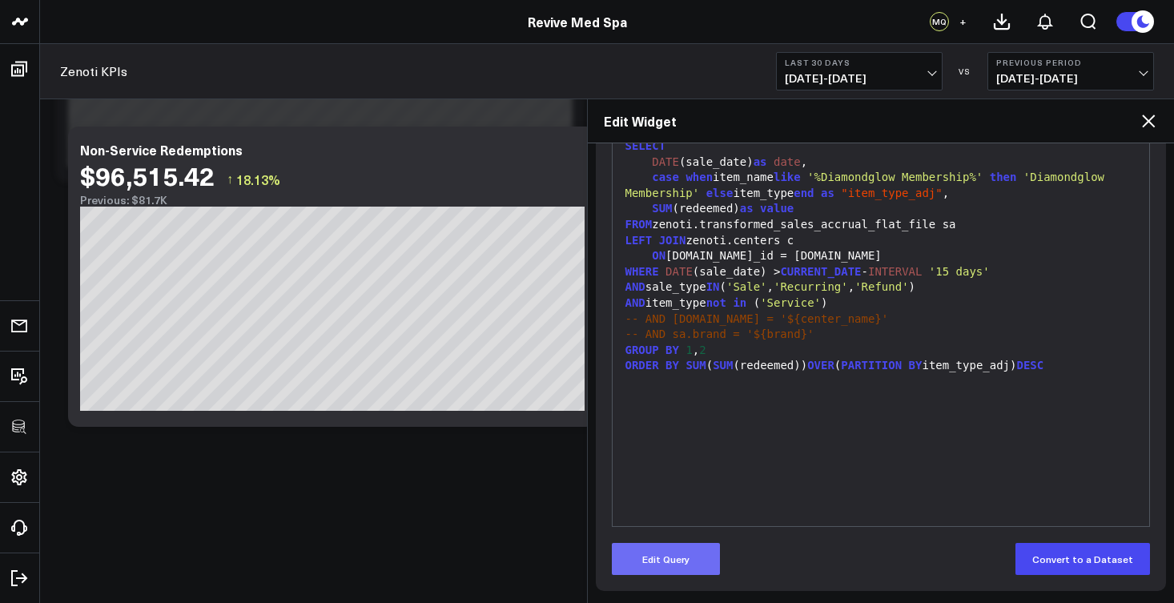
click at [679, 569] on button "Edit Query" at bounding box center [666, 559] width 108 height 32
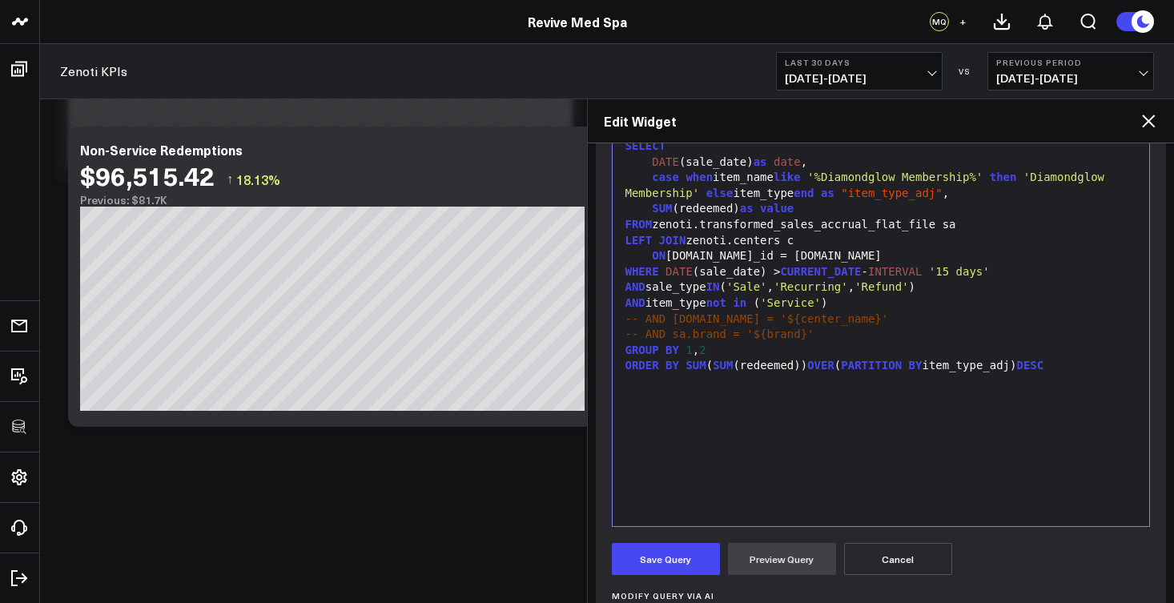
click at [828, 296] on span ")" at bounding box center [824, 302] width 6 height 13
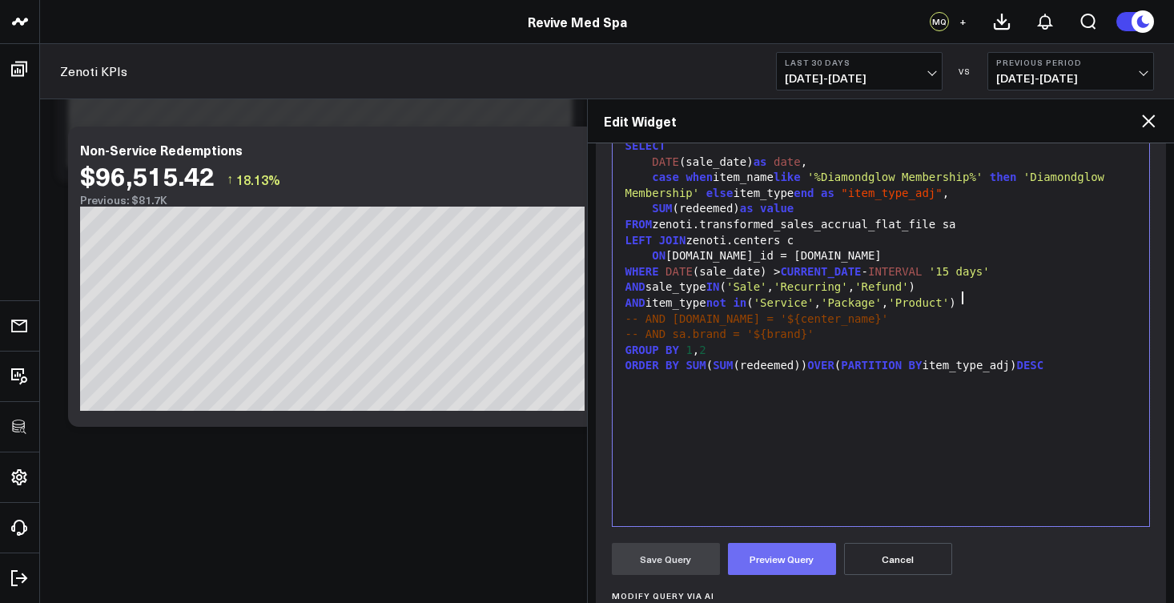
click at [800, 556] on button "Preview Query" at bounding box center [782, 559] width 108 height 32
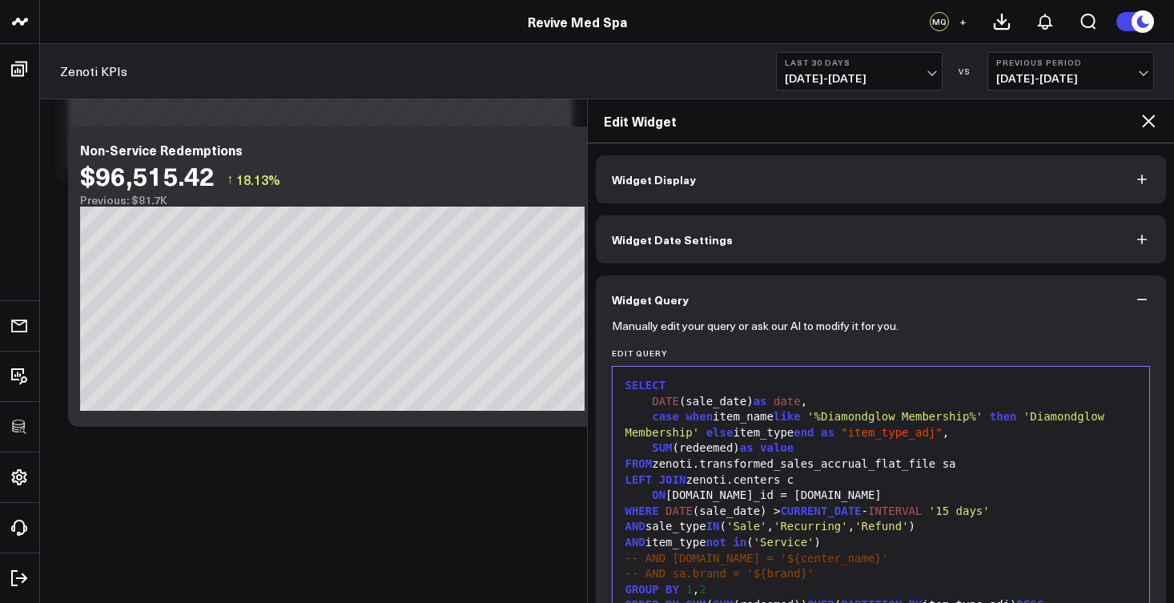
scroll to position [500, 0]
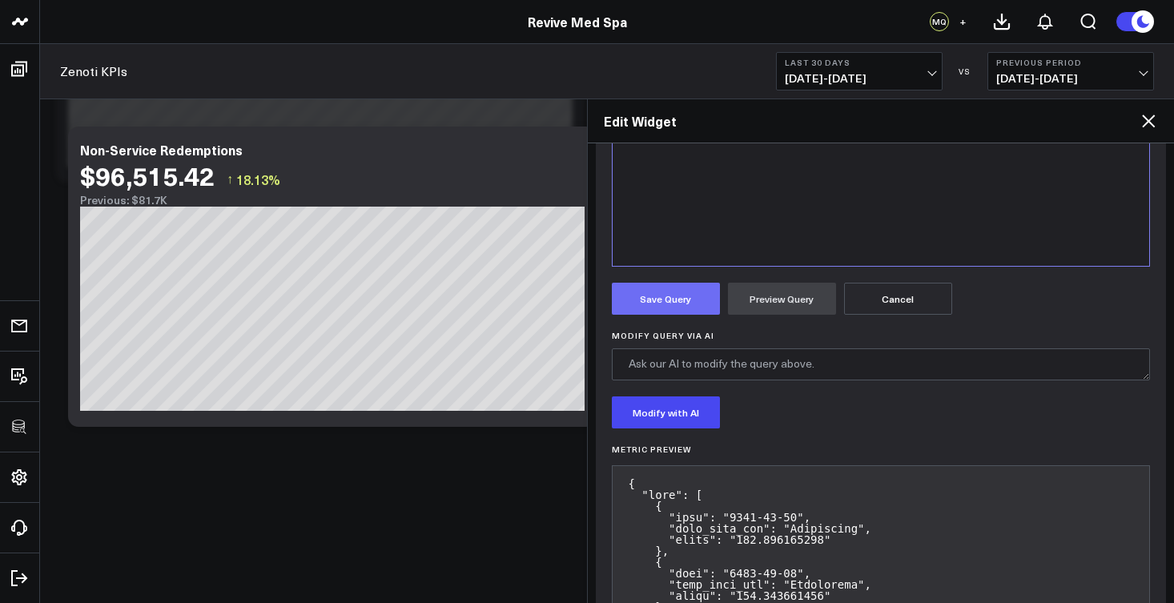
click at [665, 299] on button "Save Query" at bounding box center [666, 299] width 108 height 32
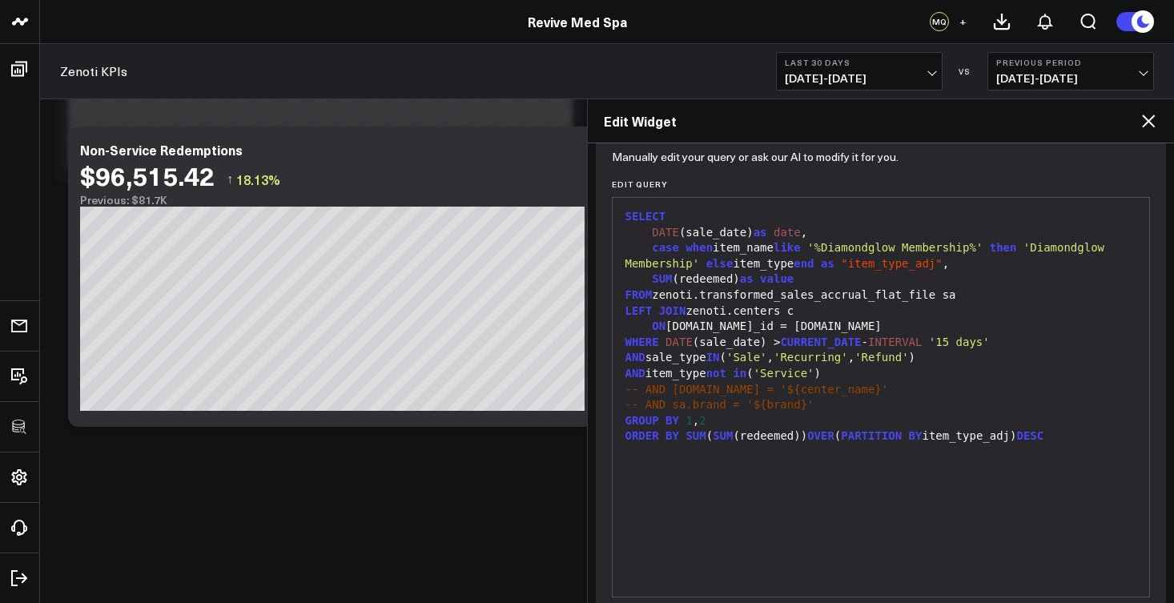
scroll to position [0, 0]
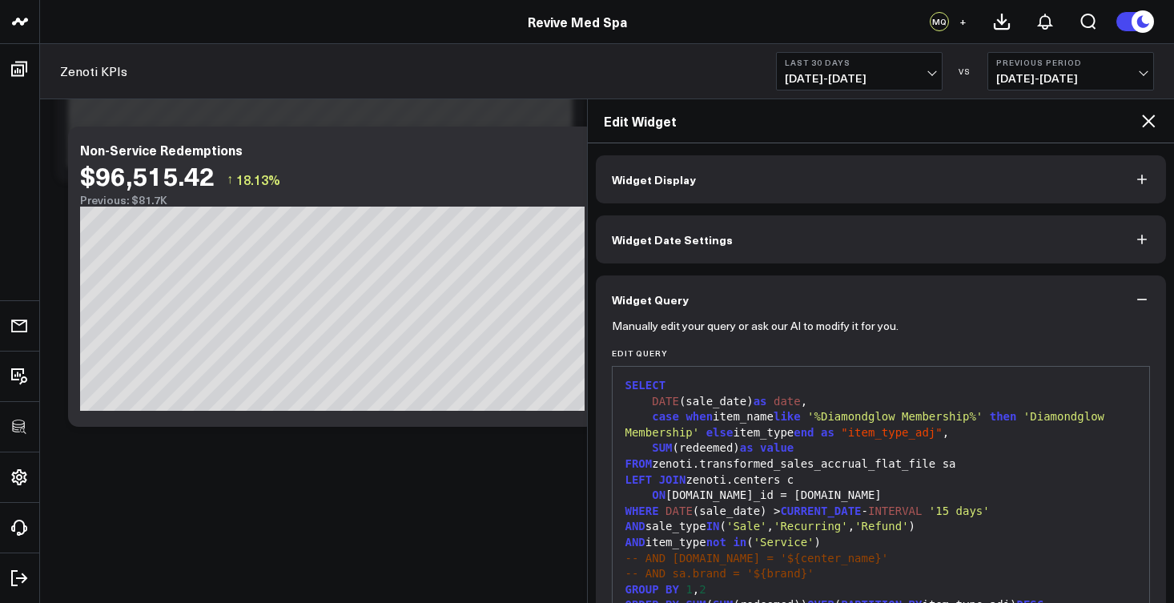
click at [665, 175] on span "Widget Display" at bounding box center [654, 179] width 84 height 13
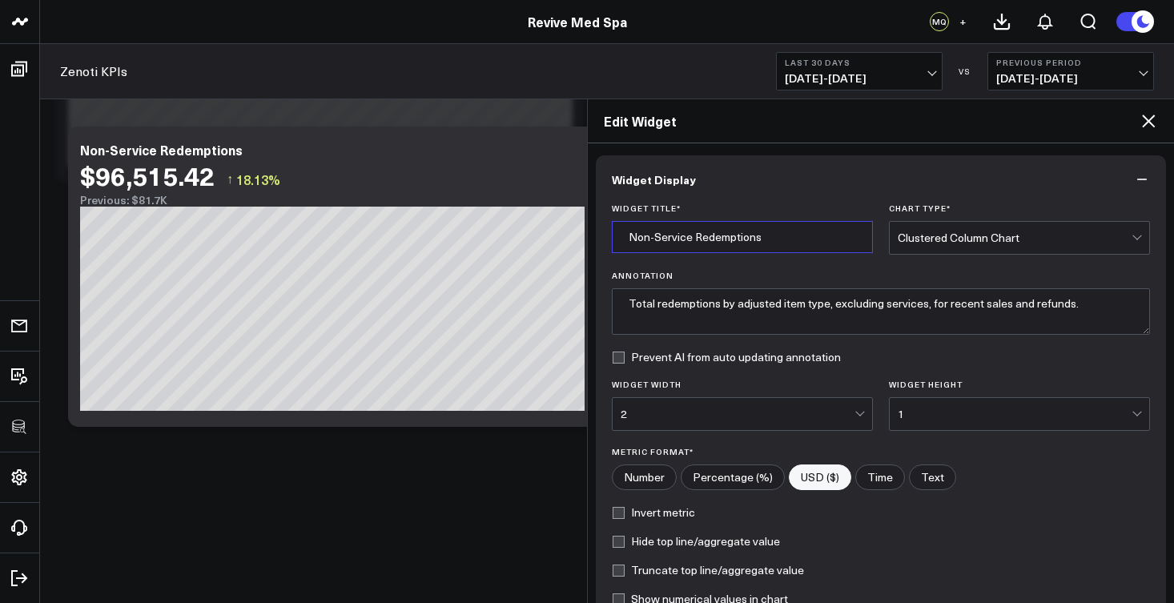
click at [687, 239] on input "Non-Service Redemptions" at bounding box center [742, 237] width 261 height 32
drag, startPoint x: 694, startPoint y: 240, endPoint x: 609, endPoint y: 236, distance: 85.0
click at [609, 236] on div "Widget Title * Non-Service Redemptions Chart Type * Clustered Column Chart Anno…" at bounding box center [881, 436] width 571 height 466
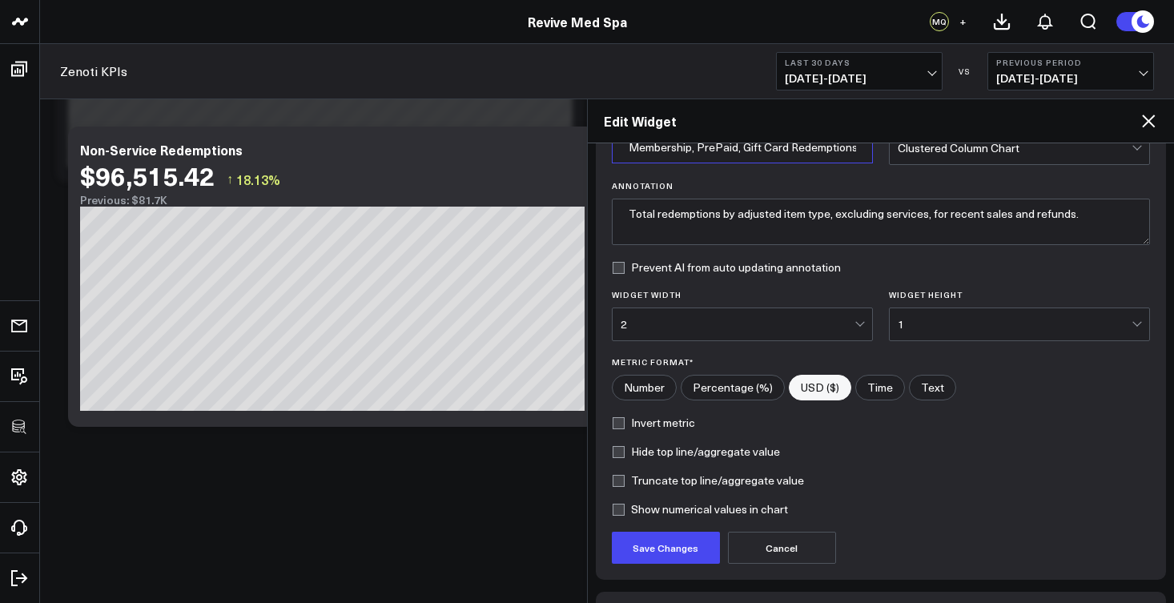
scroll to position [195, 0]
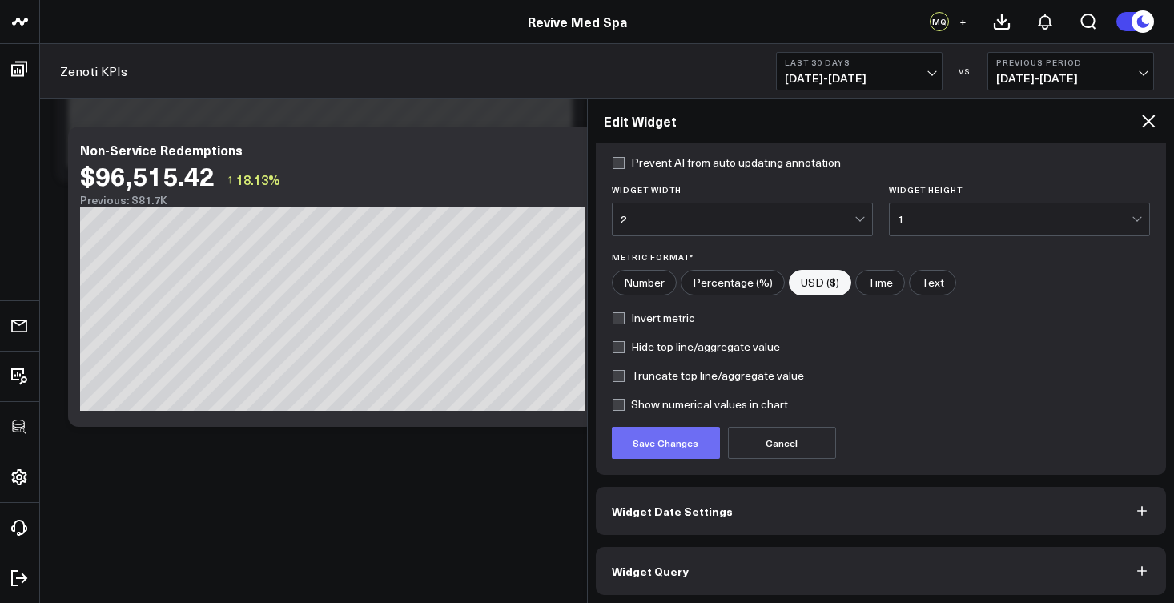
type input "Membership, PrePaid, Gift Card Redemptions"
click at [672, 448] on button "Save Changes" at bounding box center [666, 443] width 108 height 32
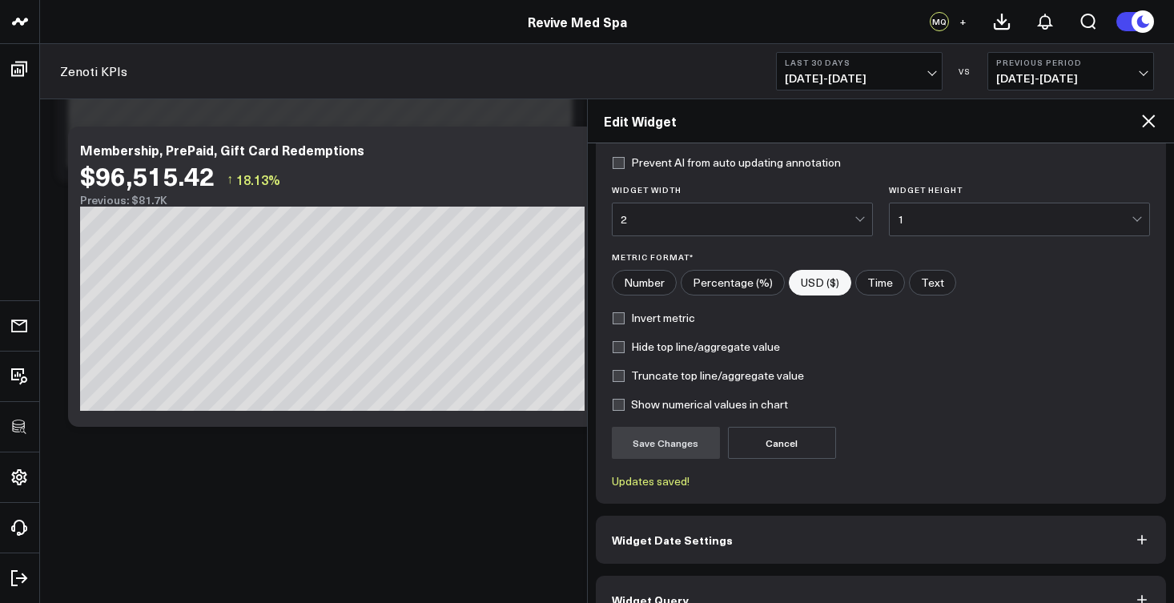
scroll to position [228, 0]
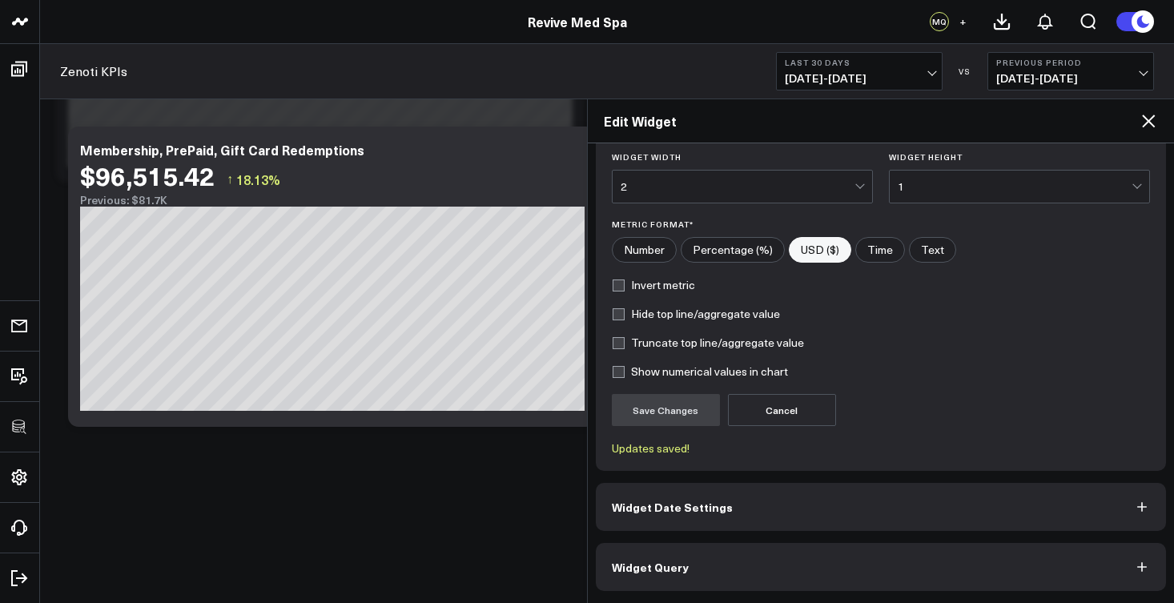
click at [739, 555] on button "Widget Query" at bounding box center [881, 567] width 571 height 48
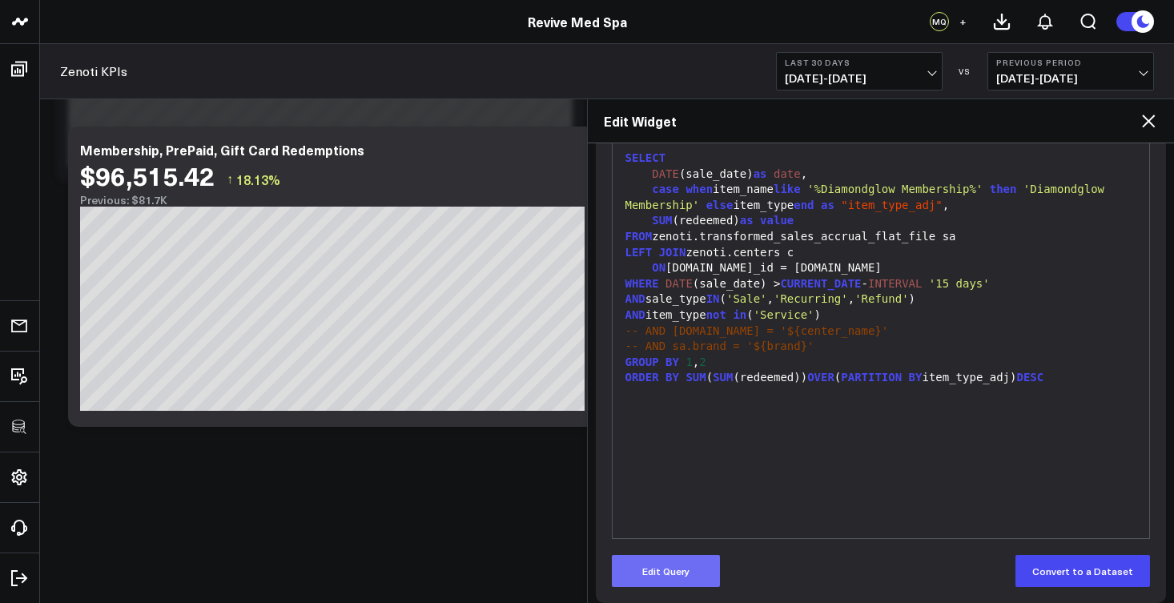
click at [687, 580] on button "Edit Query" at bounding box center [666, 571] width 108 height 32
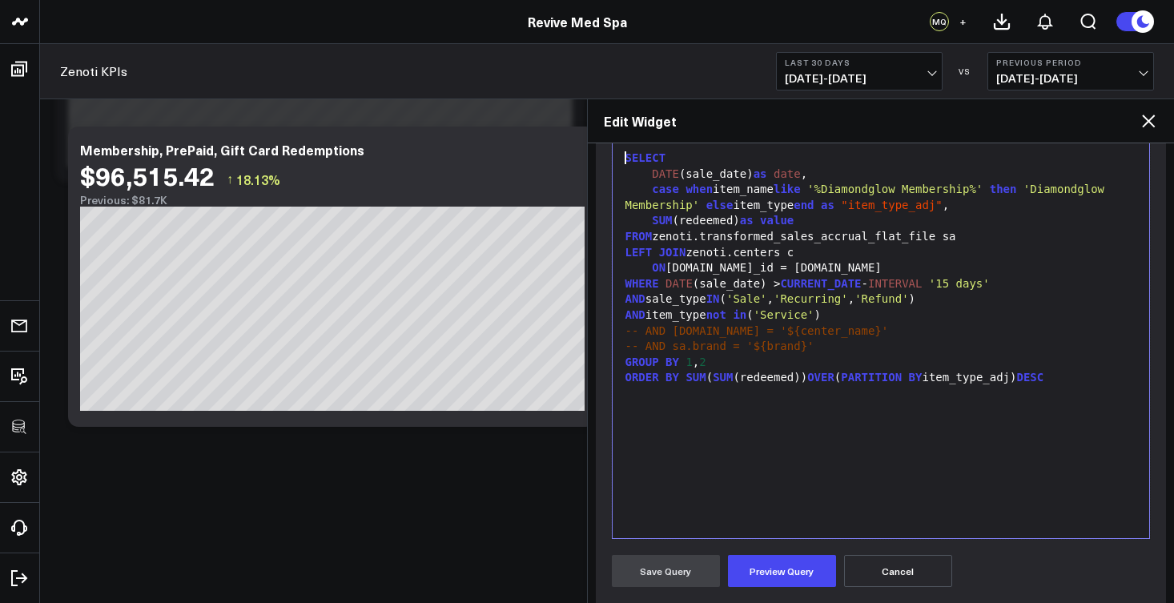
click at [720, 309] on span "not" at bounding box center [717, 314] width 20 height 13
click at [811, 569] on button "Preview Query" at bounding box center [782, 571] width 108 height 32
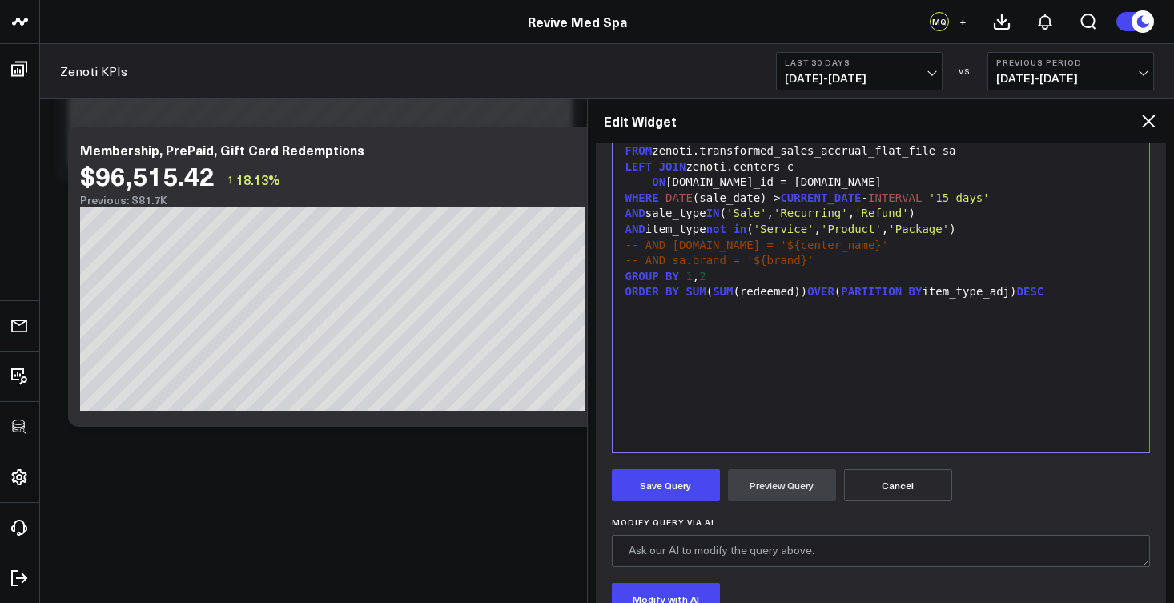
scroll to position [613, 0]
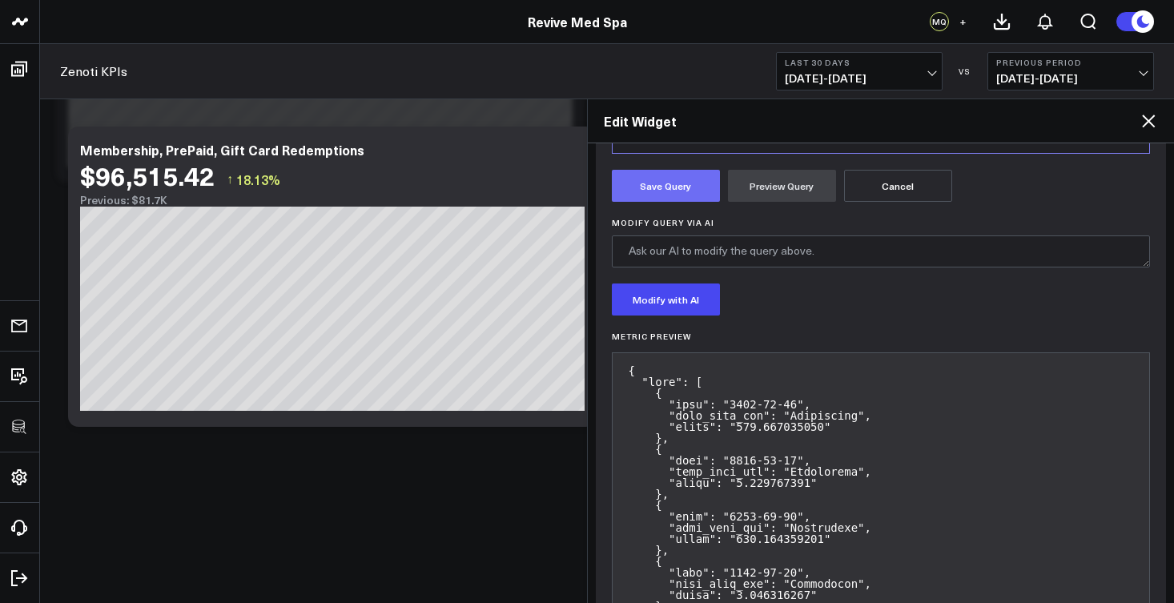
click at [675, 176] on button "Save Query" at bounding box center [666, 186] width 108 height 32
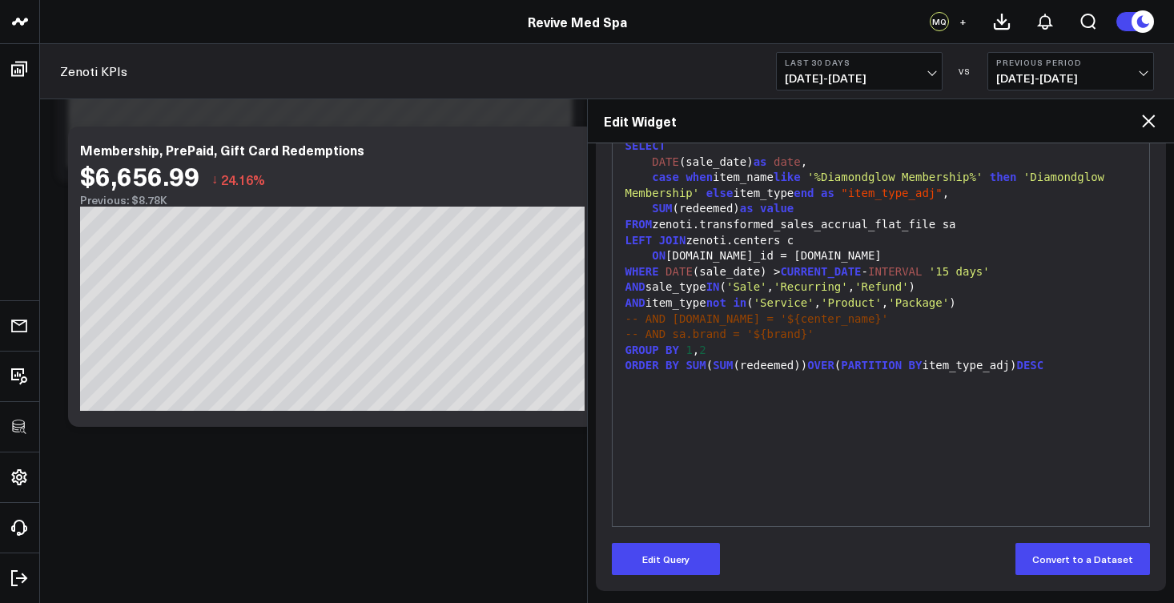
scroll to position [0, 0]
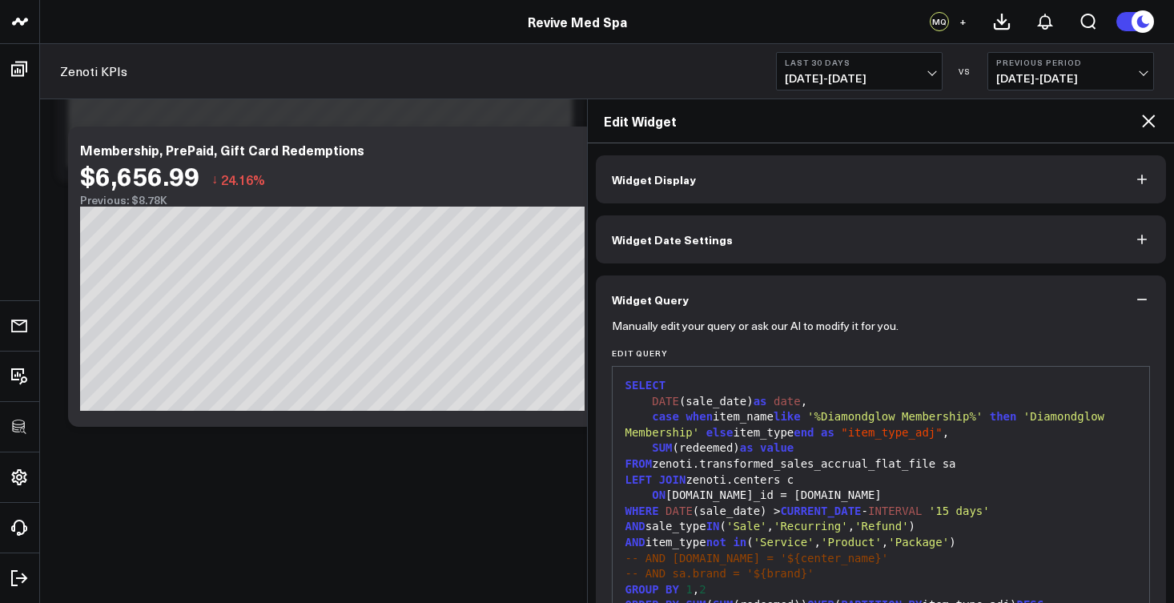
click at [718, 240] on span "Widget Date Settings" at bounding box center [672, 239] width 121 height 13
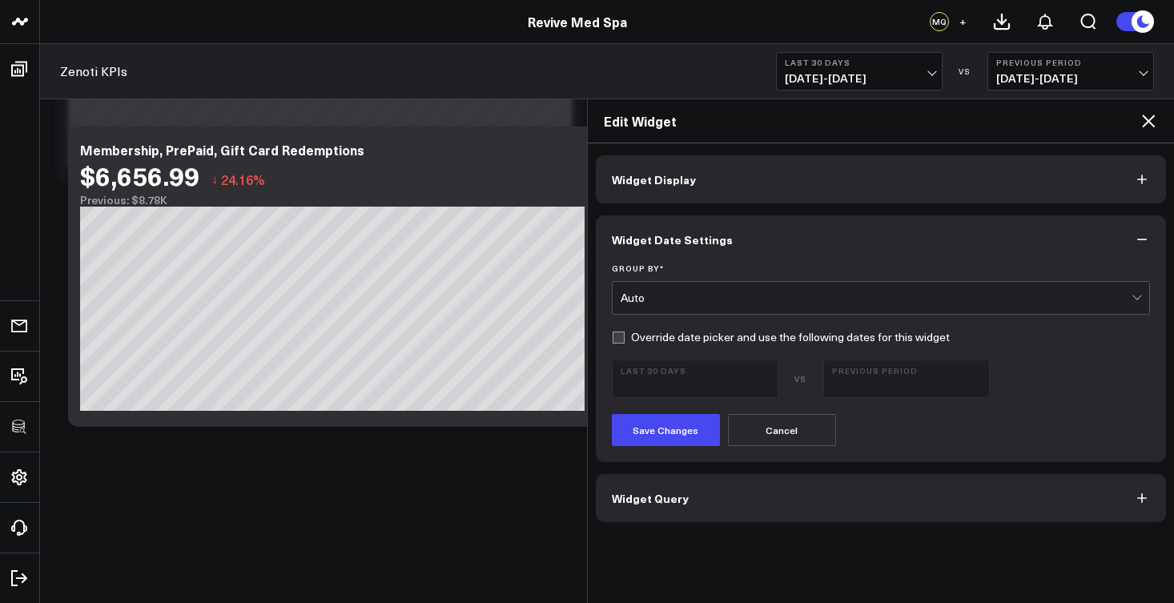
click at [716, 293] on div "Auto" at bounding box center [877, 298] width 512 height 13
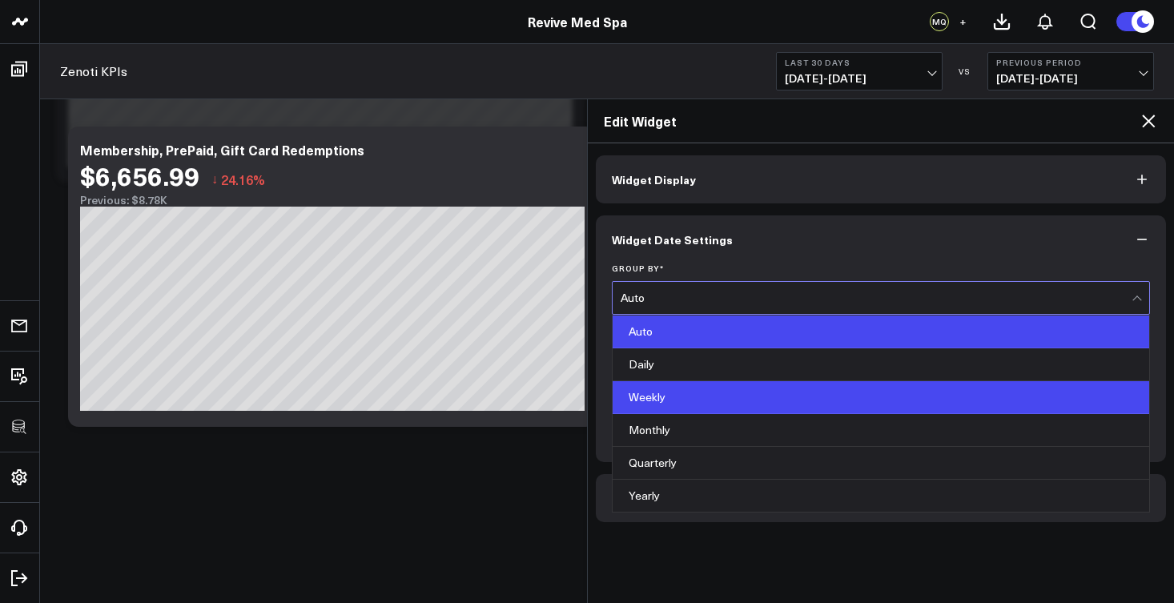
click at [681, 397] on div "Weekly" at bounding box center [882, 397] width 538 height 33
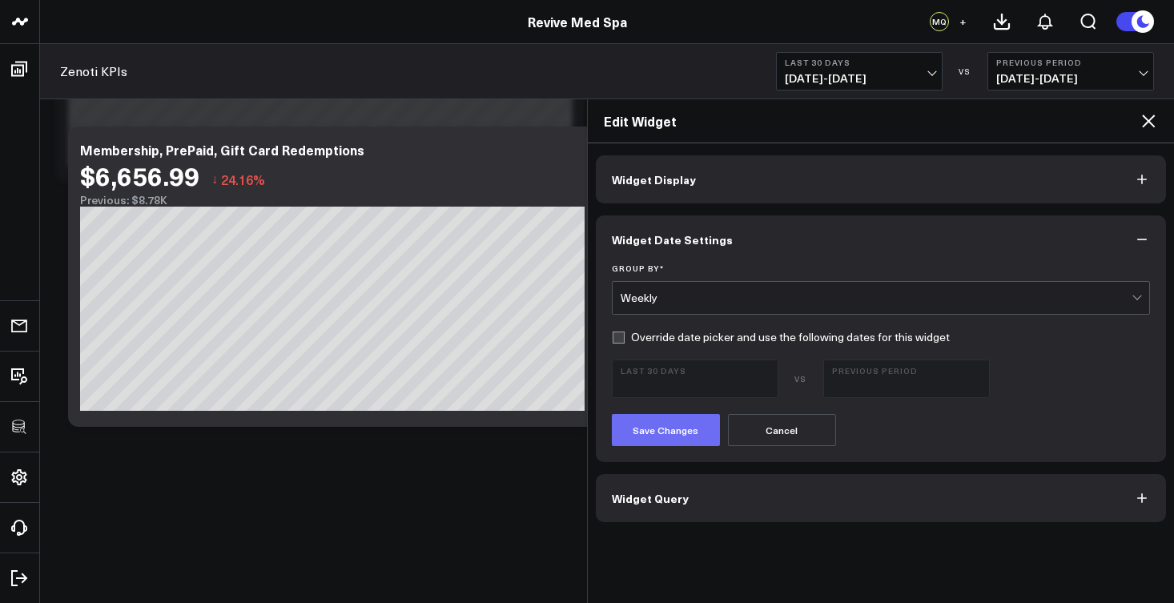
click at [680, 438] on button "Save Changes" at bounding box center [666, 430] width 108 height 32
